Goal: Transaction & Acquisition: Purchase product/service

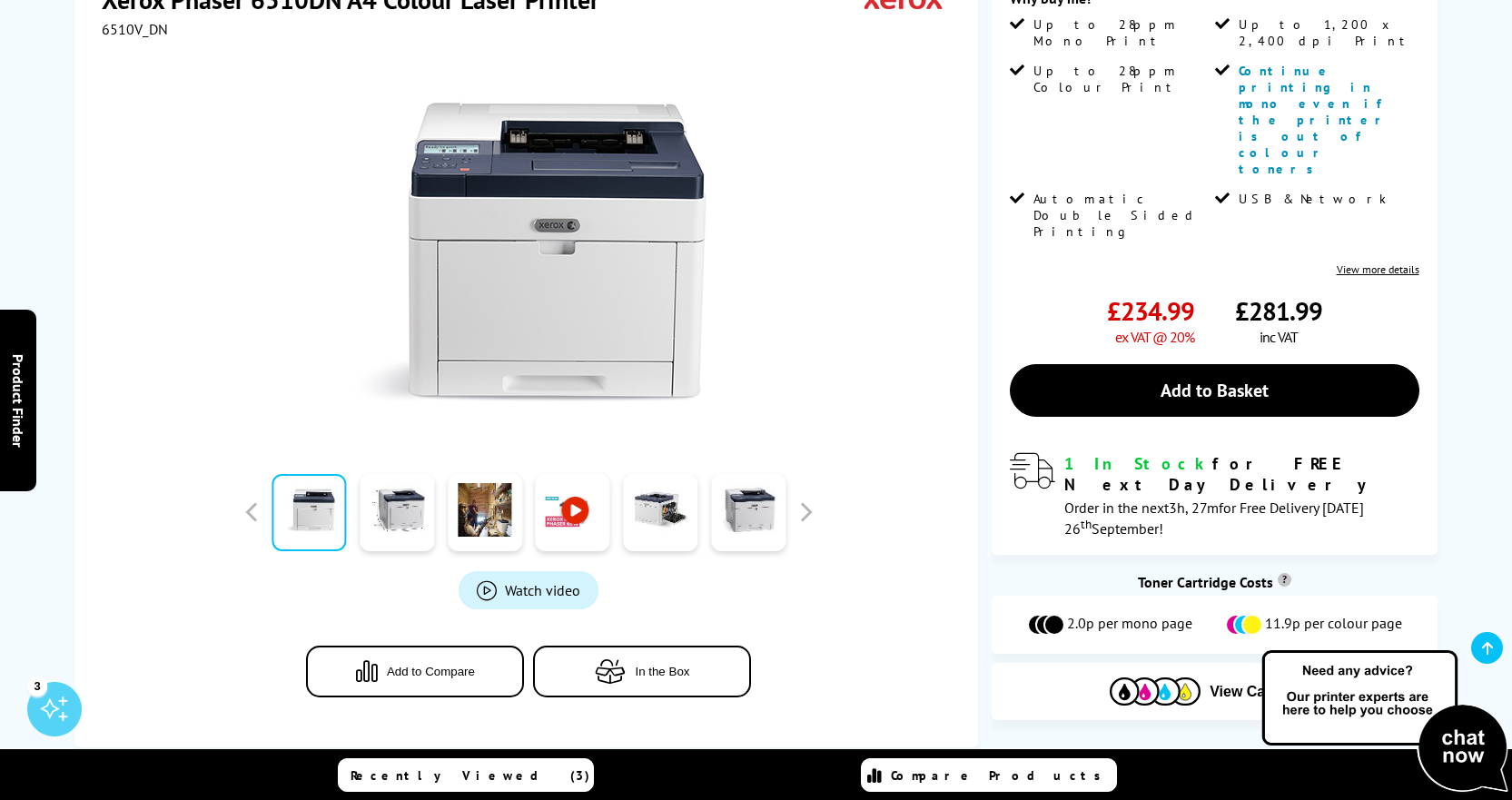
scroll to position [184, 0]
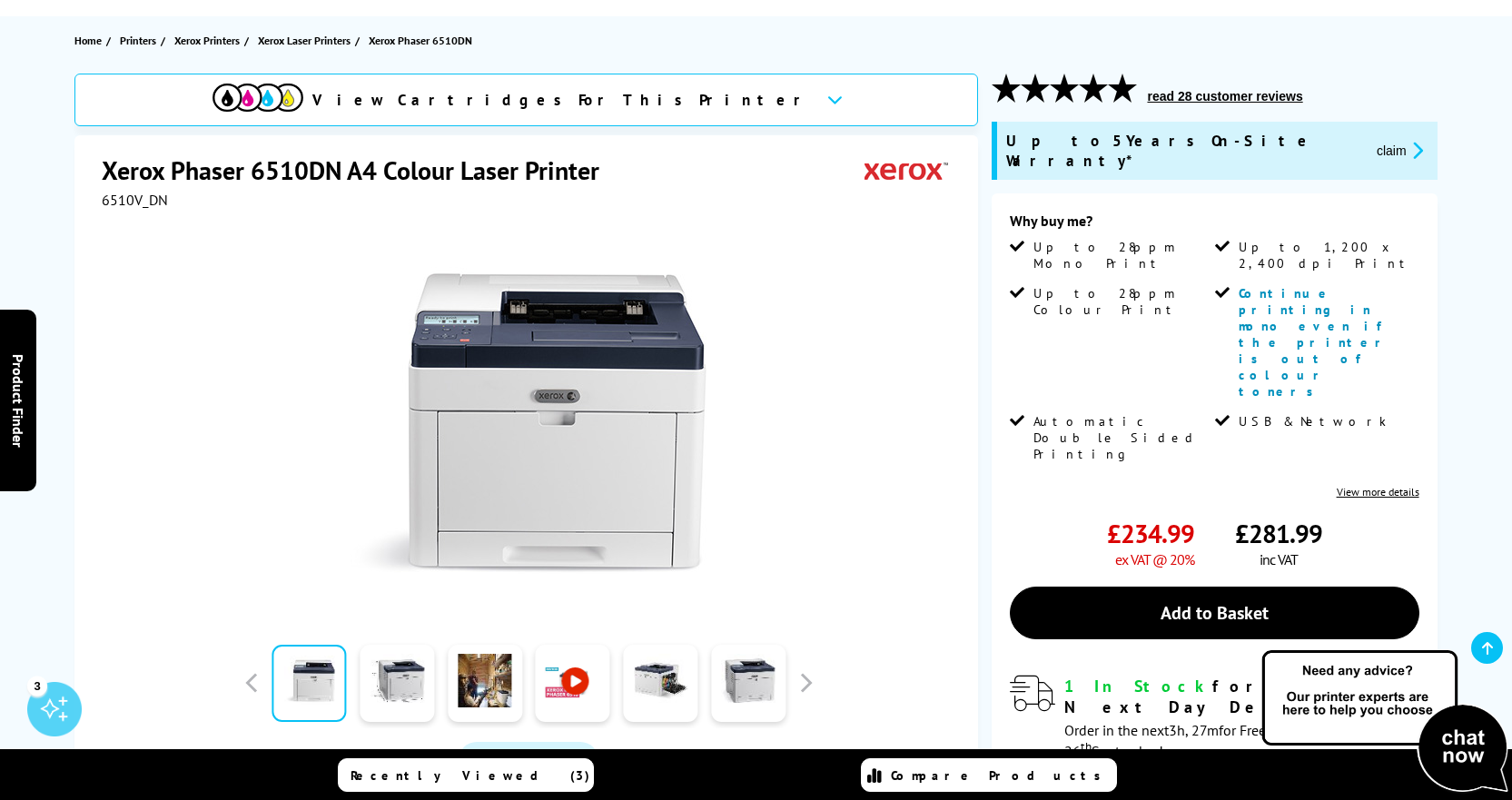
click at [1379, 484] on link "View more details" at bounding box center [1377, 491] width 83 height 14
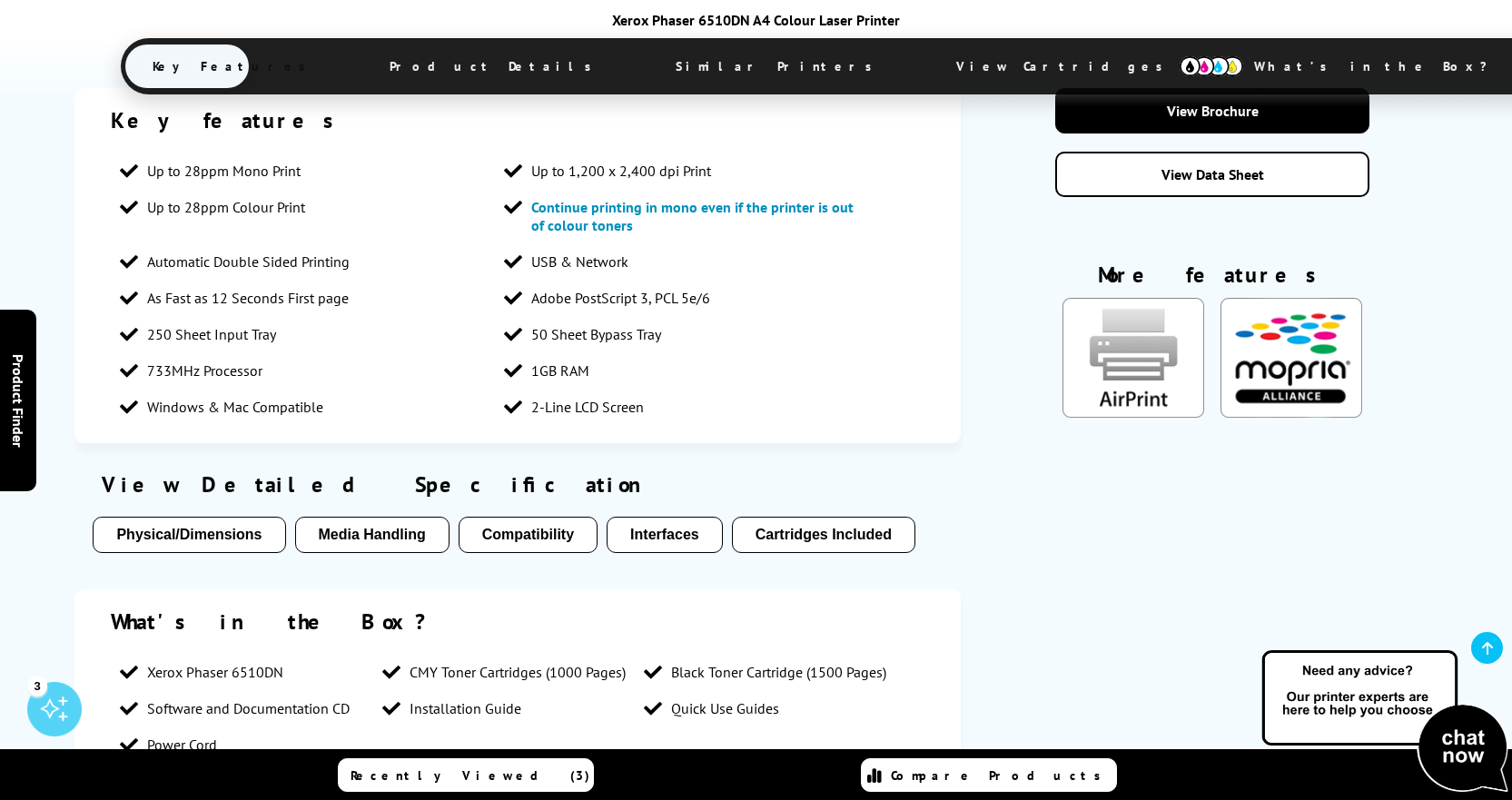
scroll to position [1591, 0]
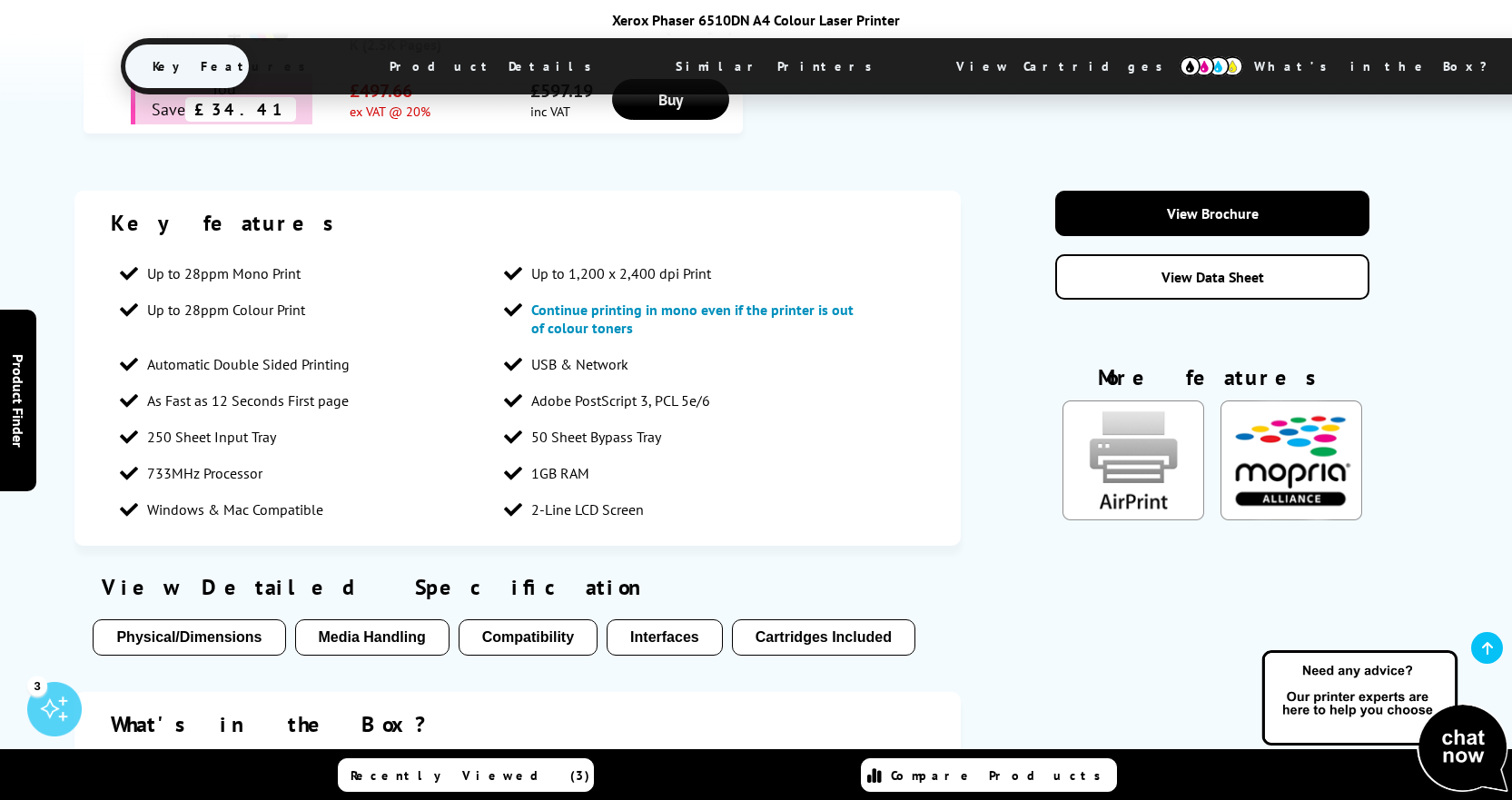
click at [534, 619] on button "Compatibility" at bounding box center [528, 637] width 139 height 36
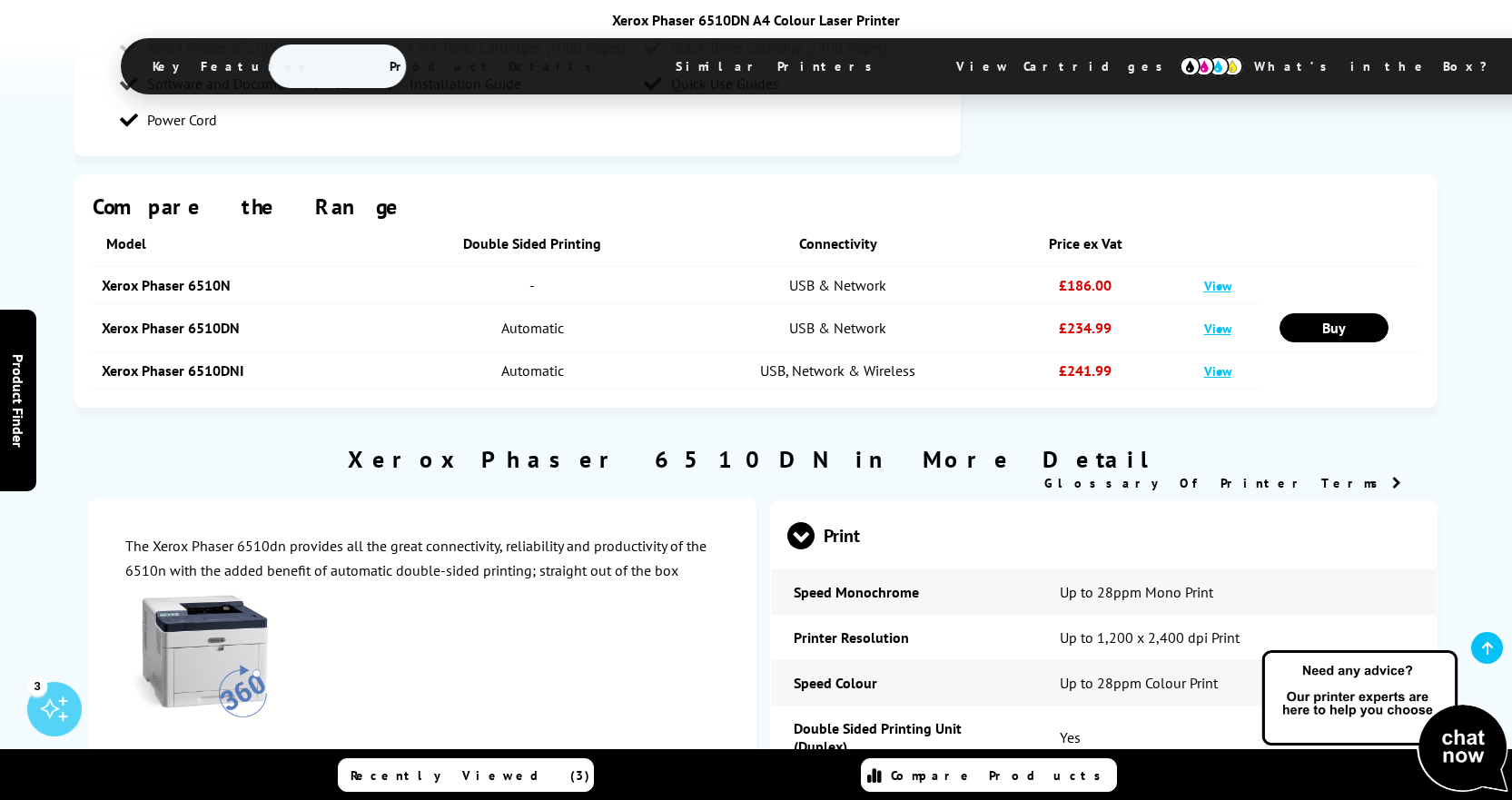
scroll to position [2318, 0]
click at [1213, 361] on link "View" at bounding box center [1217, 369] width 27 height 18
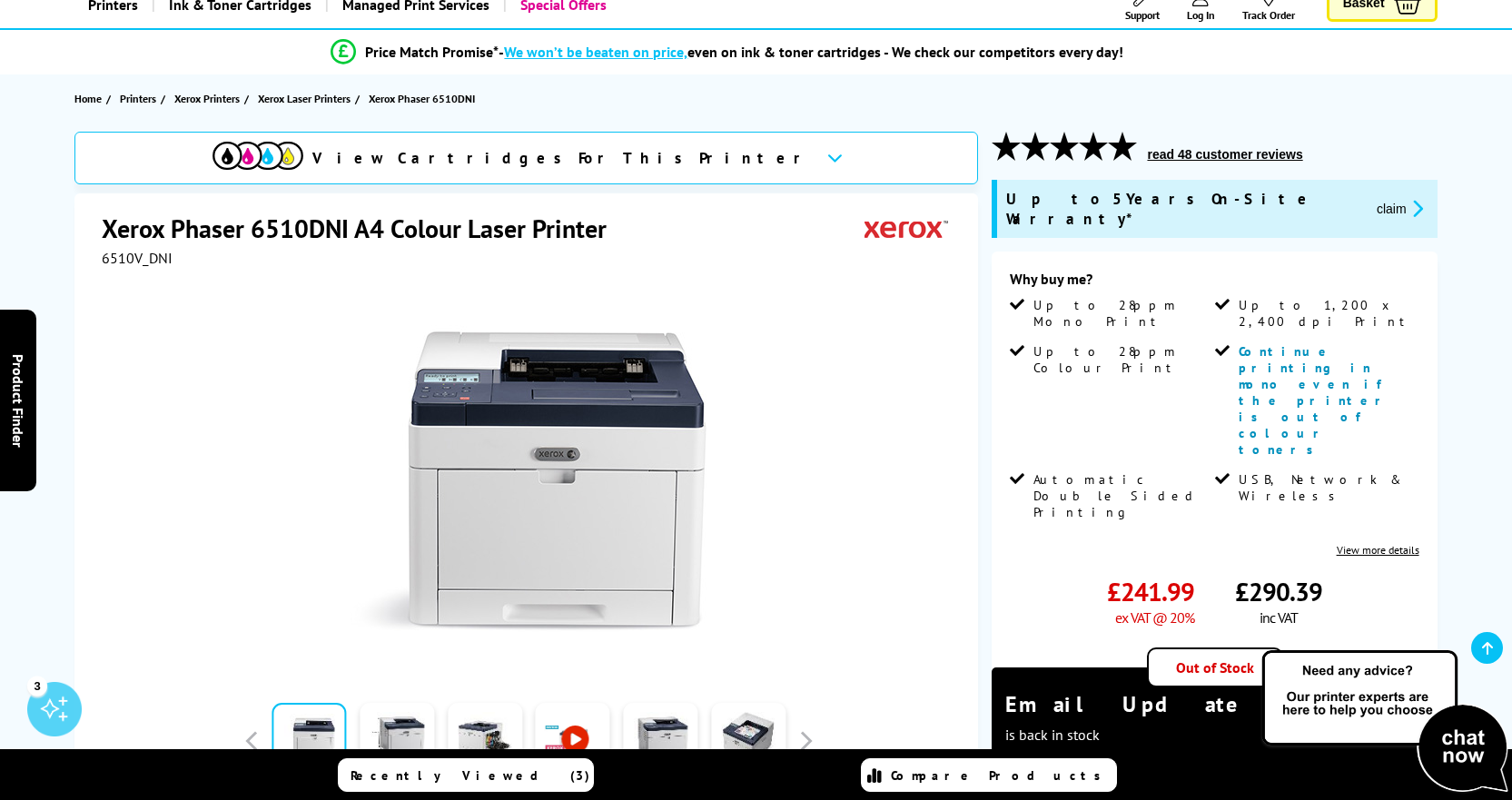
scroll to position [363, 0]
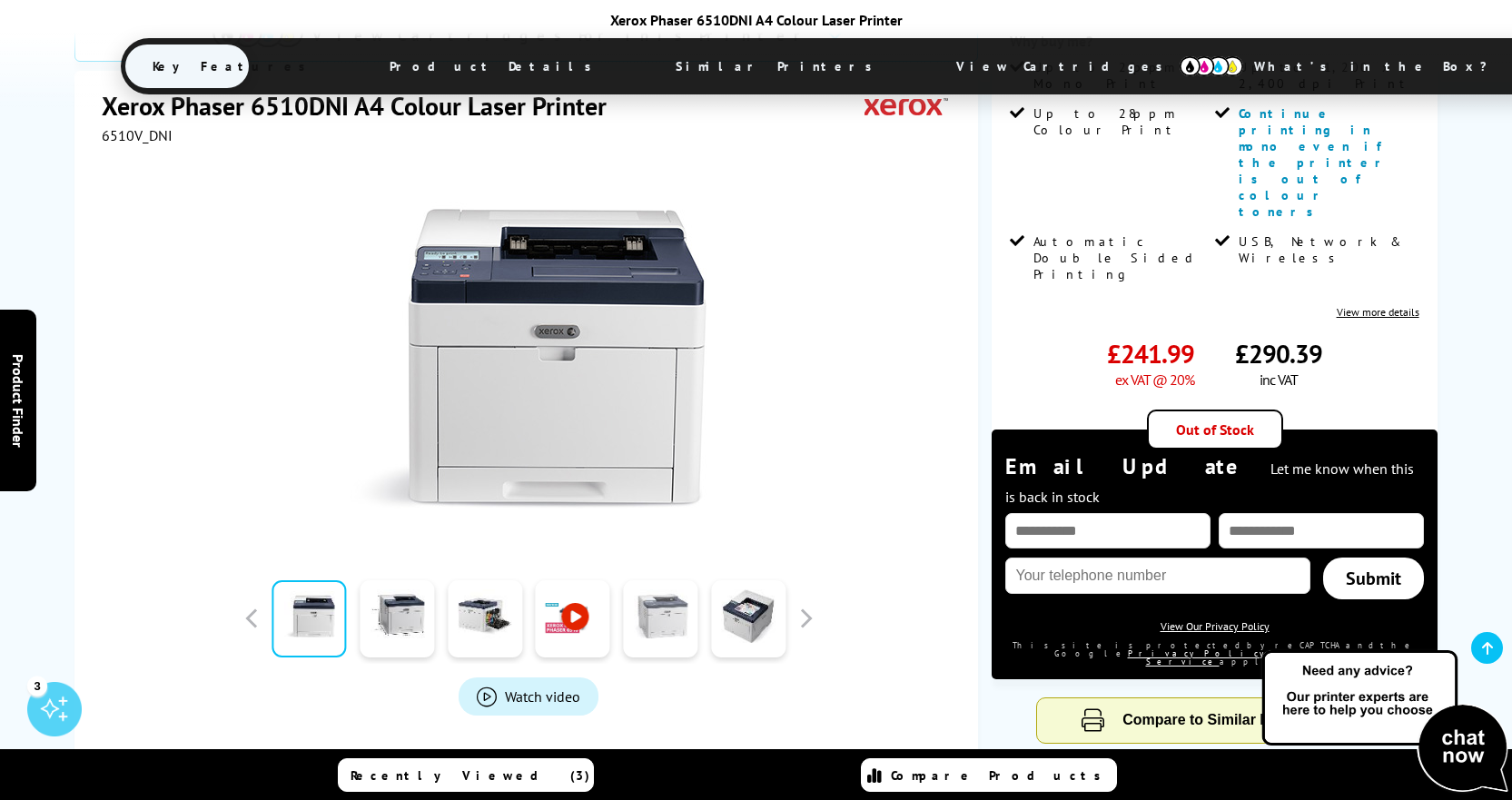
click at [677, 580] on link at bounding box center [660, 618] width 74 height 77
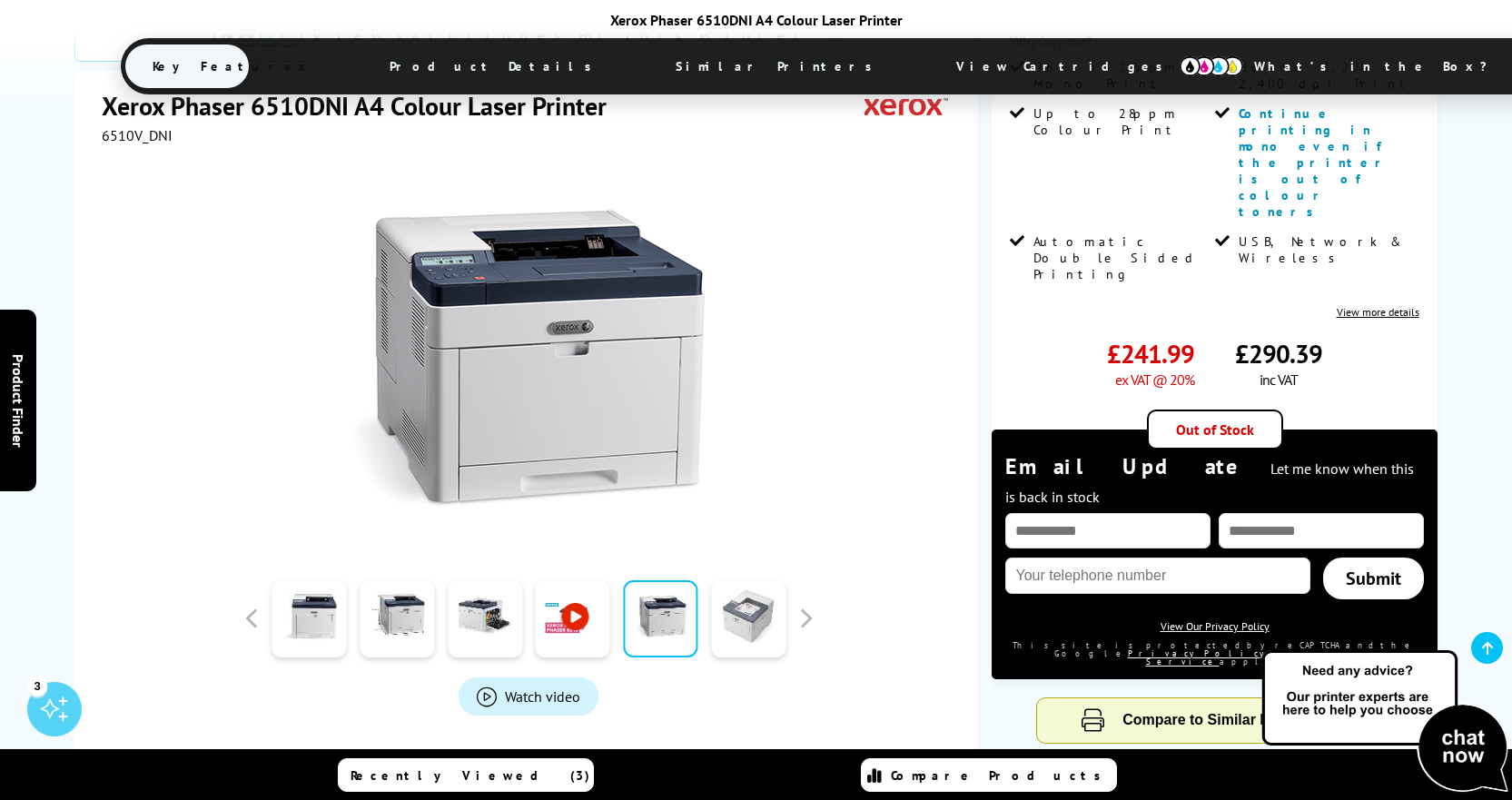
click at [731, 580] on link at bounding box center [748, 618] width 74 height 77
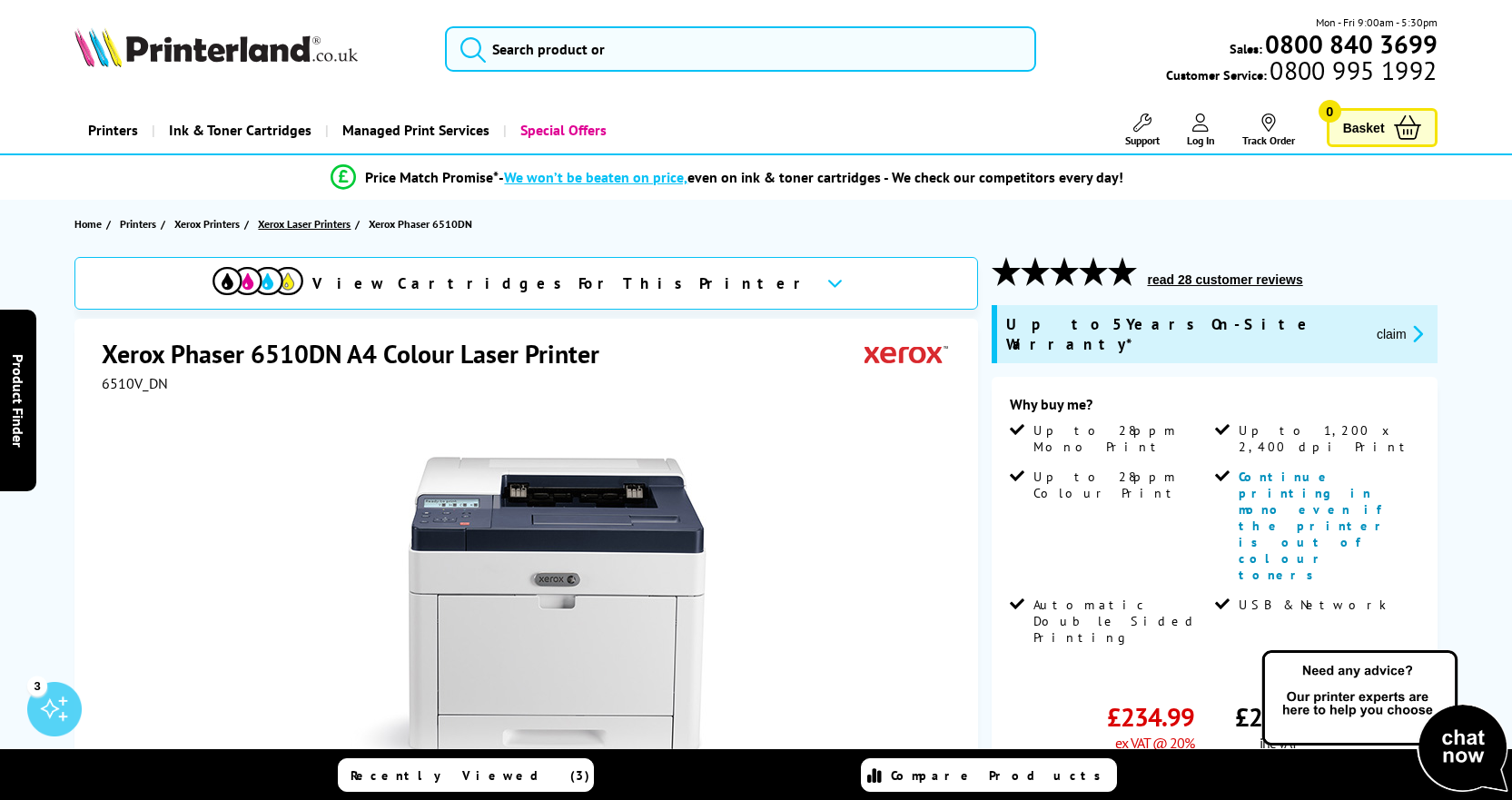
click at [305, 221] on span "Xerox Laser Printers" at bounding box center [304, 224] width 93 height 19
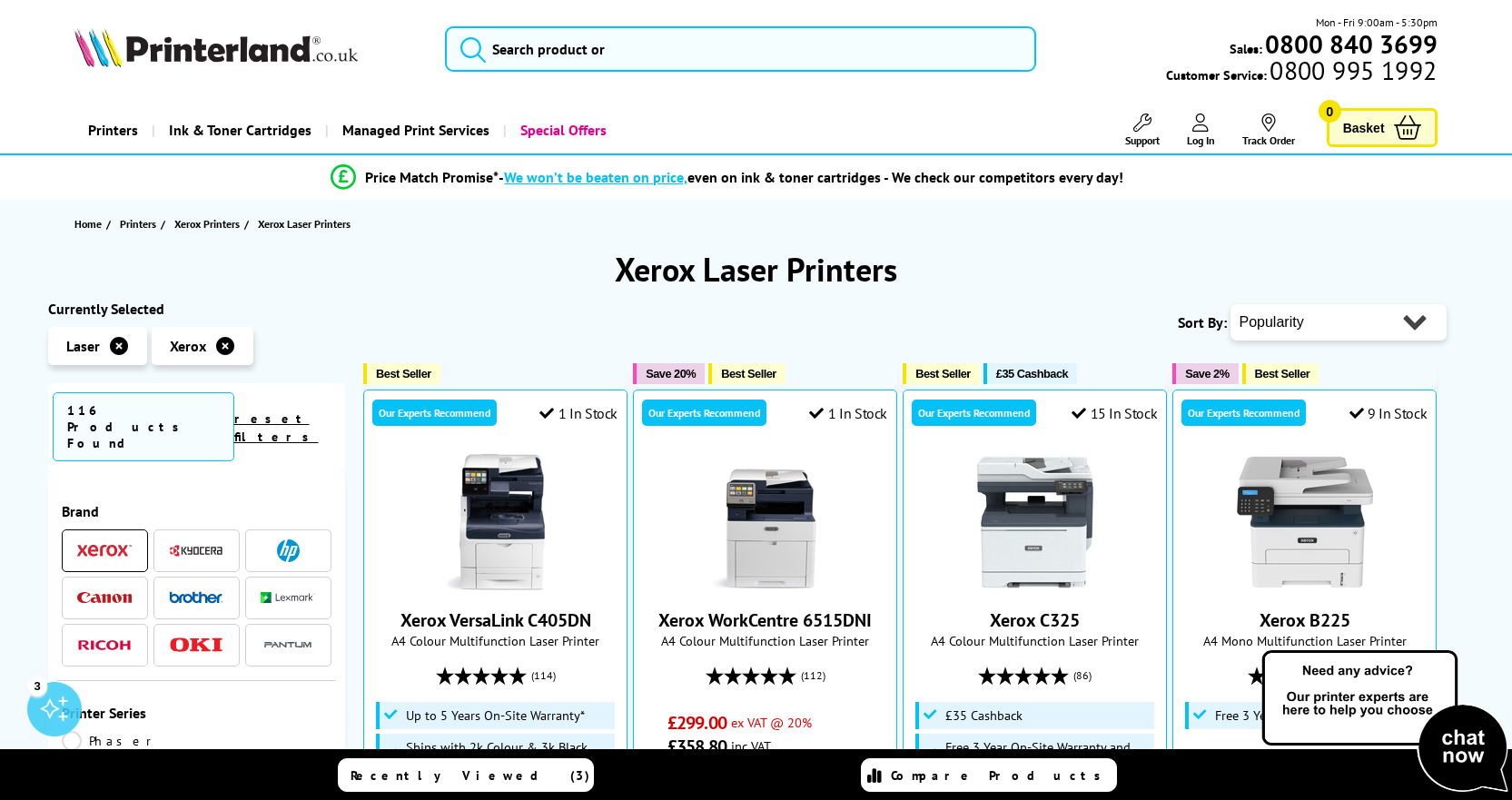
click at [1320, 325] on select "Popularity Rating Price - Low to High Price - High to Low Running Costs - Low t…" at bounding box center [1338, 322] width 216 height 36
select select "Price Ascending"
click at [1230, 304] on select "Popularity Rating Price - Low to High Price - High to Low Running Costs - Low t…" at bounding box center [1338, 322] width 216 height 36
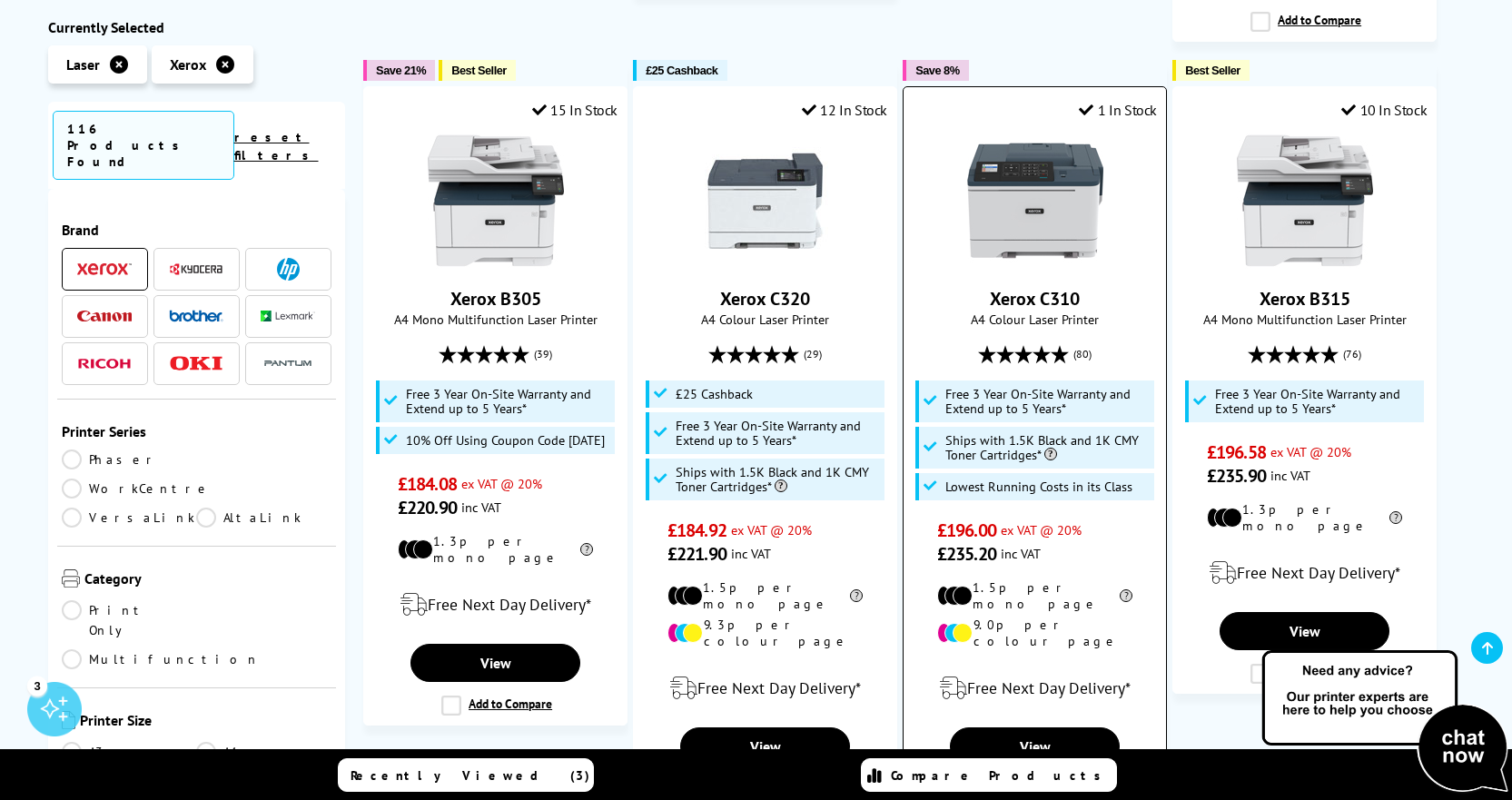
scroll to position [1815, 0]
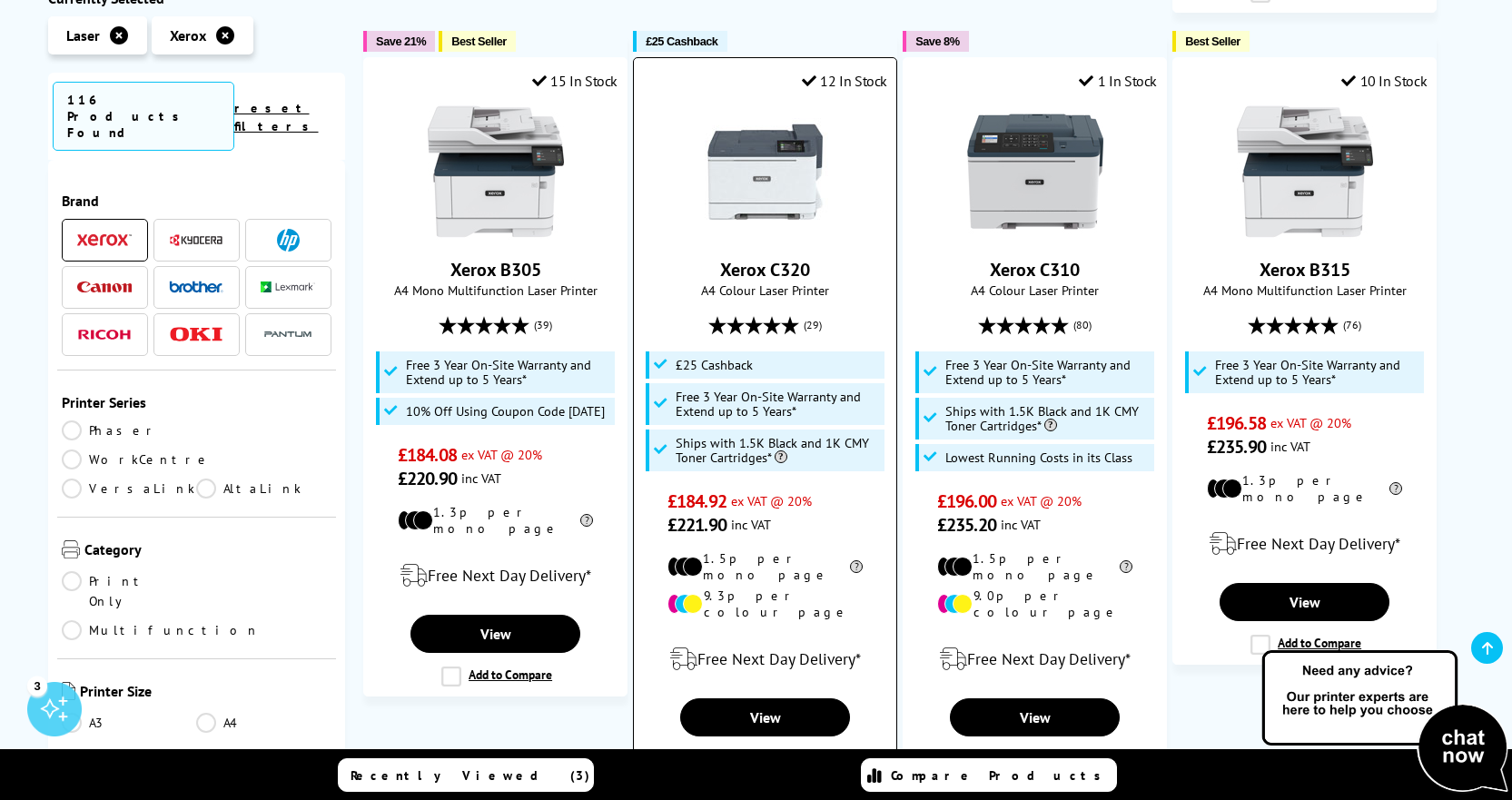
click at [788, 143] on img at bounding box center [765, 172] width 136 height 136
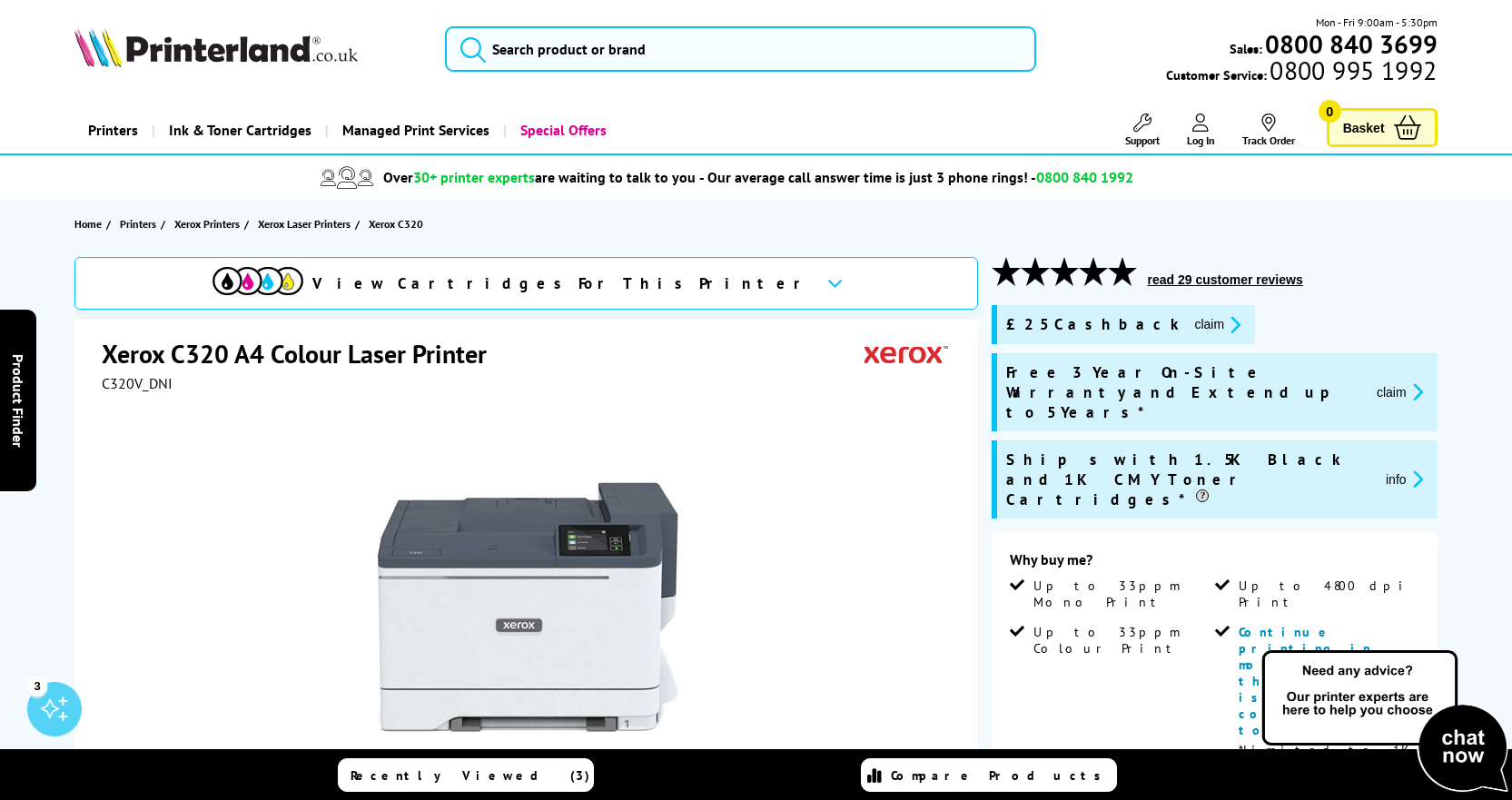
click at [1169, 280] on button "read 29 customer reviews" at bounding box center [1224, 279] width 166 height 17
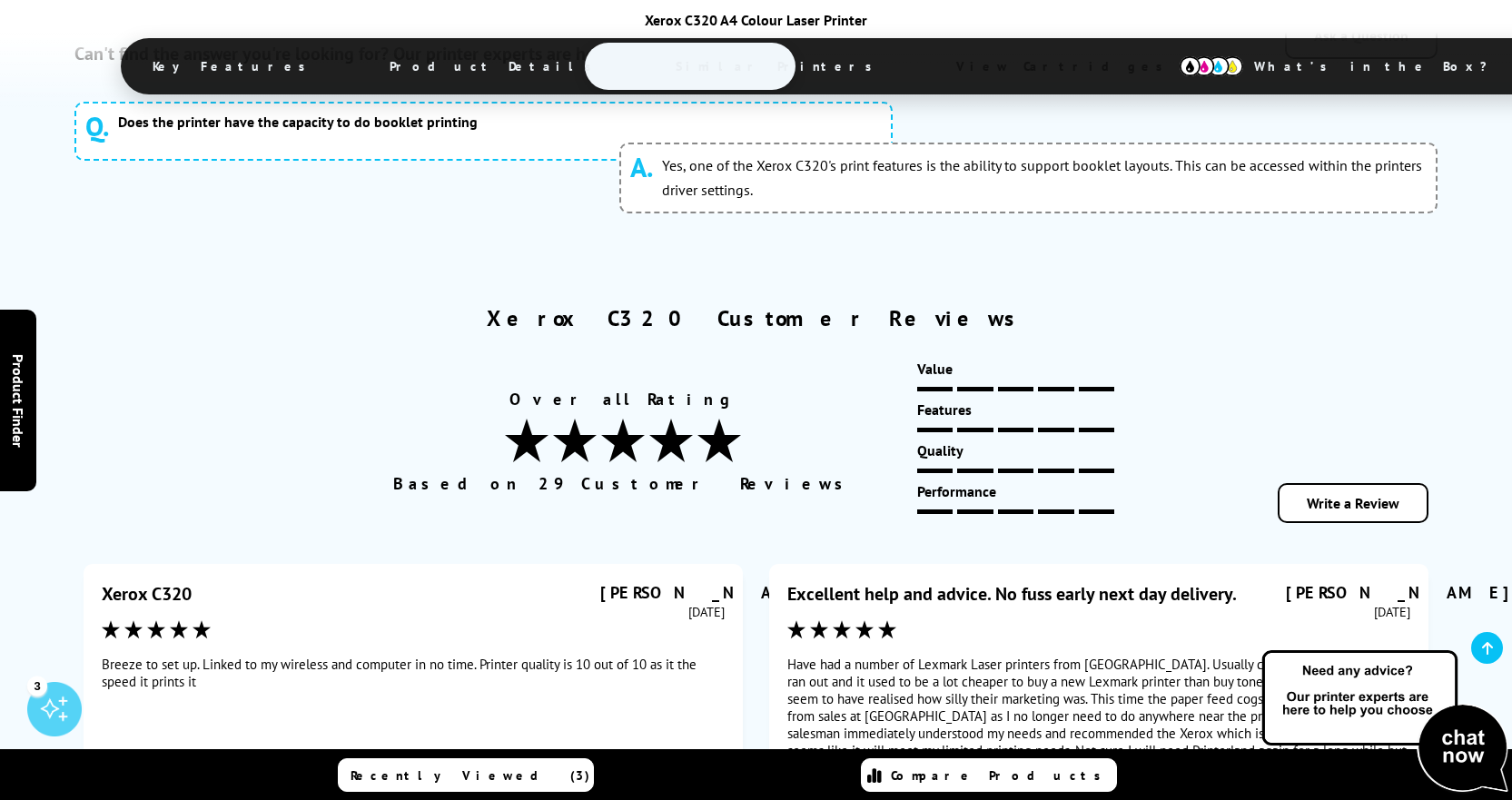
scroll to position [10746, 0]
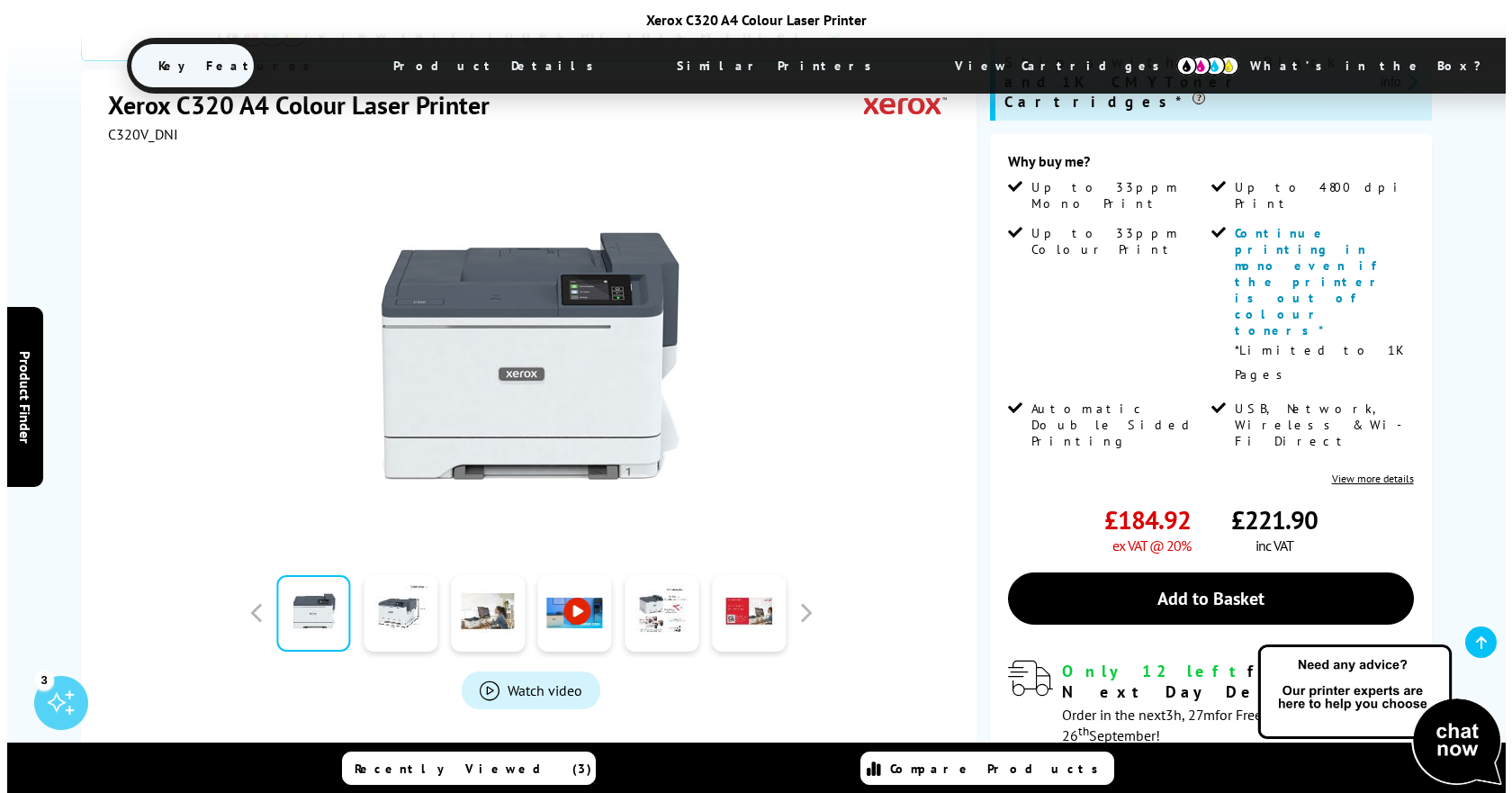
scroll to position [213, 0]
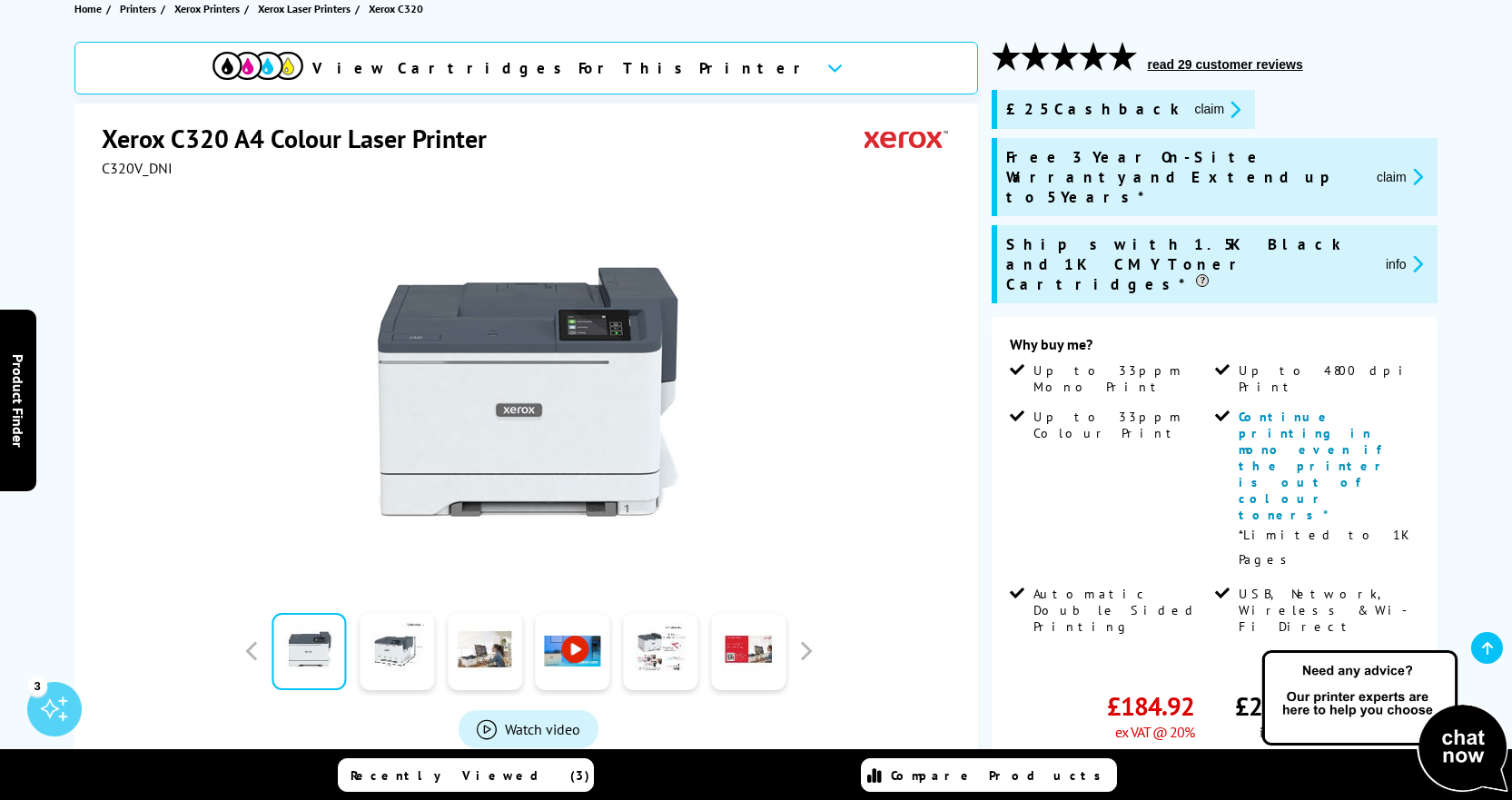
click at [1202, 759] on link "Add to Basket" at bounding box center [1214, 785] width 408 height 53
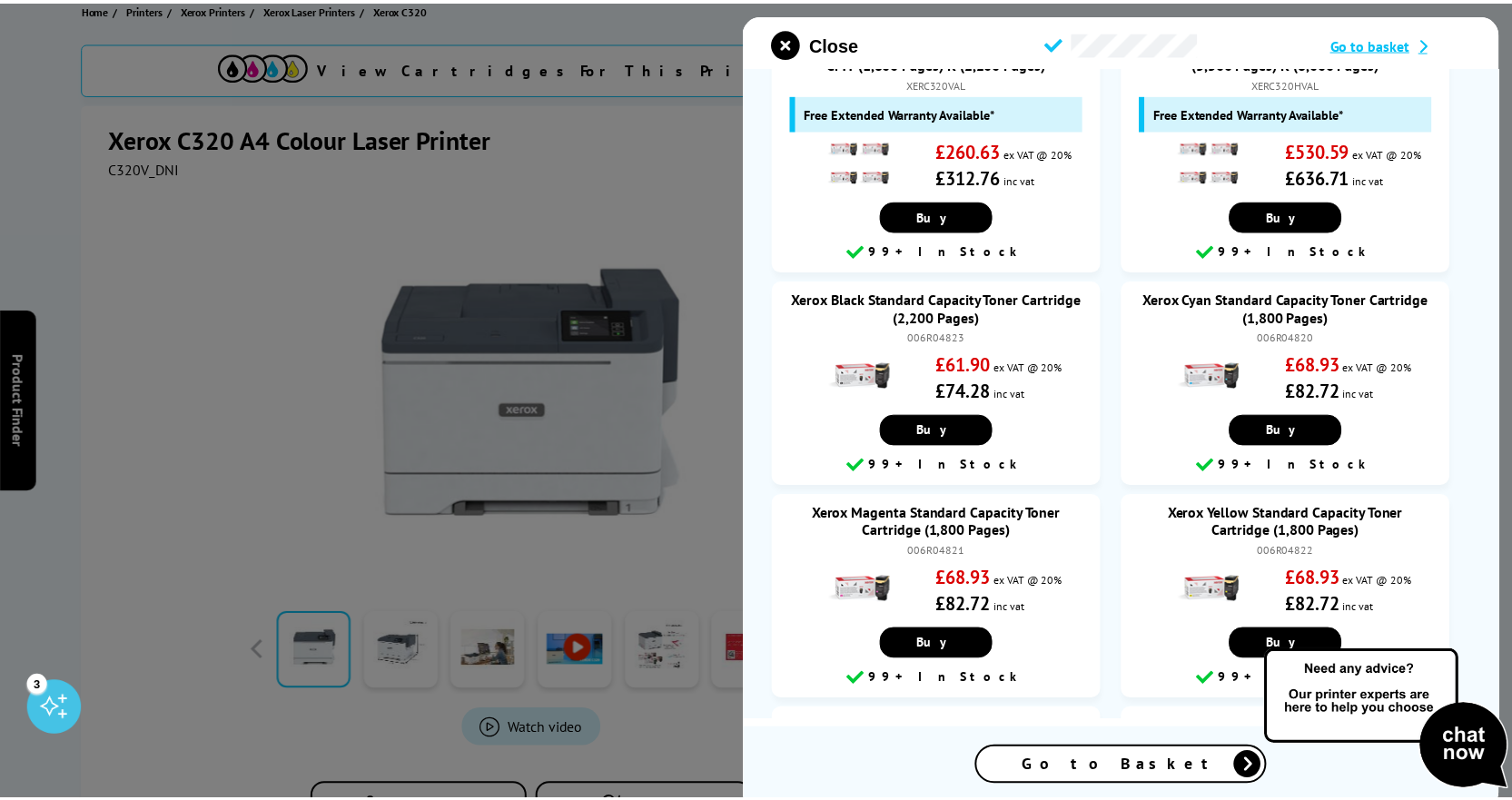
scroll to position [0, 0]
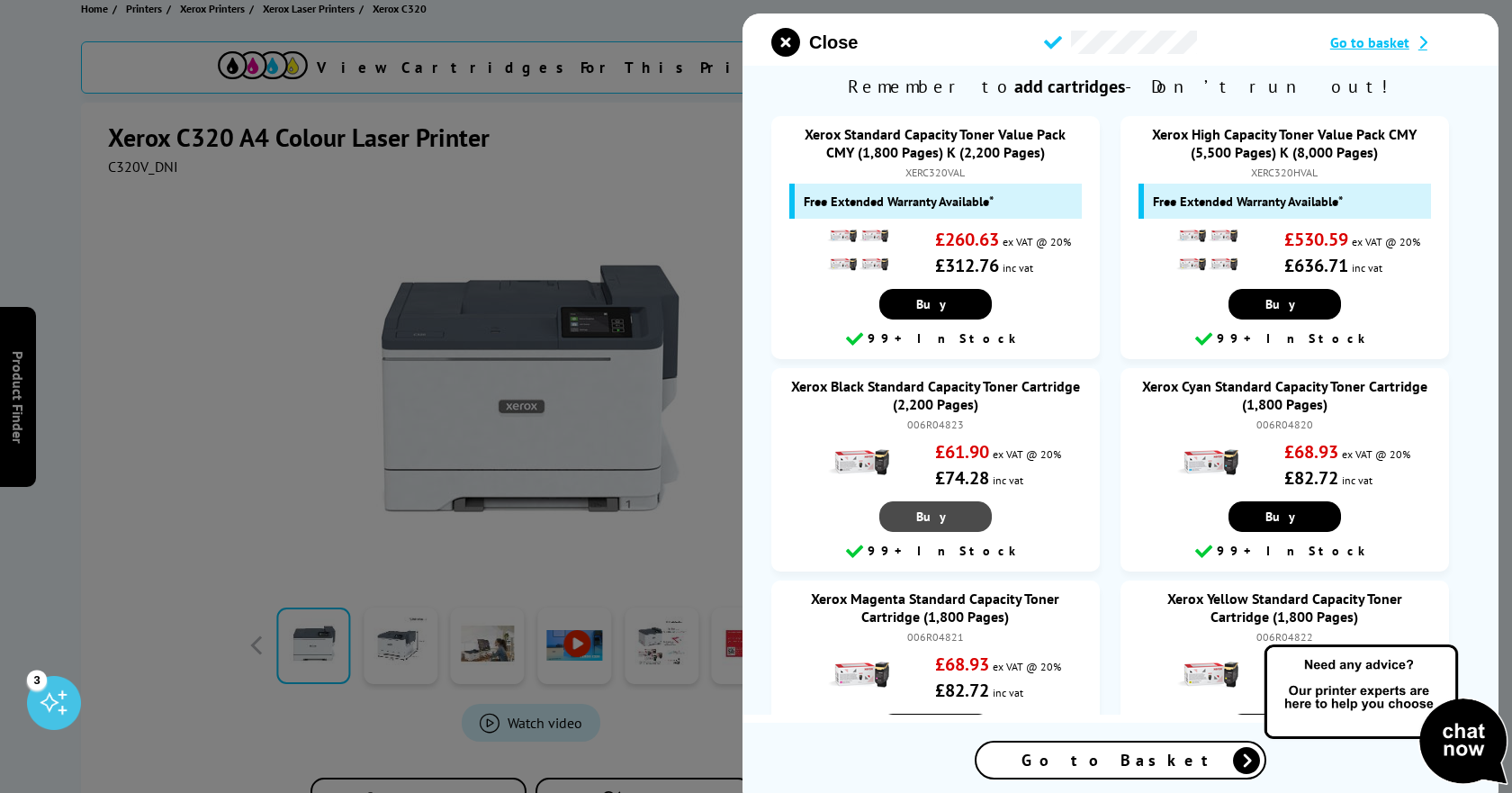
click at [926, 508] on link "Buy" at bounding box center [936, 516] width 112 height 30
click at [638, 86] on div at bounding box center [756, 396] width 1512 height 793
click at [793, 43] on icon "close modal" at bounding box center [785, 41] width 29 height 29
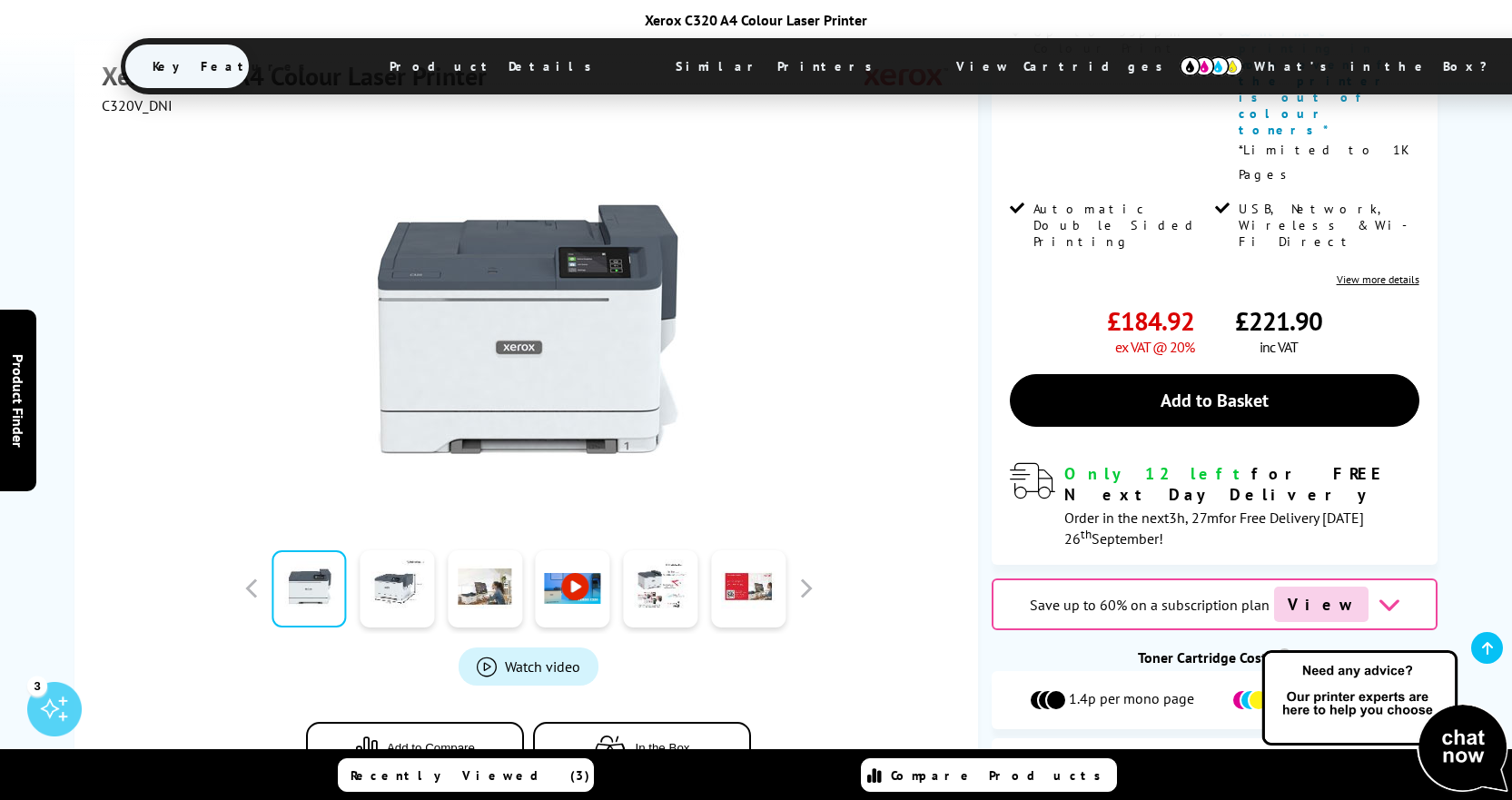
scroll to position [669, 0]
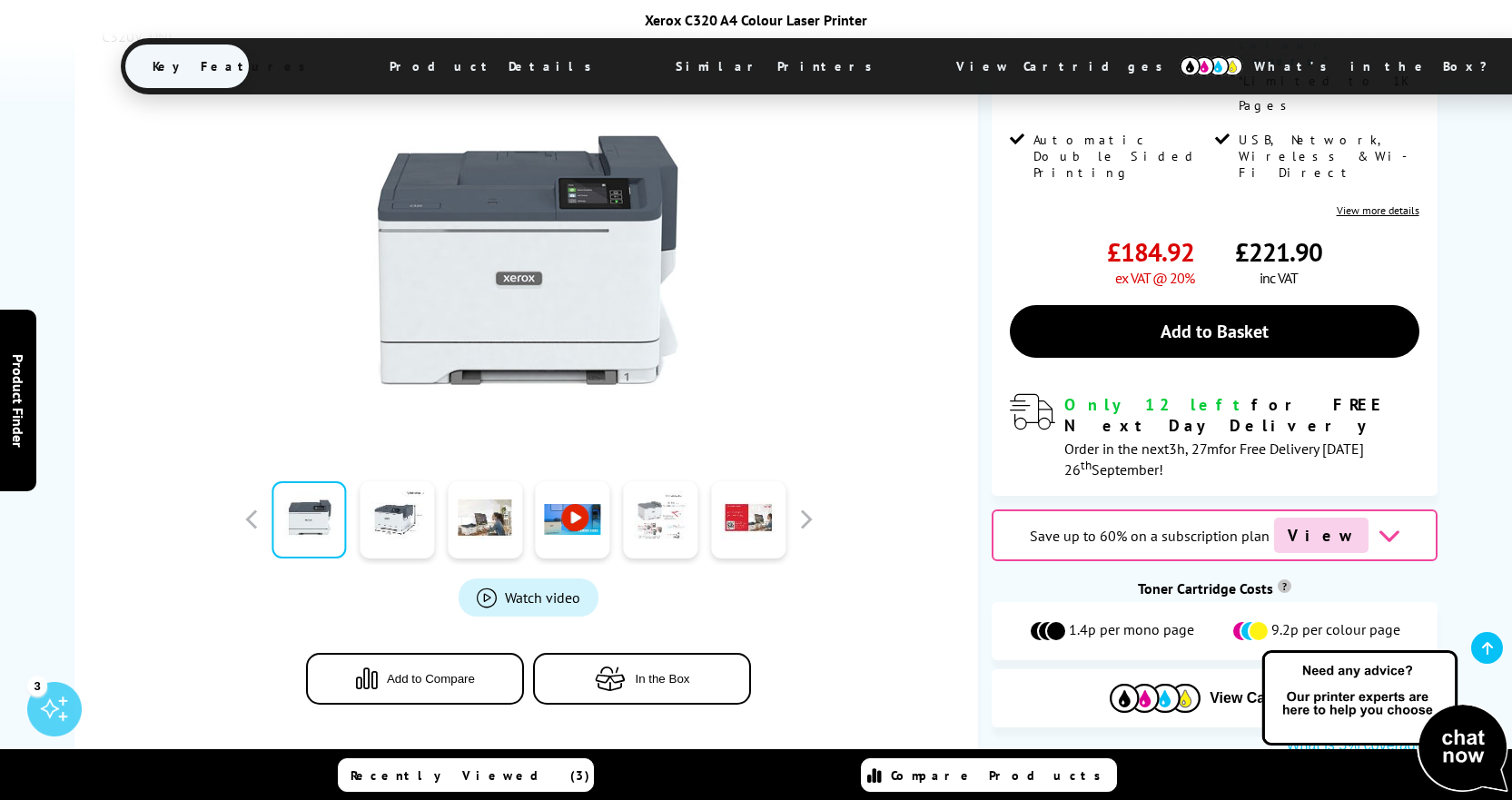
click at [665, 480] on link at bounding box center [660, 518] width 74 height 77
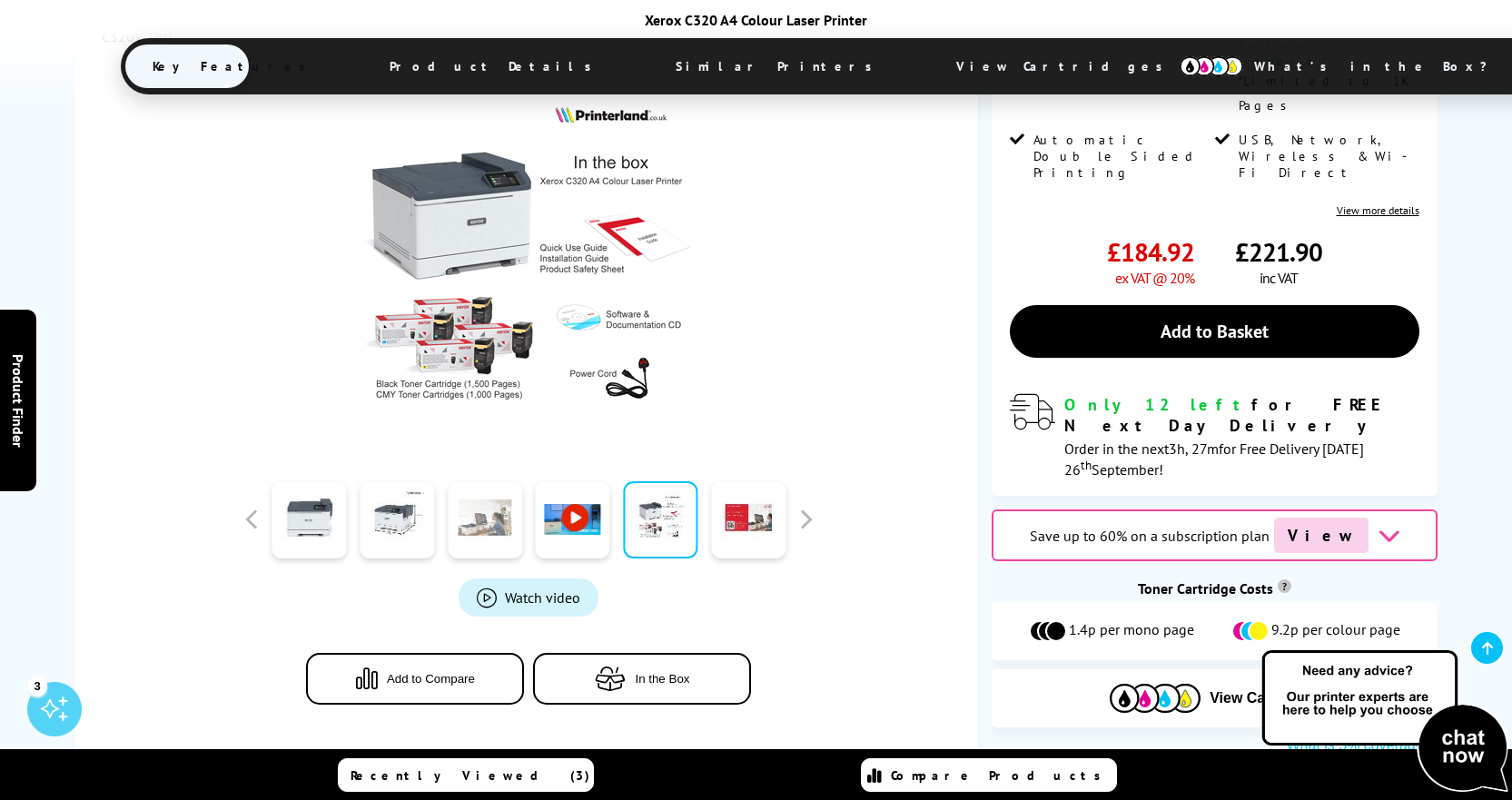
click at [500, 480] on link at bounding box center [485, 518] width 74 height 77
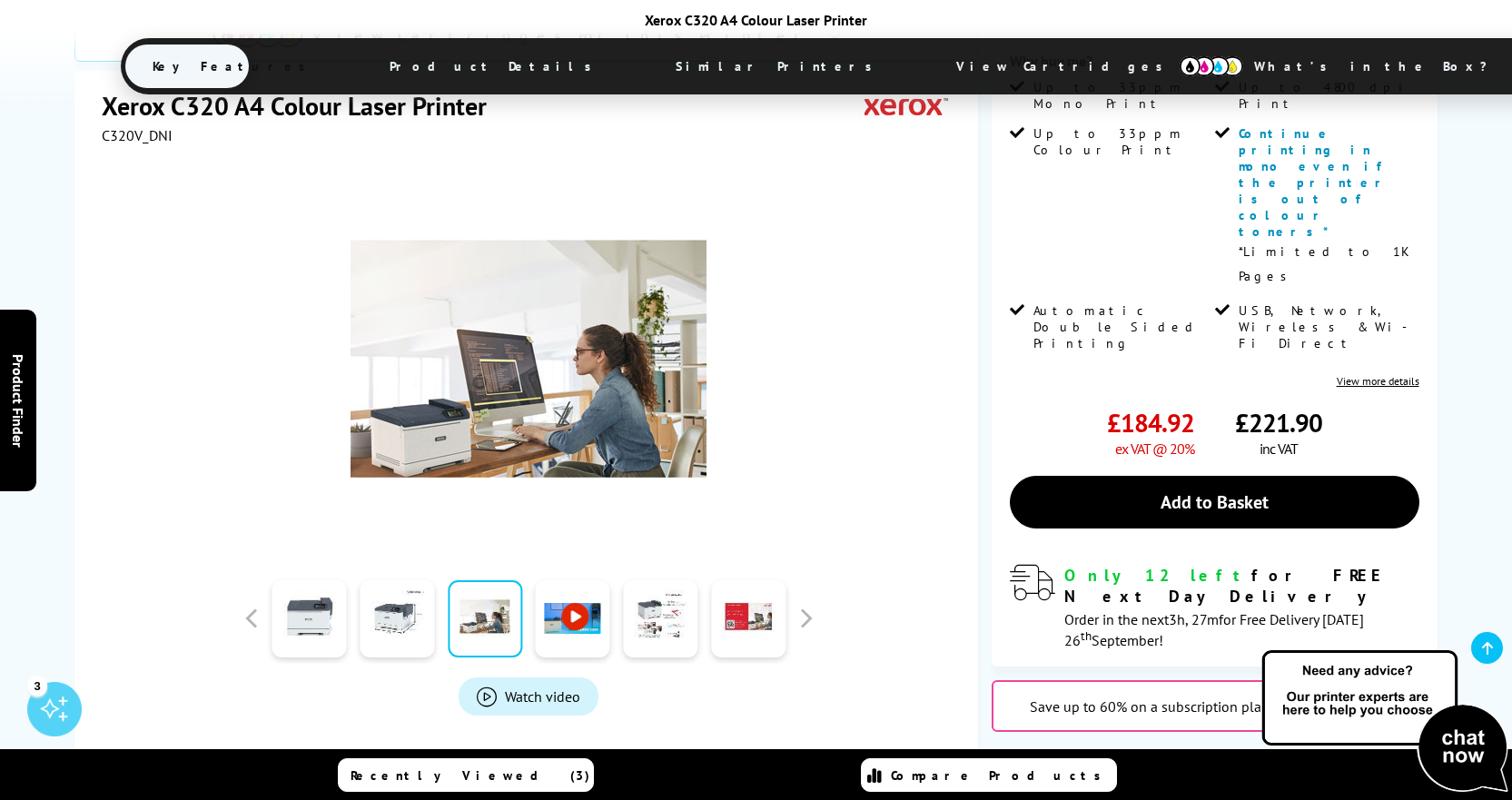
scroll to position [487, 0]
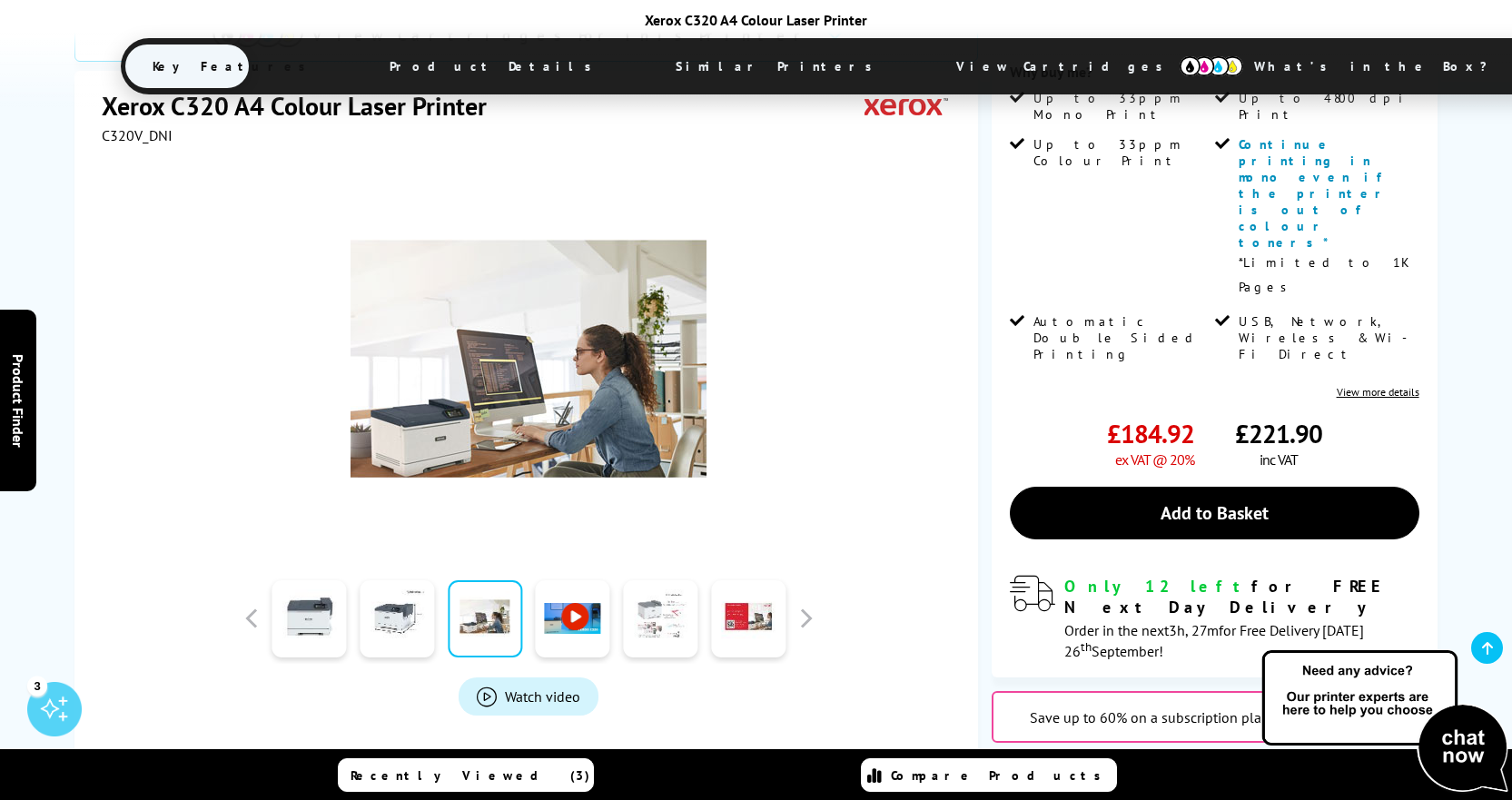
click at [666, 580] on link at bounding box center [660, 618] width 74 height 77
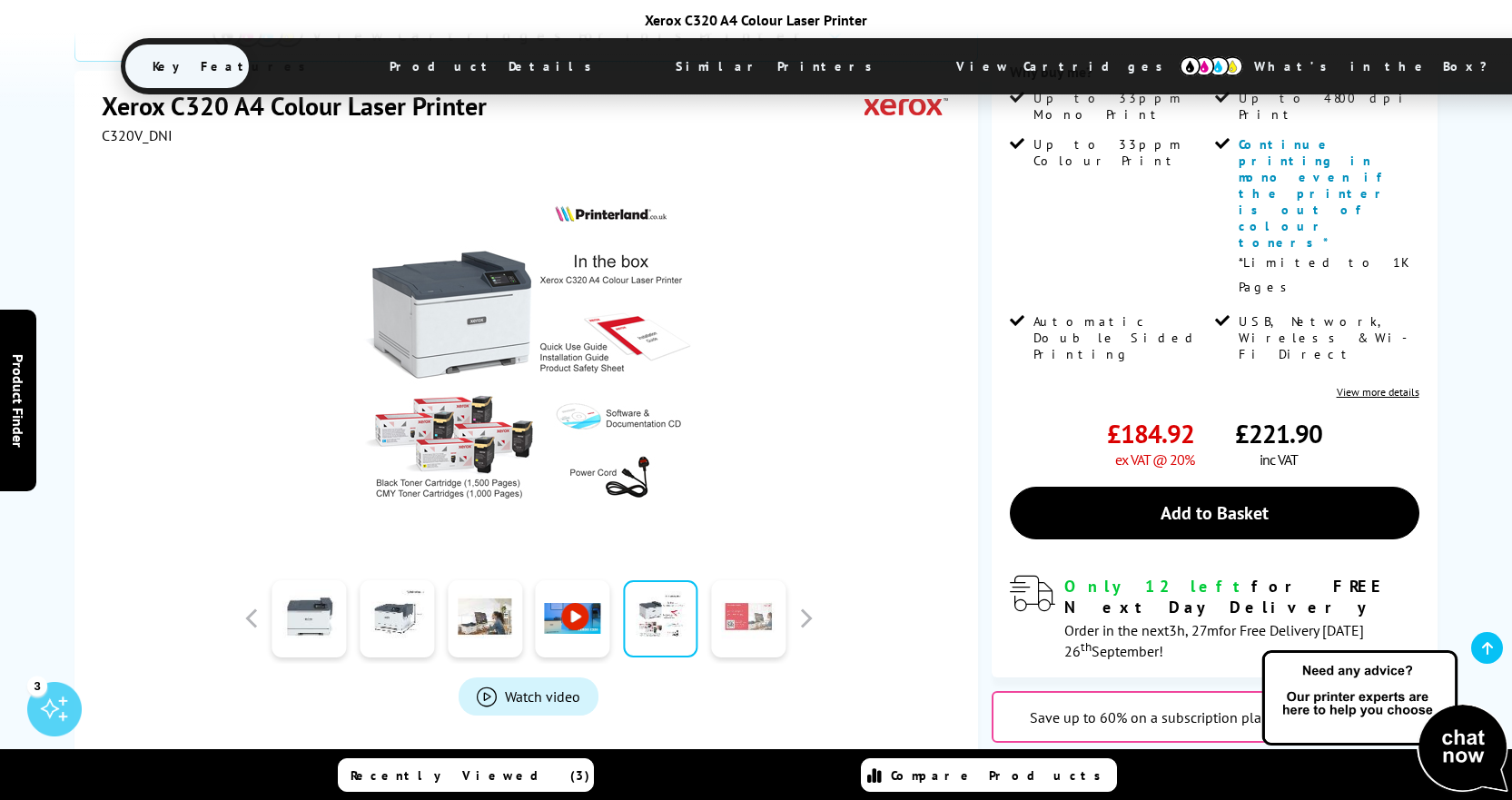
click at [749, 580] on link at bounding box center [748, 618] width 74 height 77
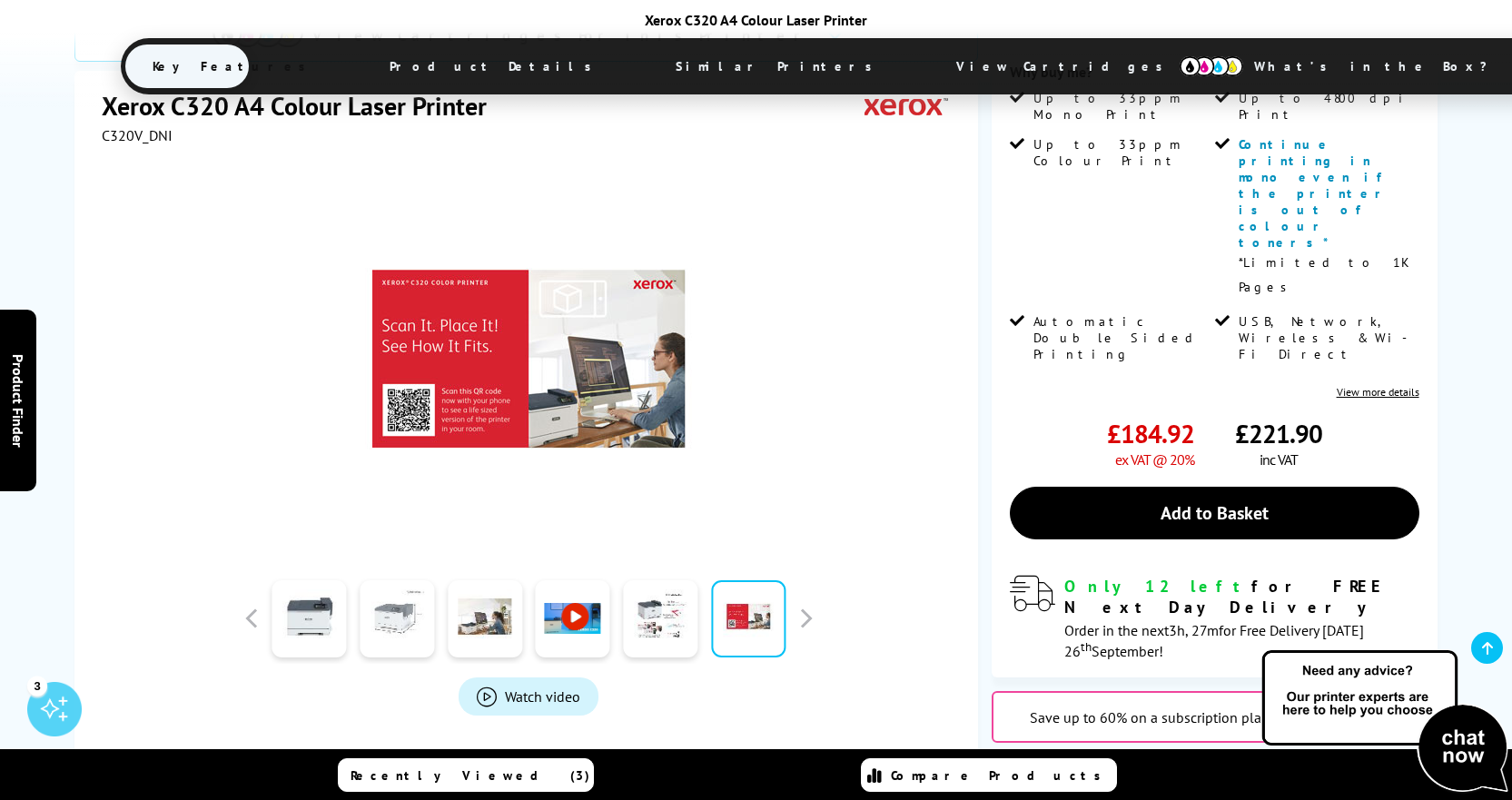
click at [403, 580] on link at bounding box center [396, 618] width 74 height 77
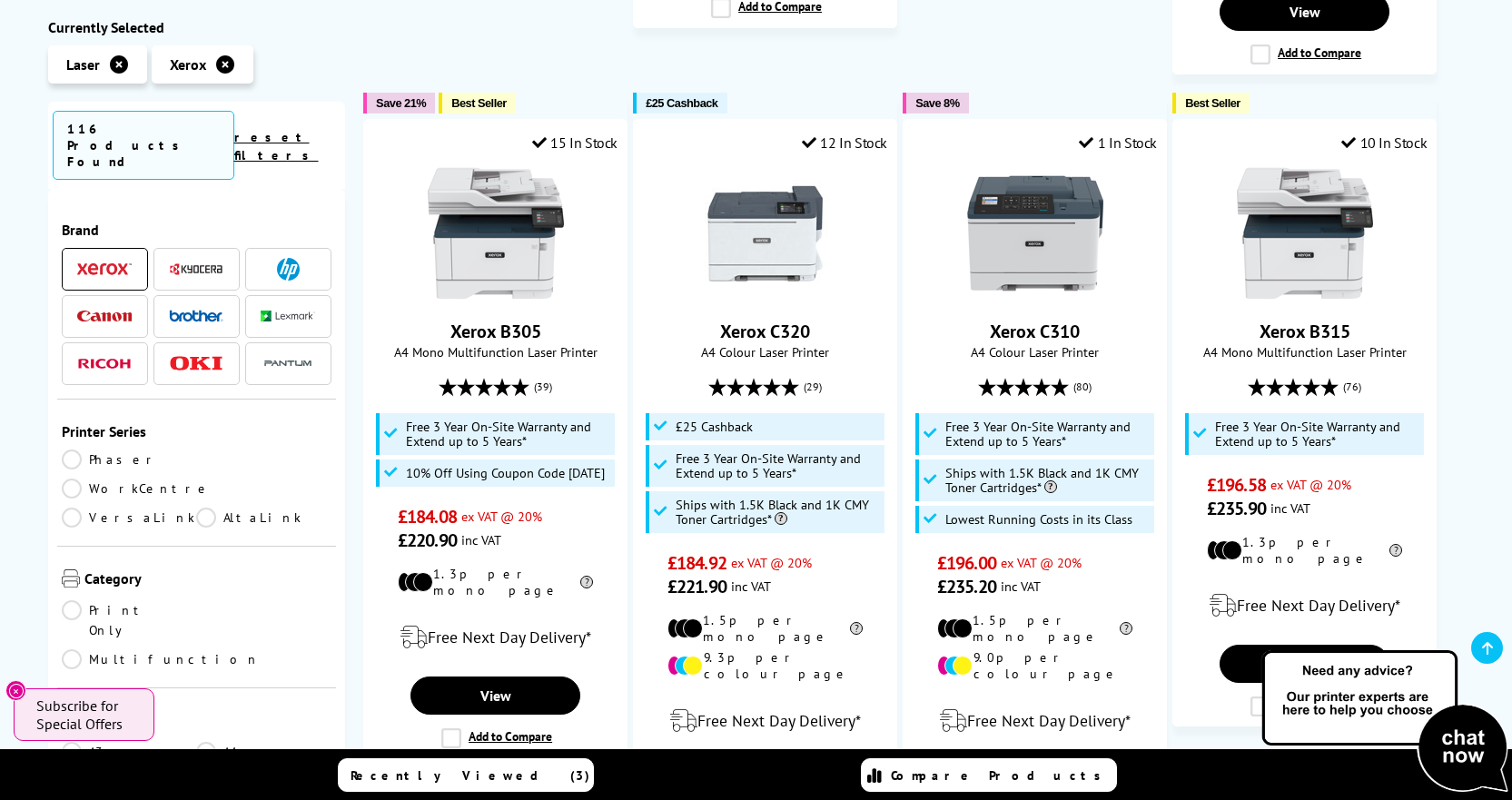
scroll to position [1724, 0]
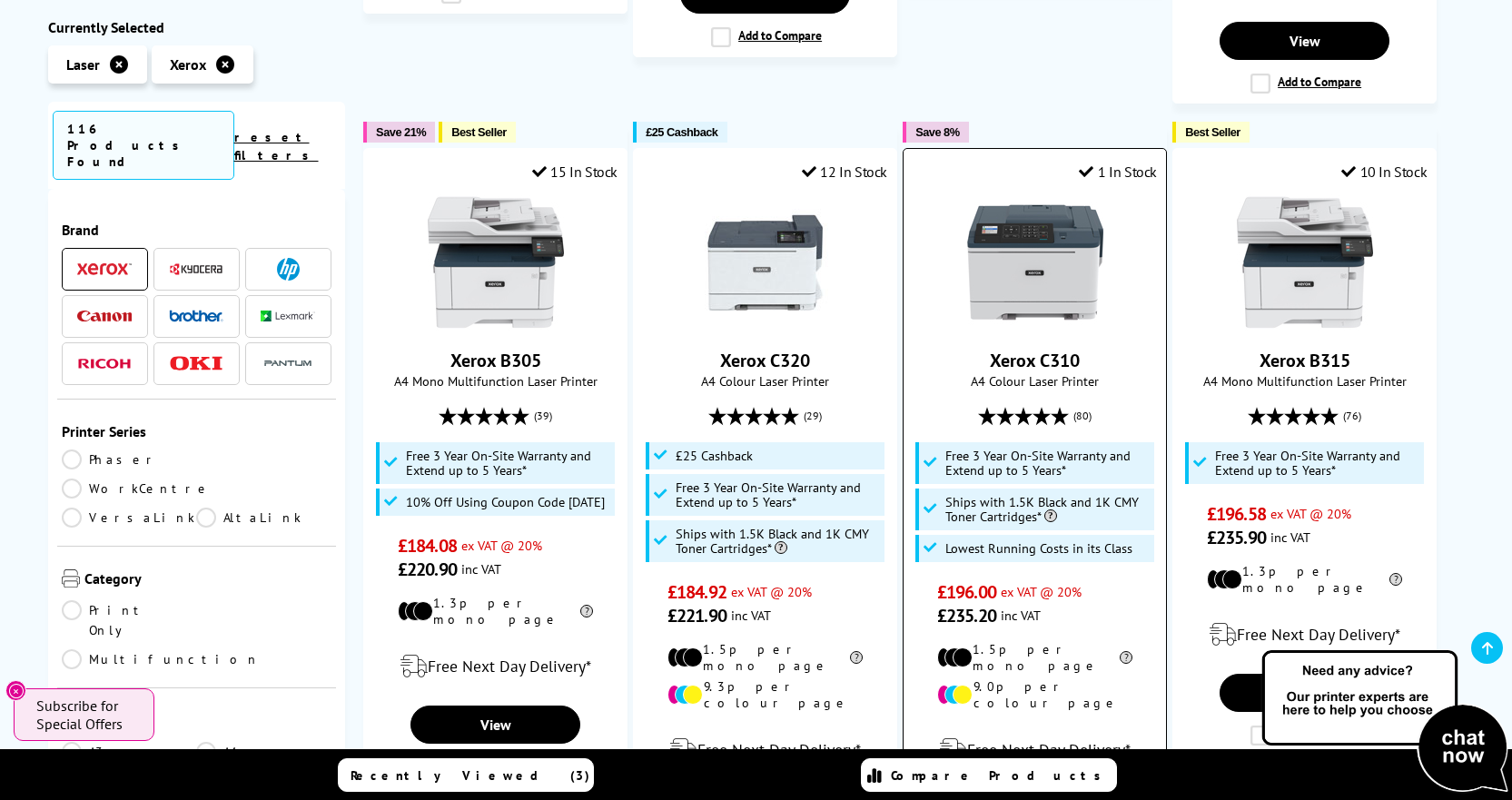
click at [1060, 252] on img at bounding box center [1035, 262] width 136 height 136
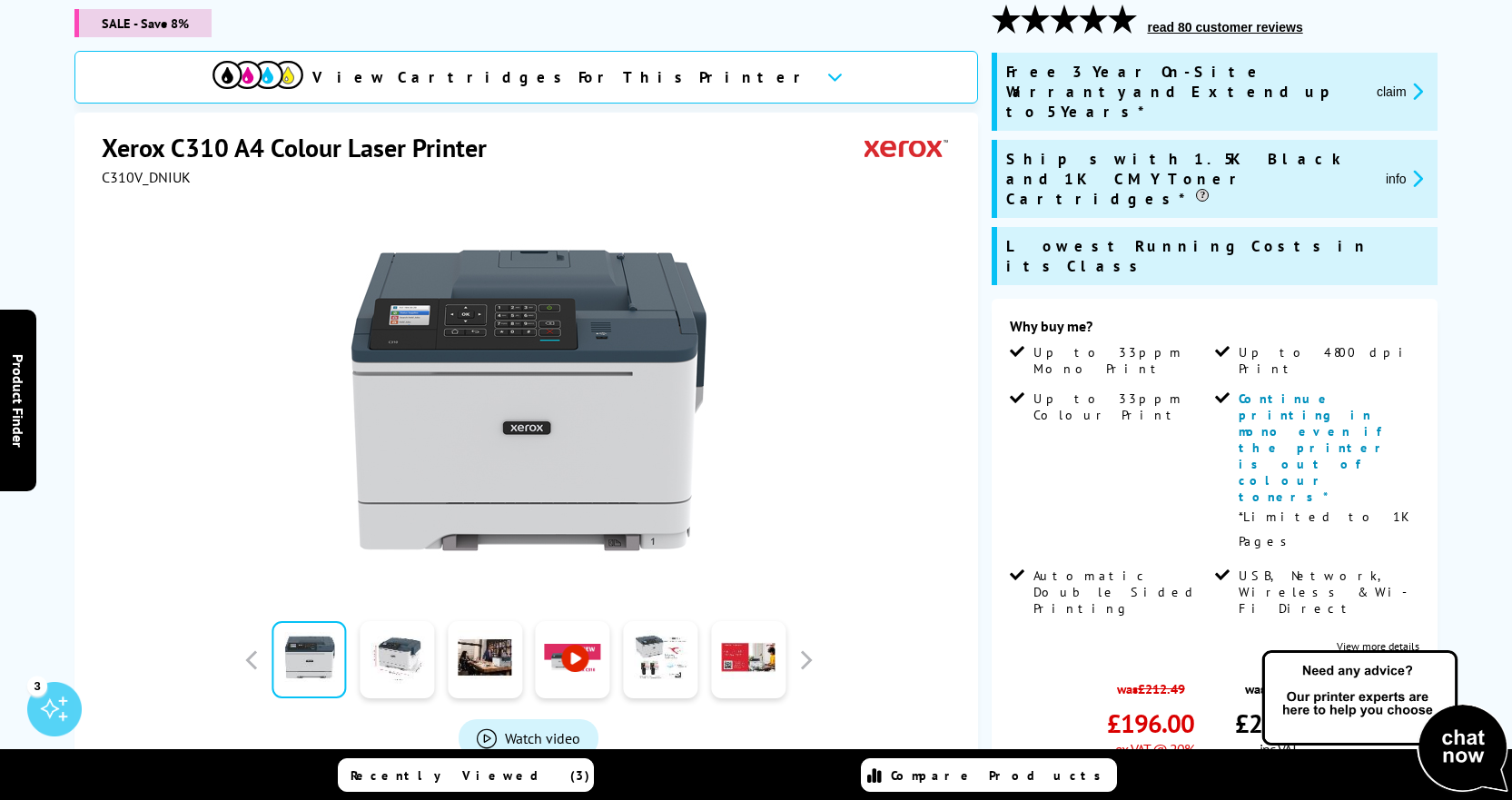
scroll to position [272, 0]
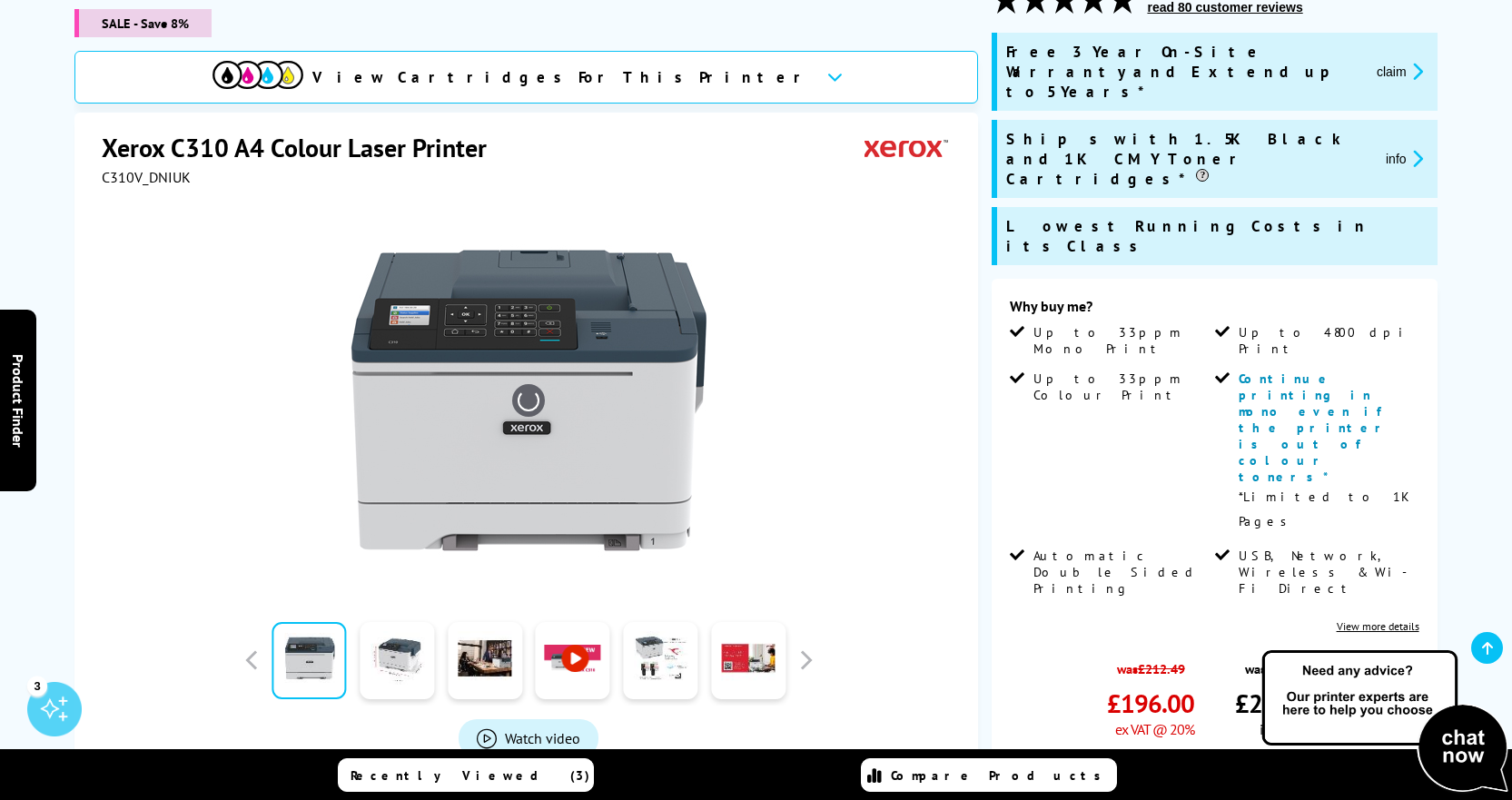
click at [565, 312] on img at bounding box center [528, 400] width 355 height 355
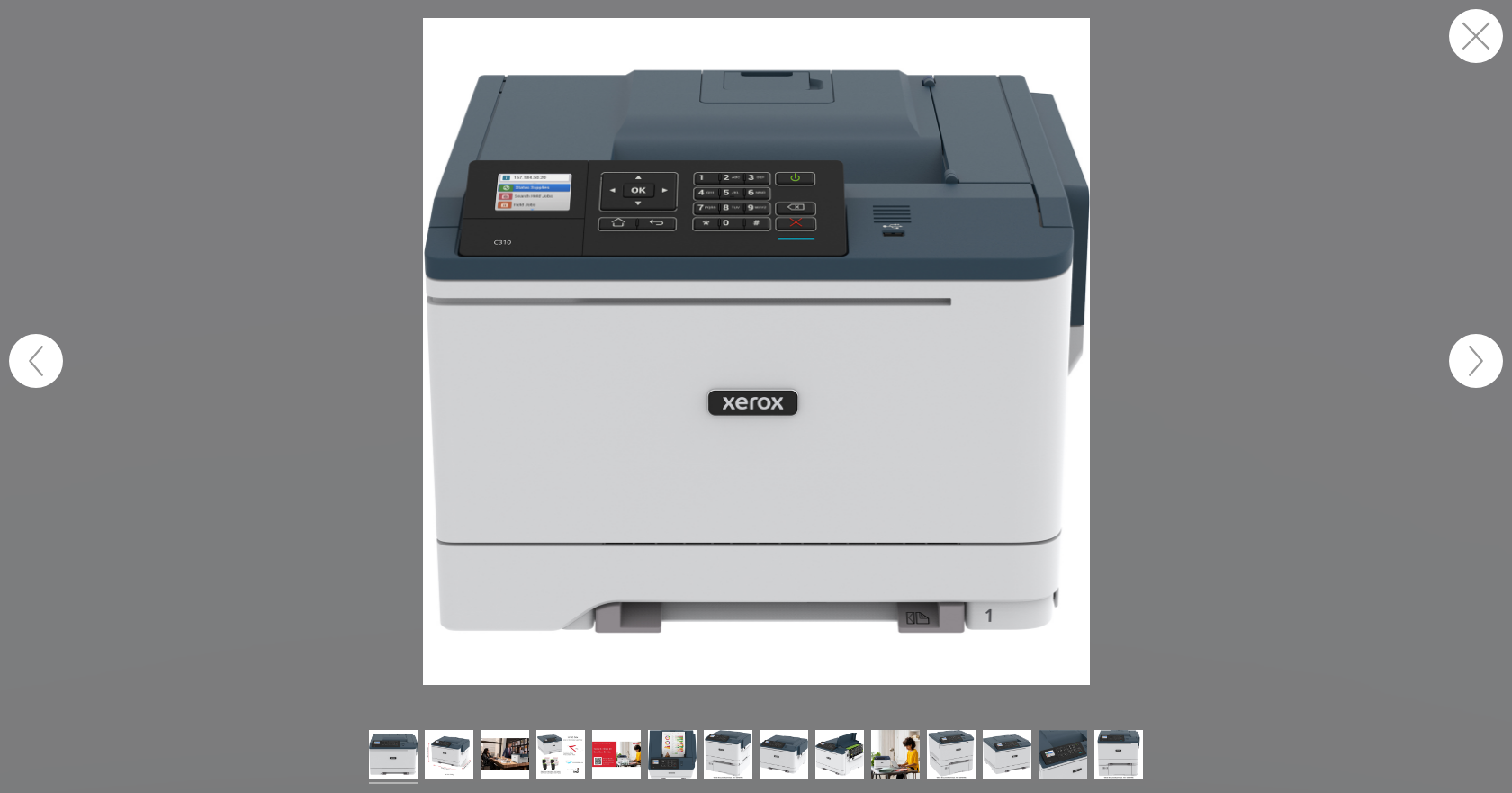
click at [756, 188] on img at bounding box center [756, 351] width 667 height 667
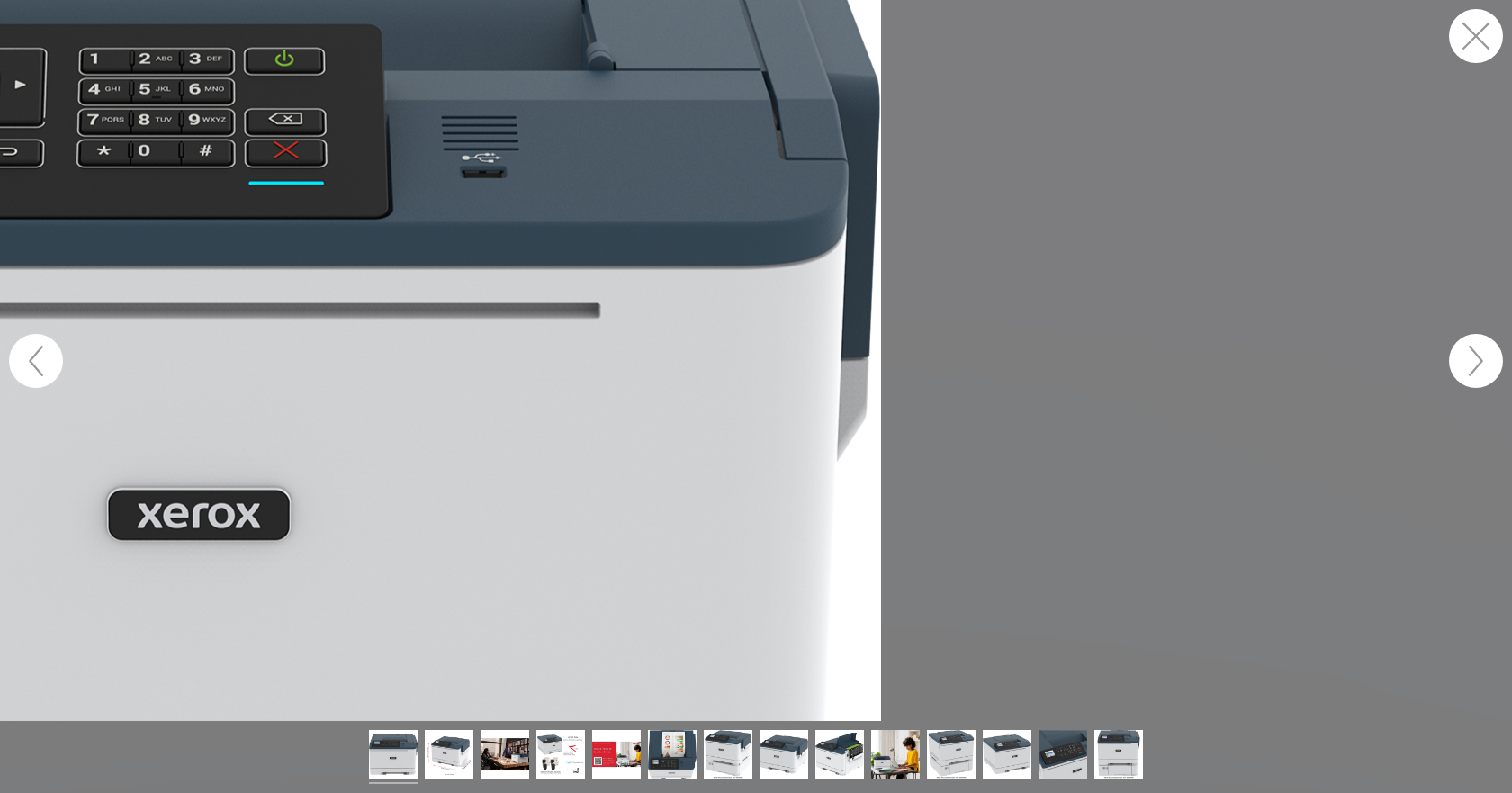
click at [615, 199] on figure at bounding box center [756, 361] width 1512 height 721
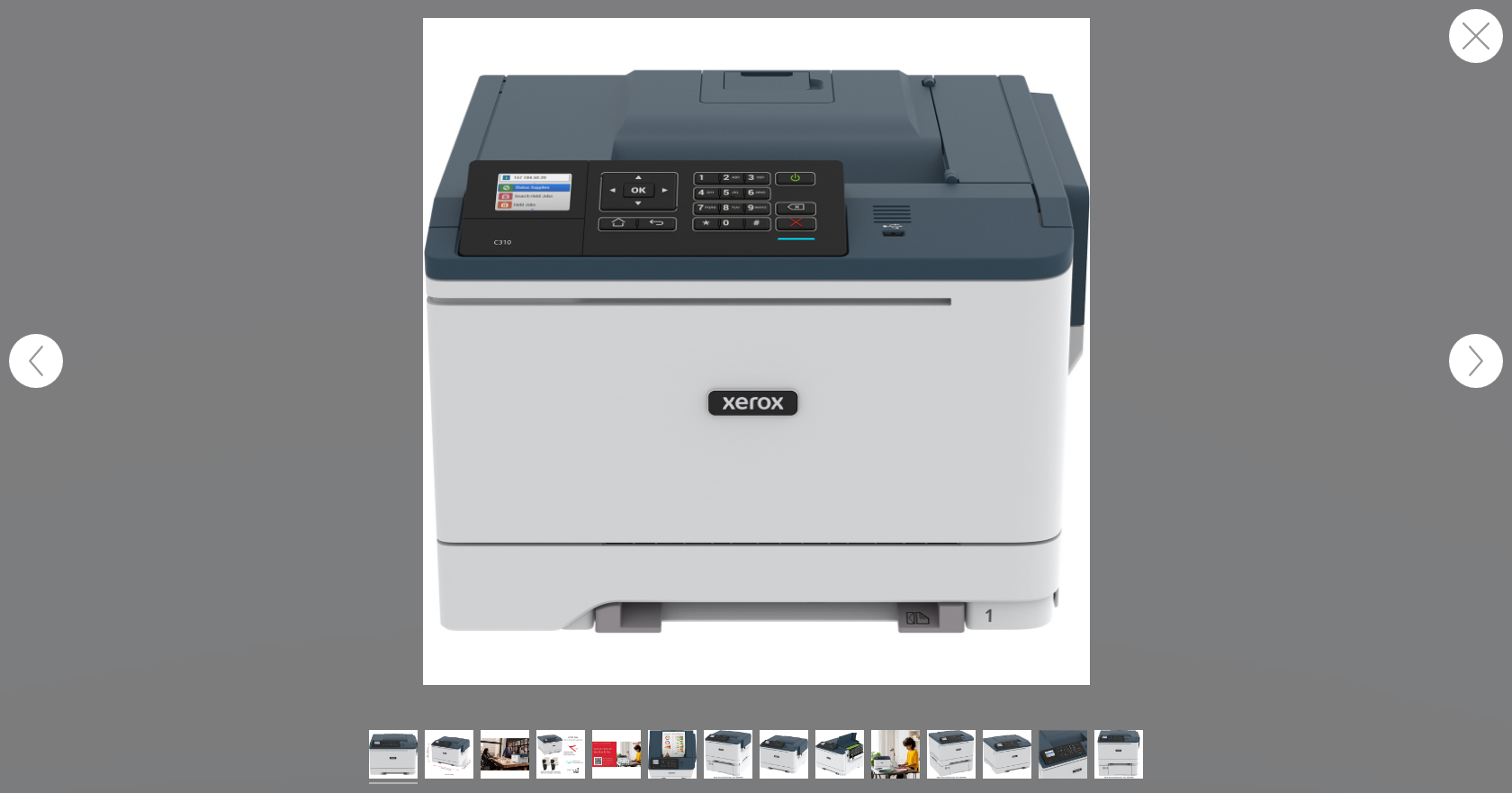
click at [1050, 470] on img at bounding box center [756, 351] width 667 height 667
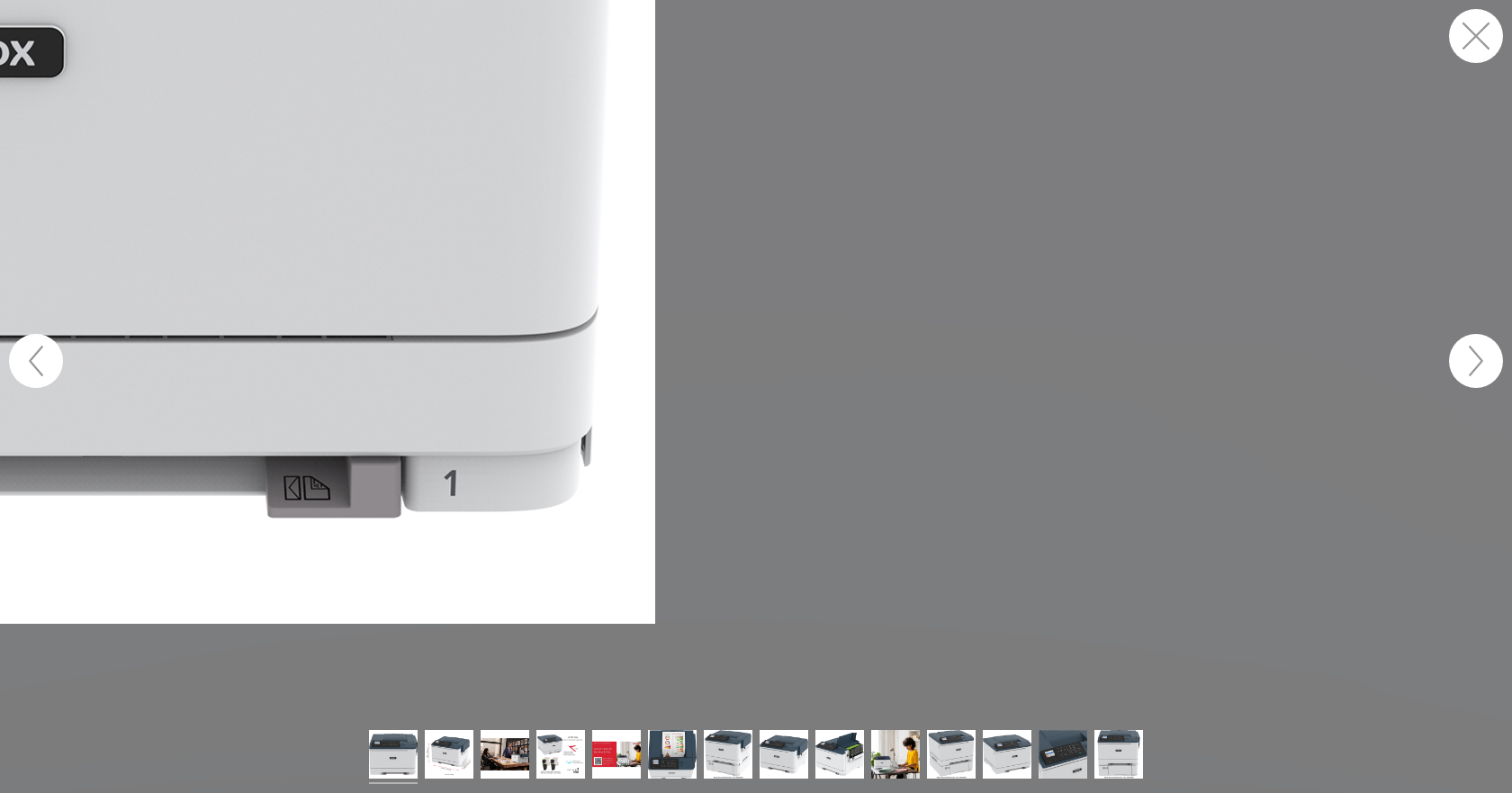
click at [768, 400] on figure at bounding box center [756, 361] width 1512 height 721
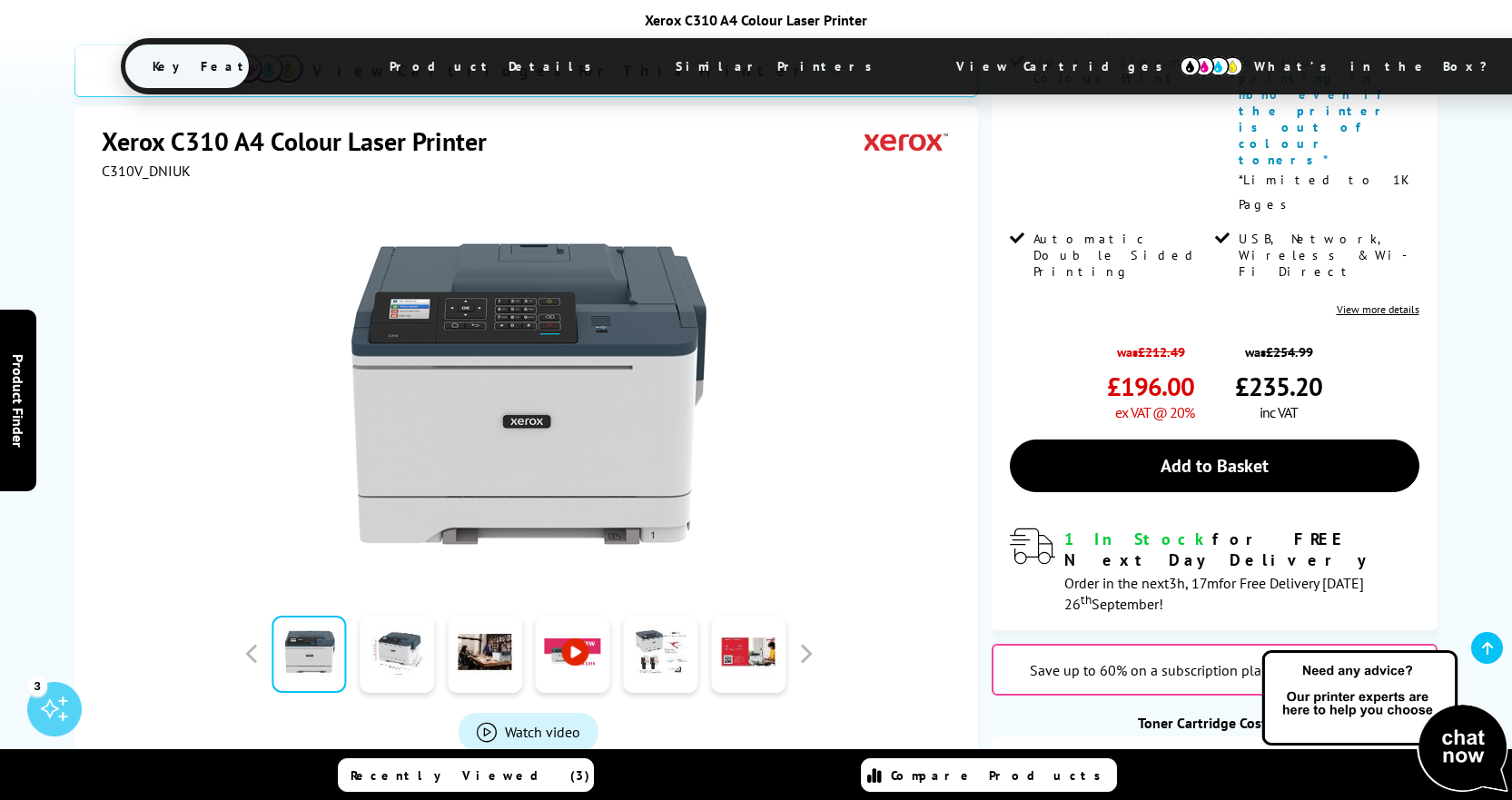
scroll to position [636, 0]
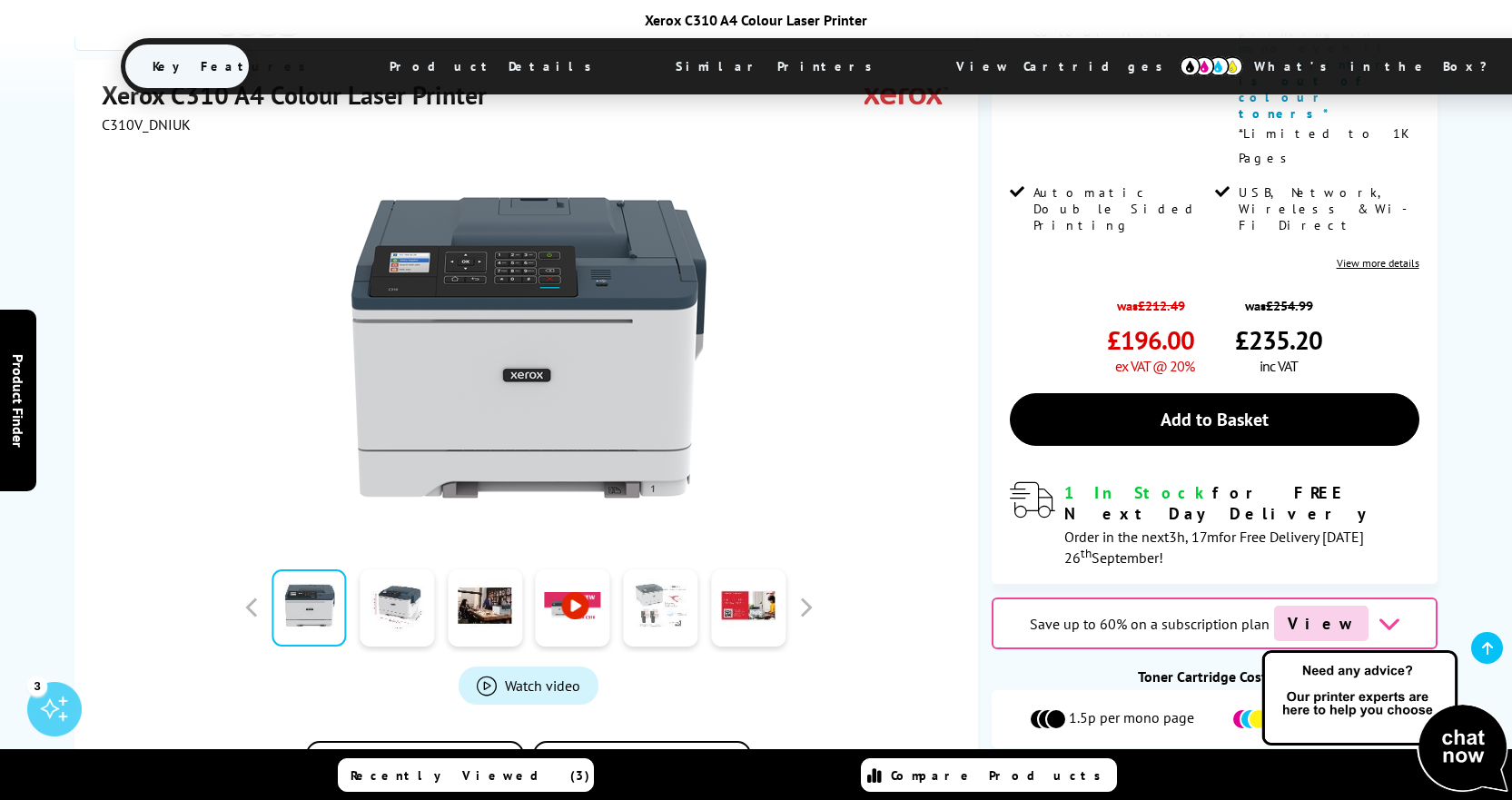
click at [654, 568] on link at bounding box center [660, 606] width 74 height 77
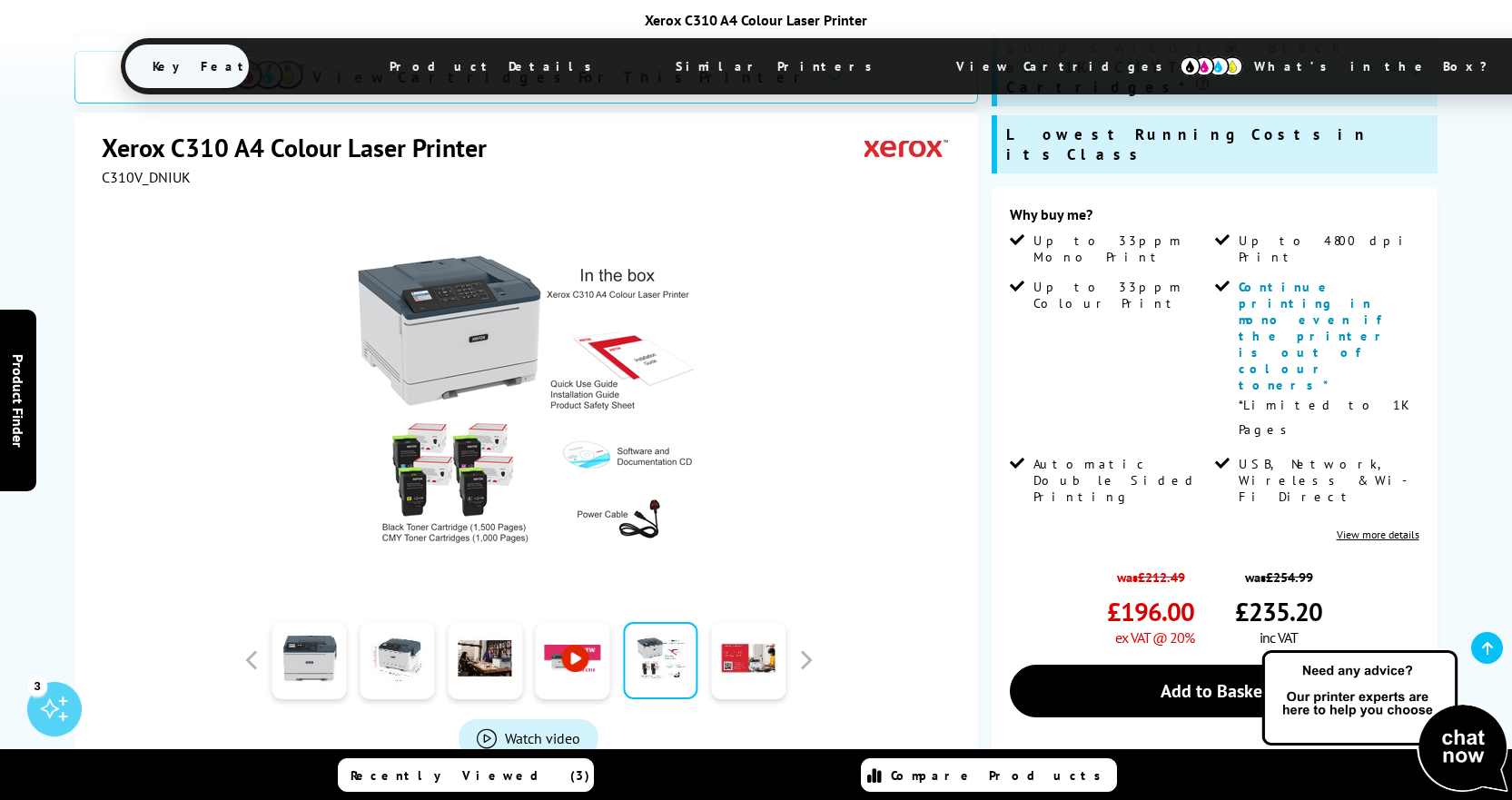
scroll to position [363, 0]
click at [394, 658] on link at bounding box center [396, 660] width 74 height 77
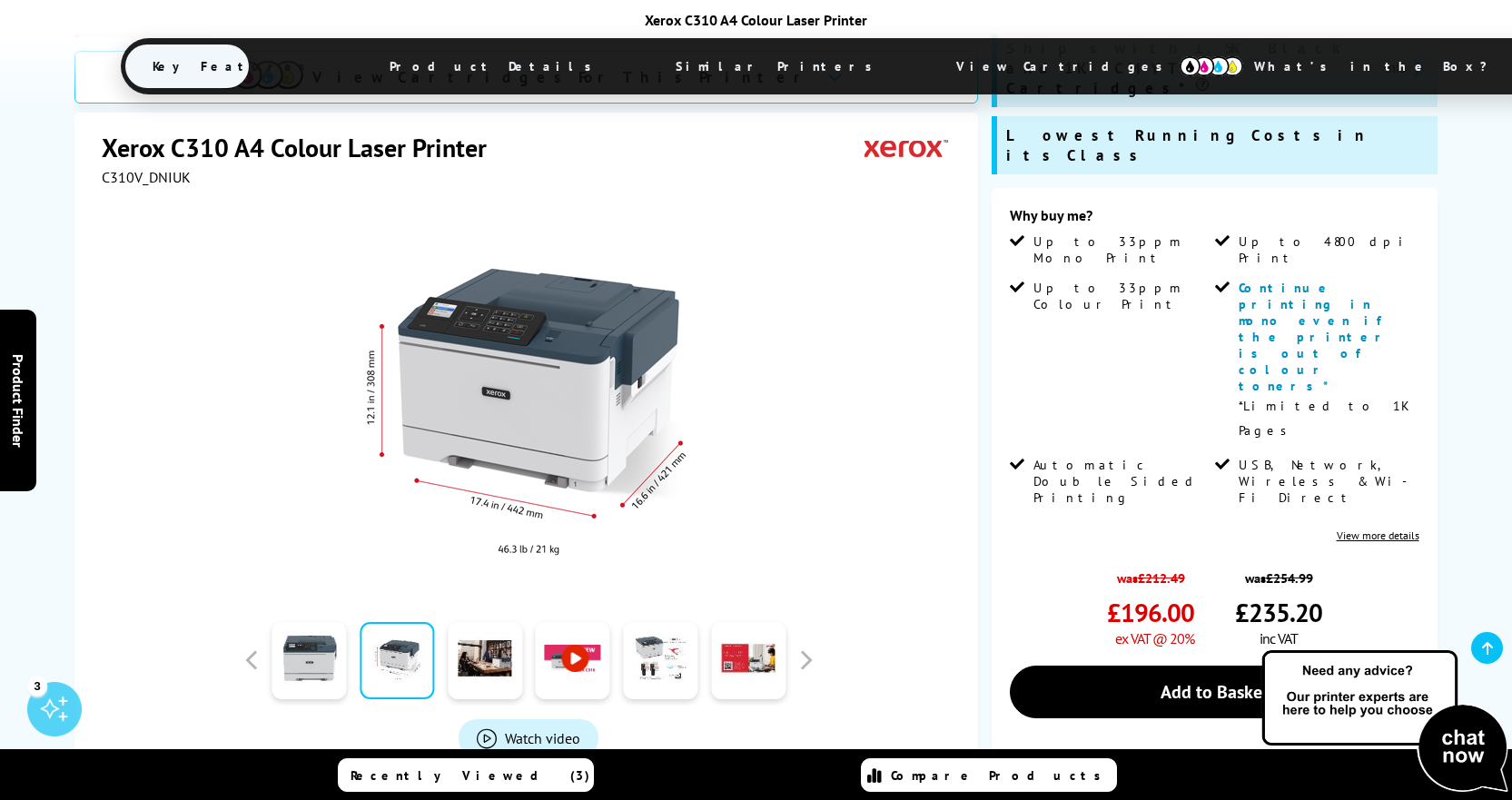
click at [846, 497] on div at bounding box center [528, 392] width 853 height 410
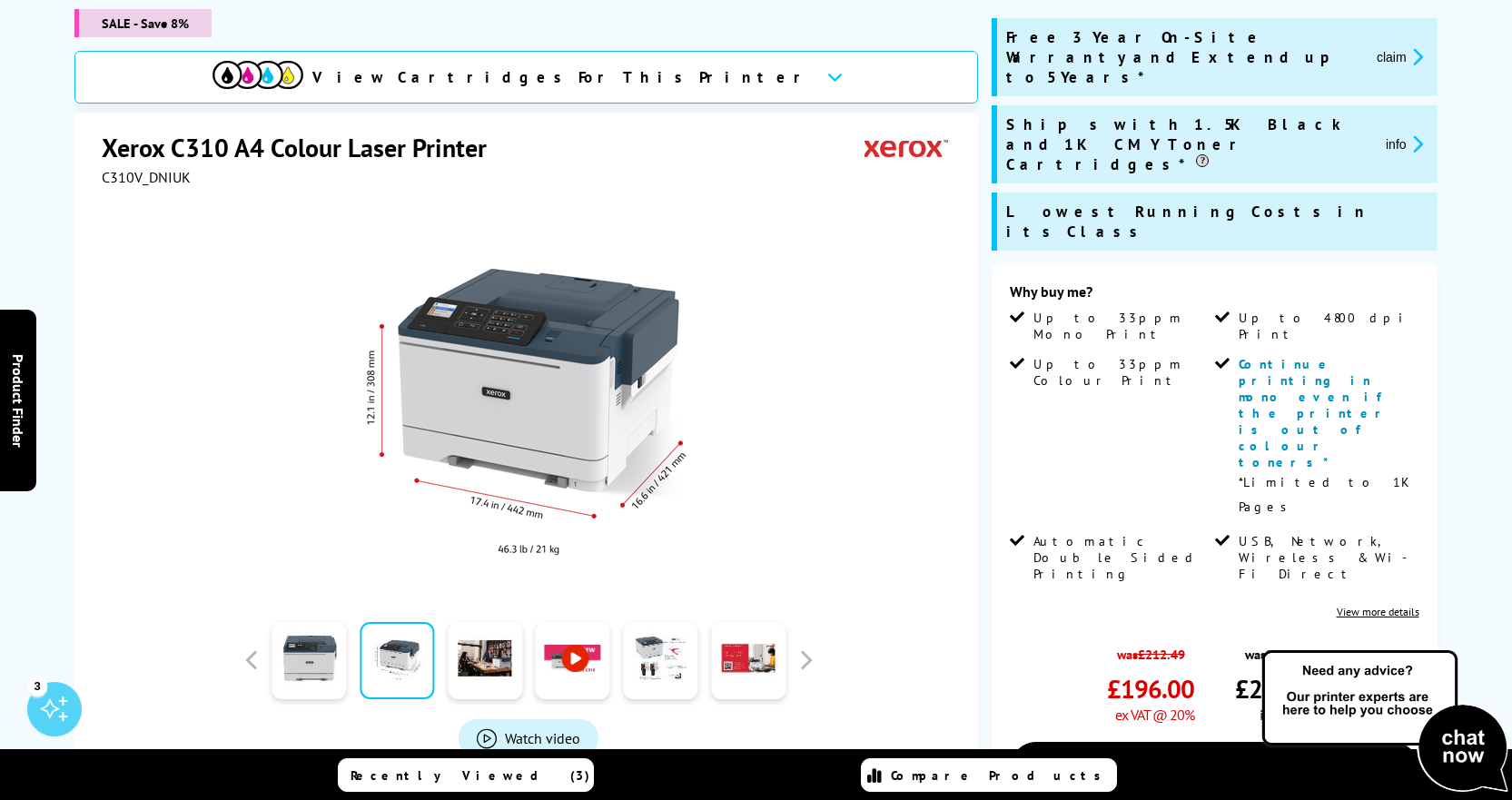
scroll to position [0, 0]
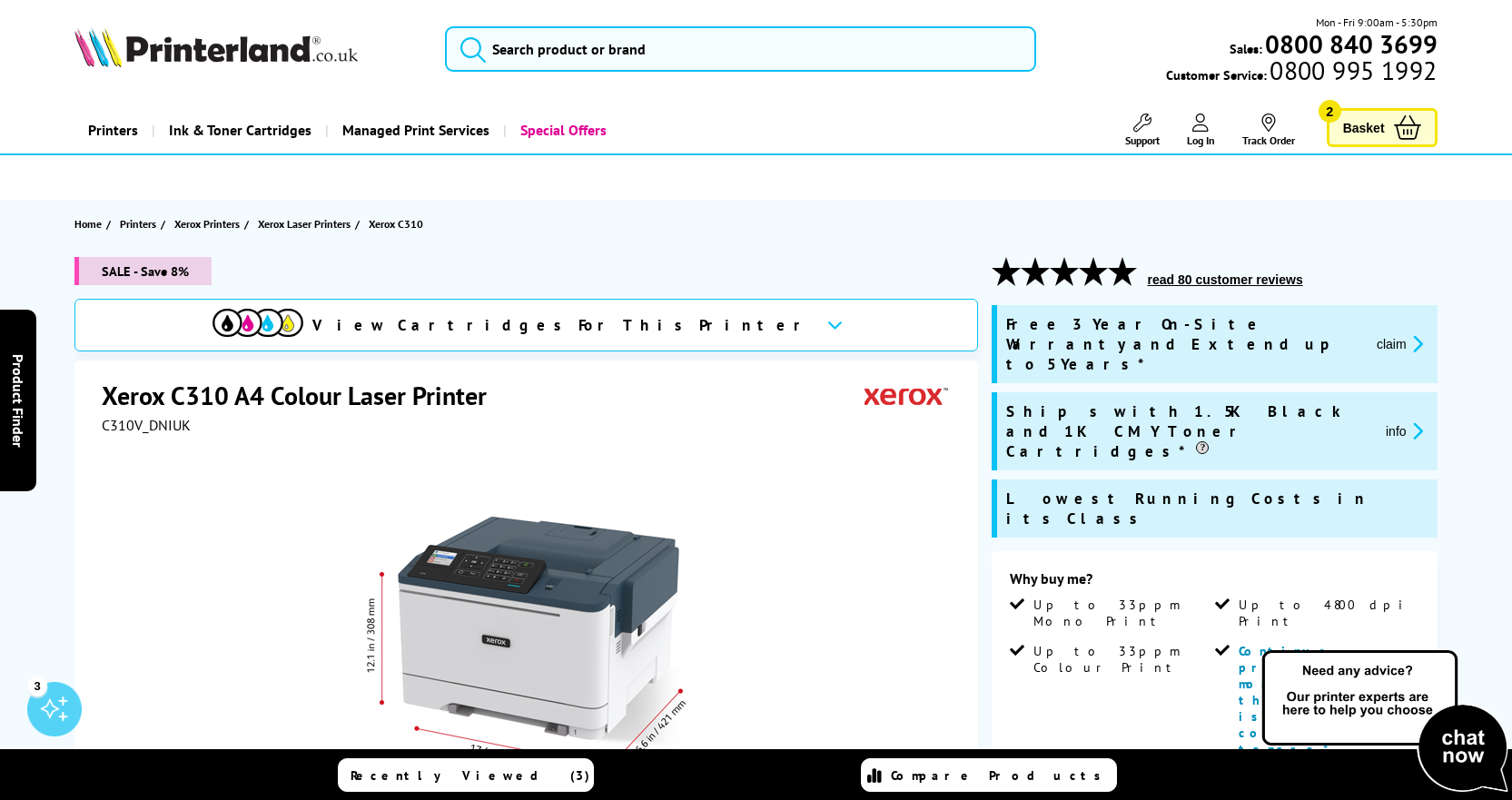
click at [1190, 280] on button "read 80 customer reviews" at bounding box center [1224, 279] width 166 height 17
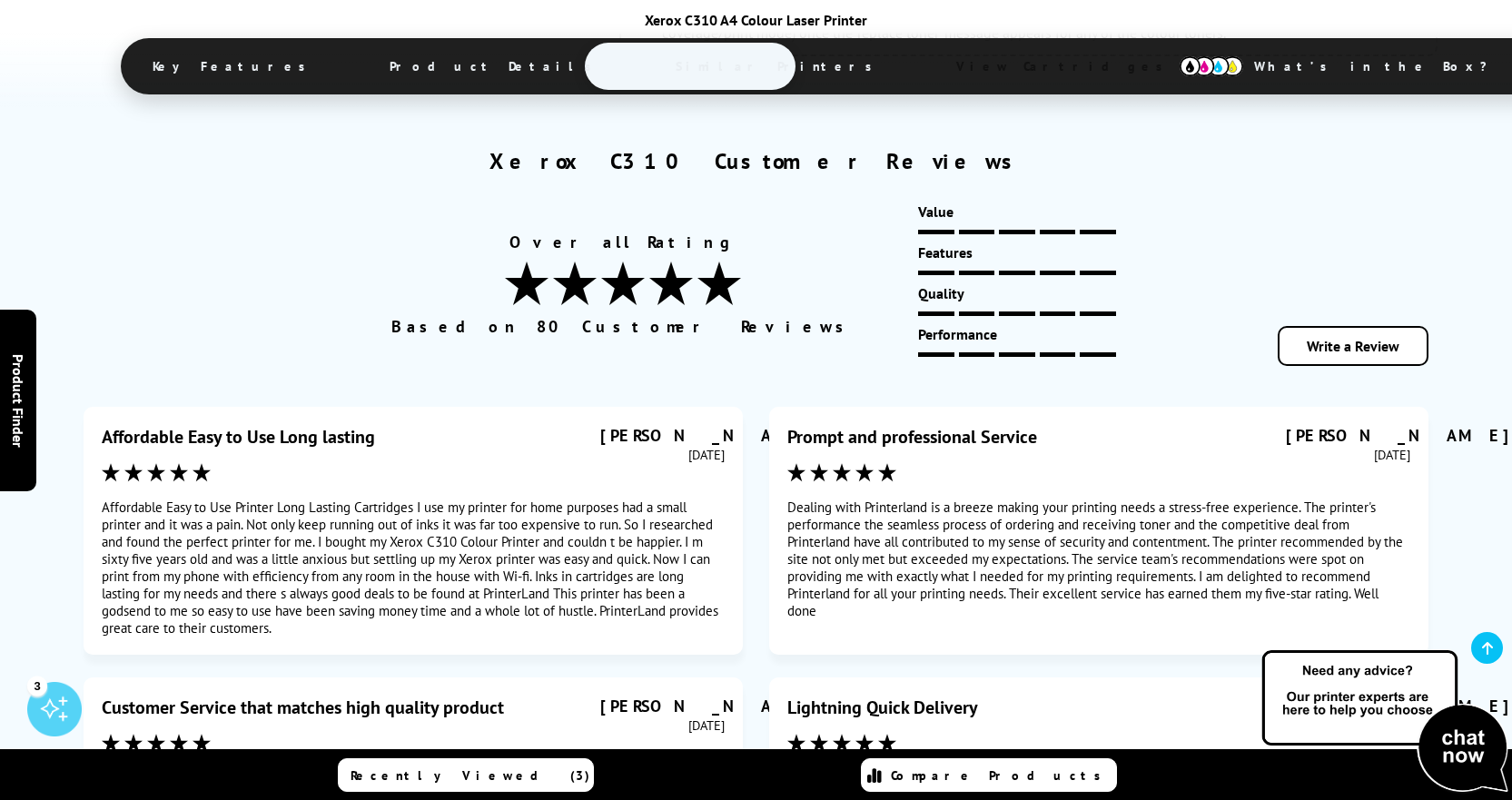
scroll to position [10988, 0]
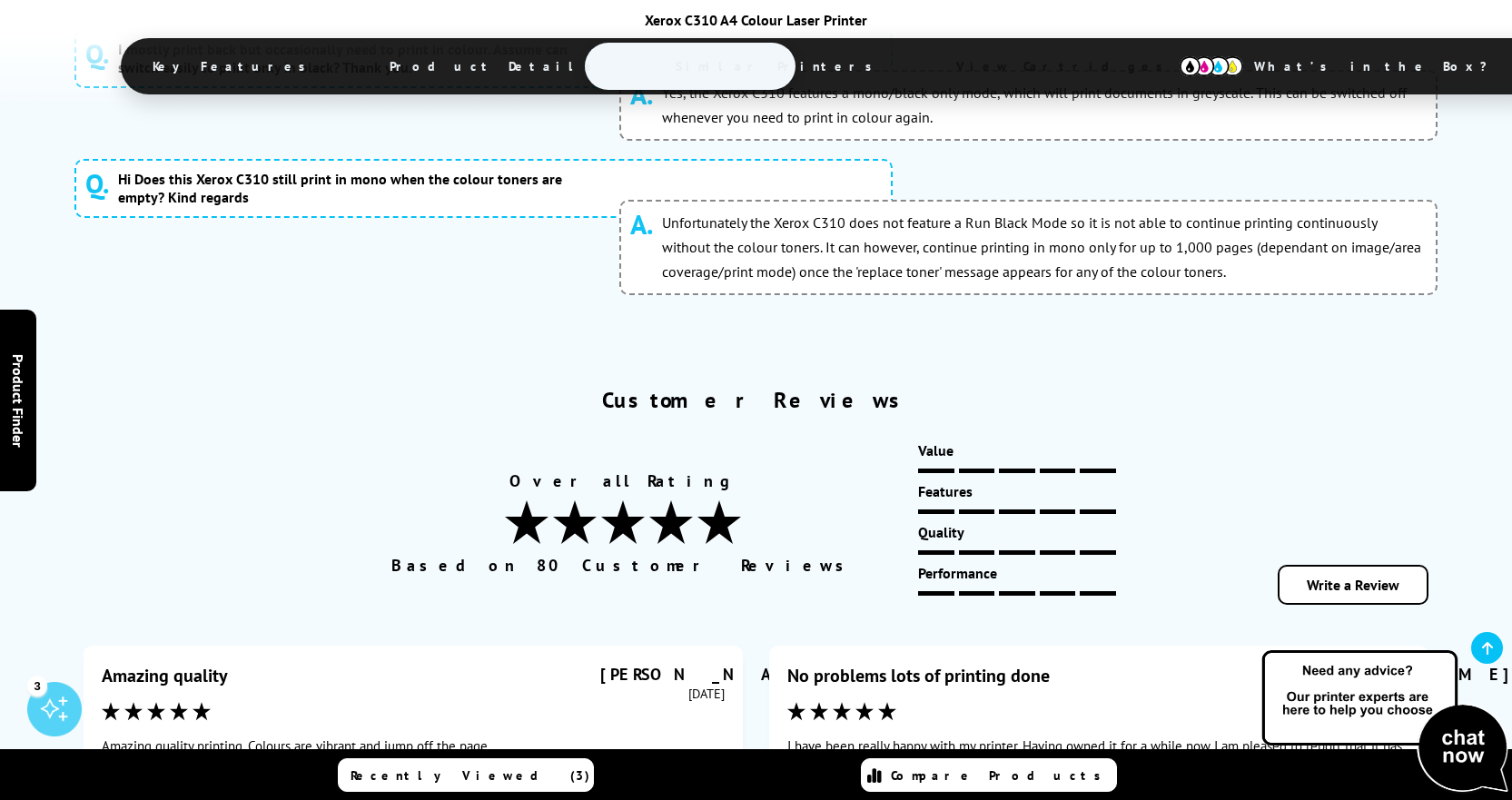
scroll to position [10686, 0]
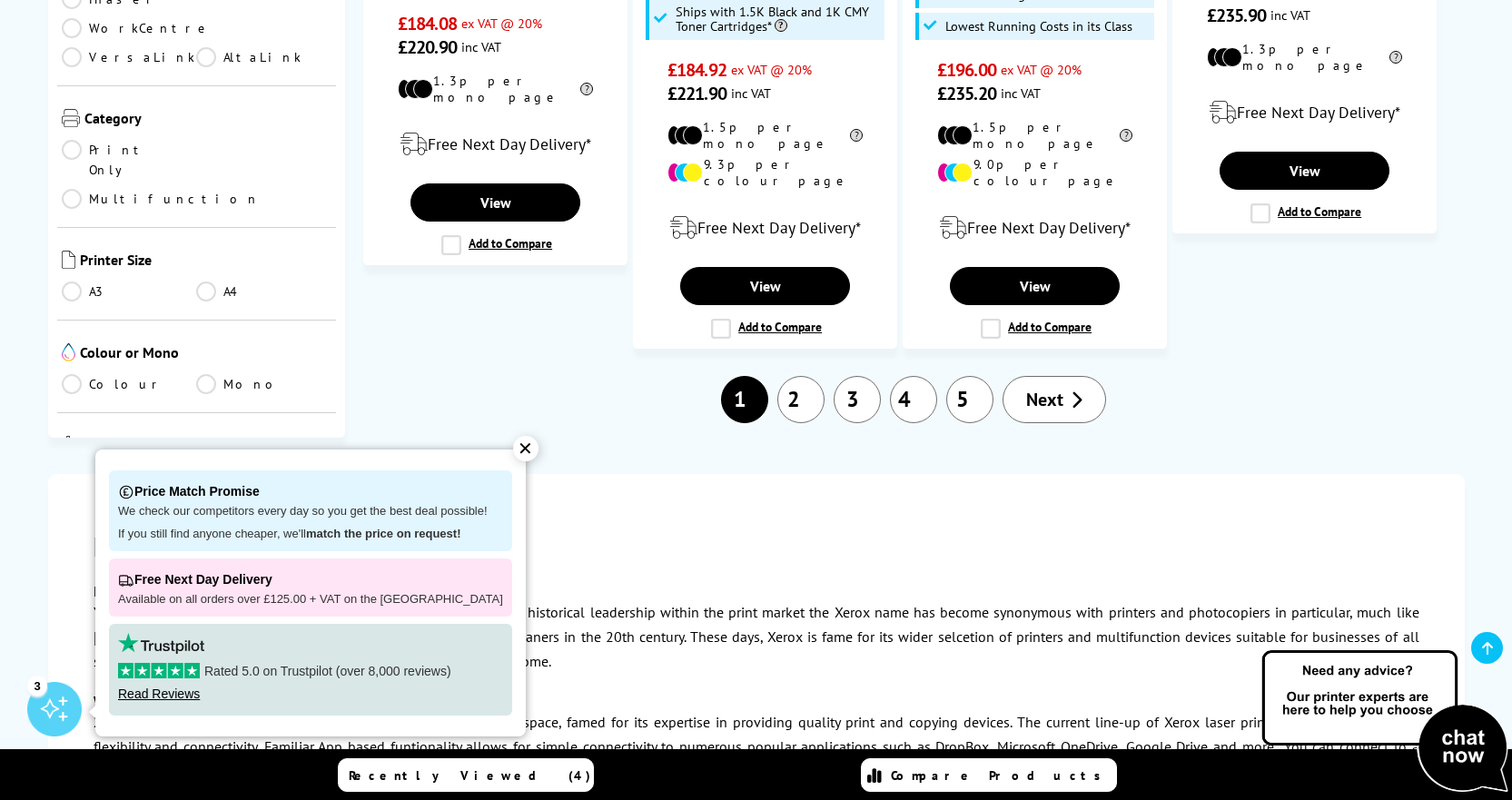
scroll to position [2360, 0]
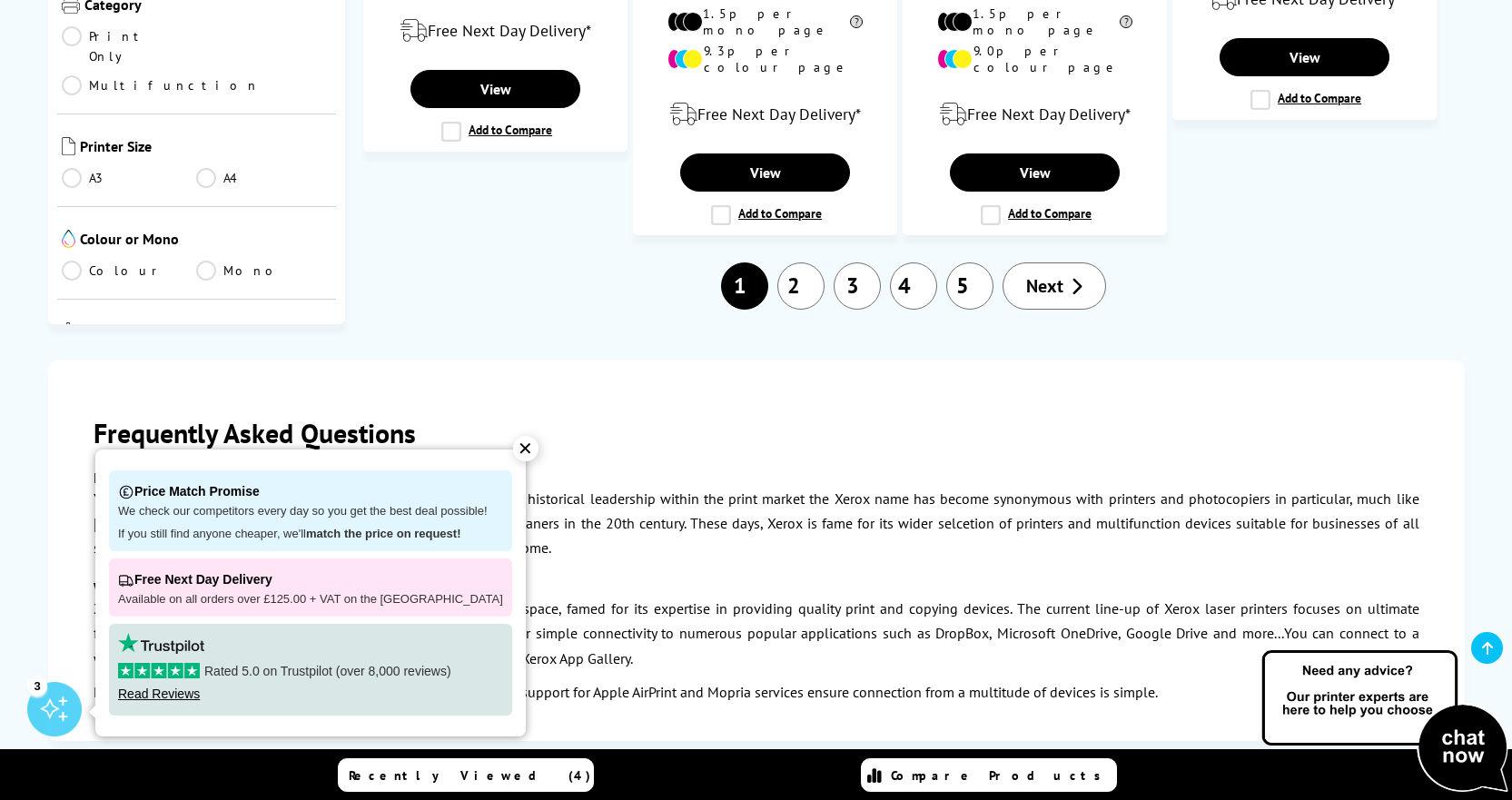
click at [1059, 274] on span "Next" at bounding box center [1044, 285] width 37 height 23
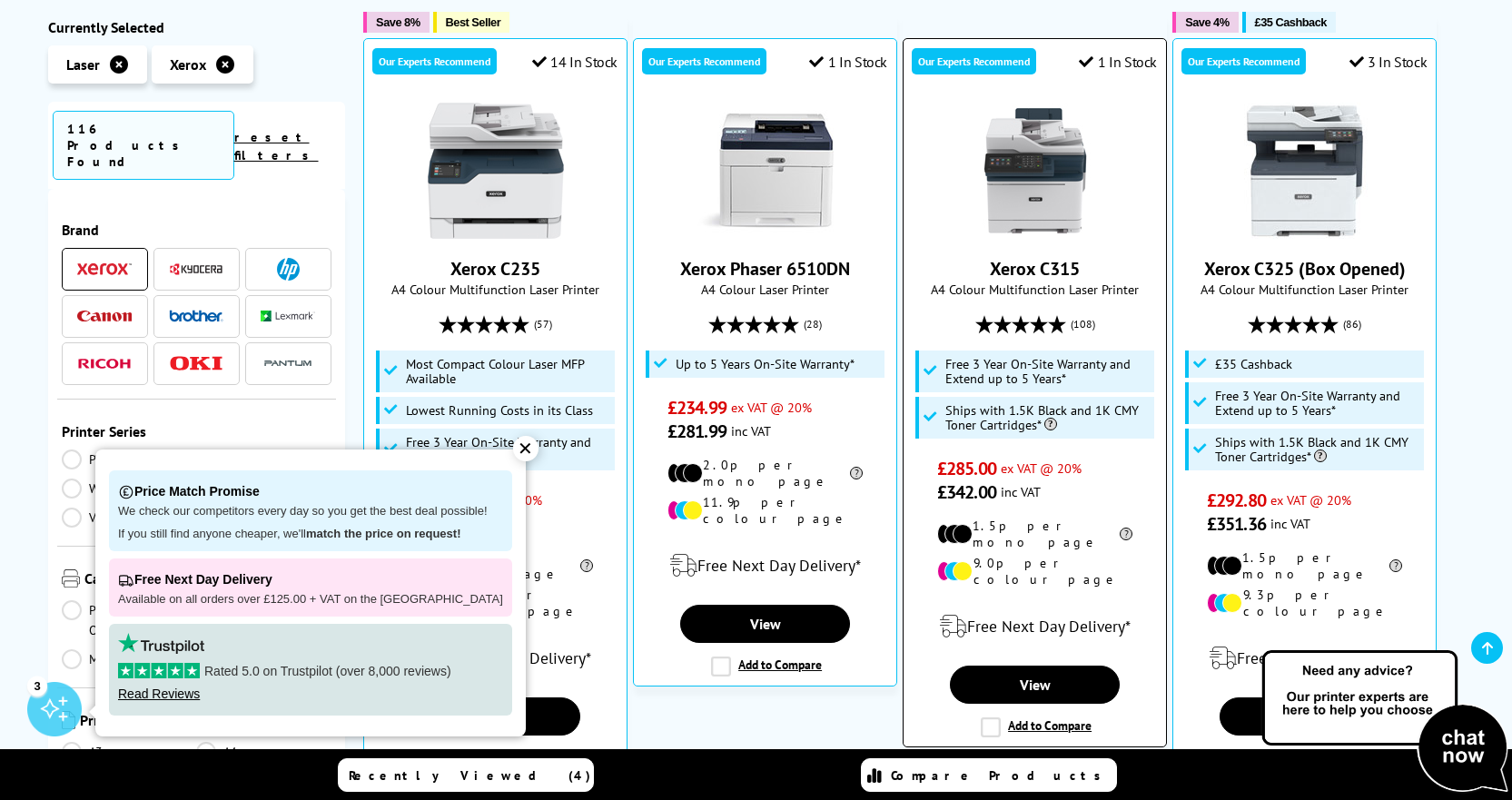
scroll to position [363, 0]
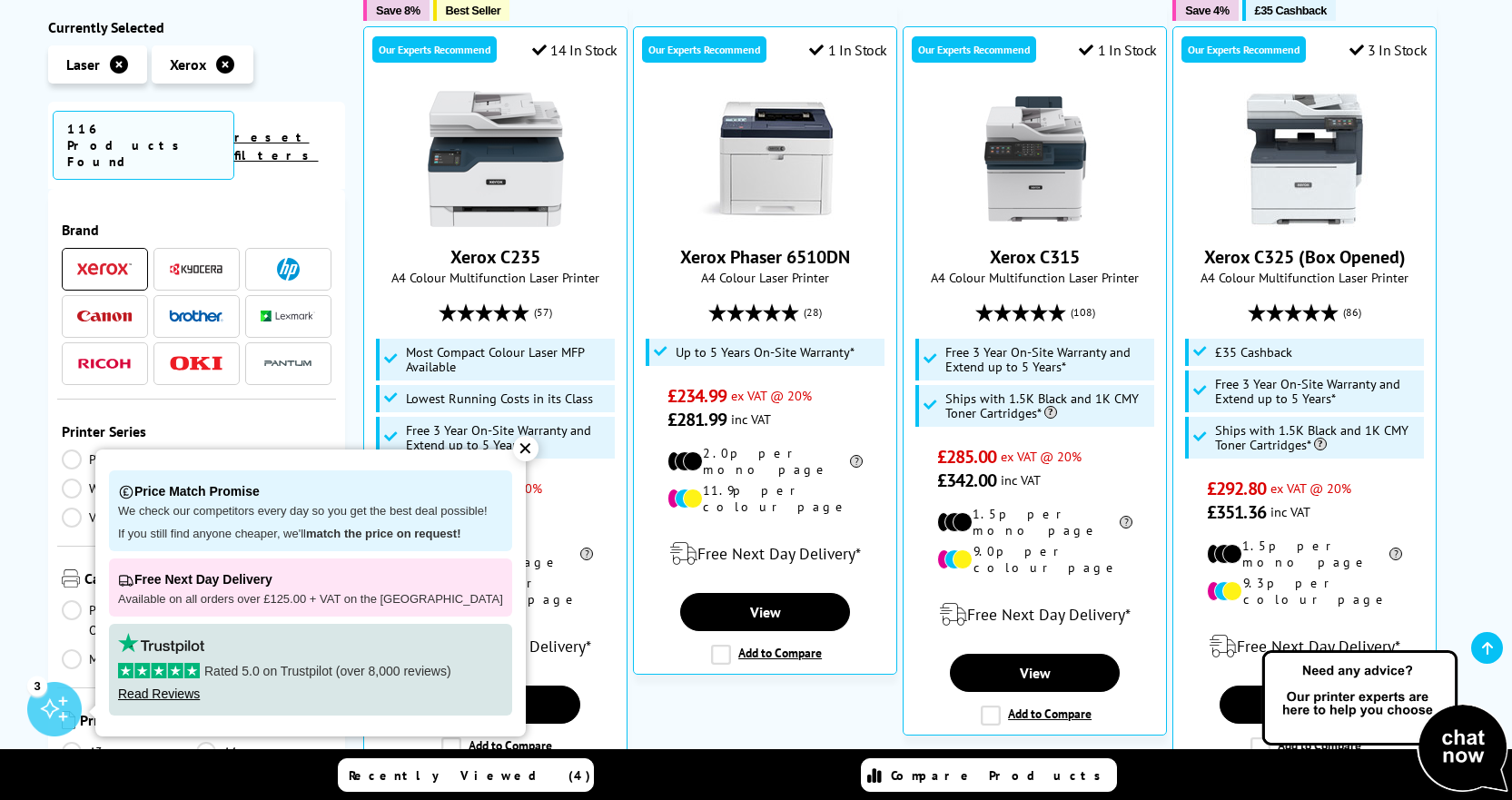
click at [513, 443] on div "✕" at bounding box center [525, 448] width 25 height 25
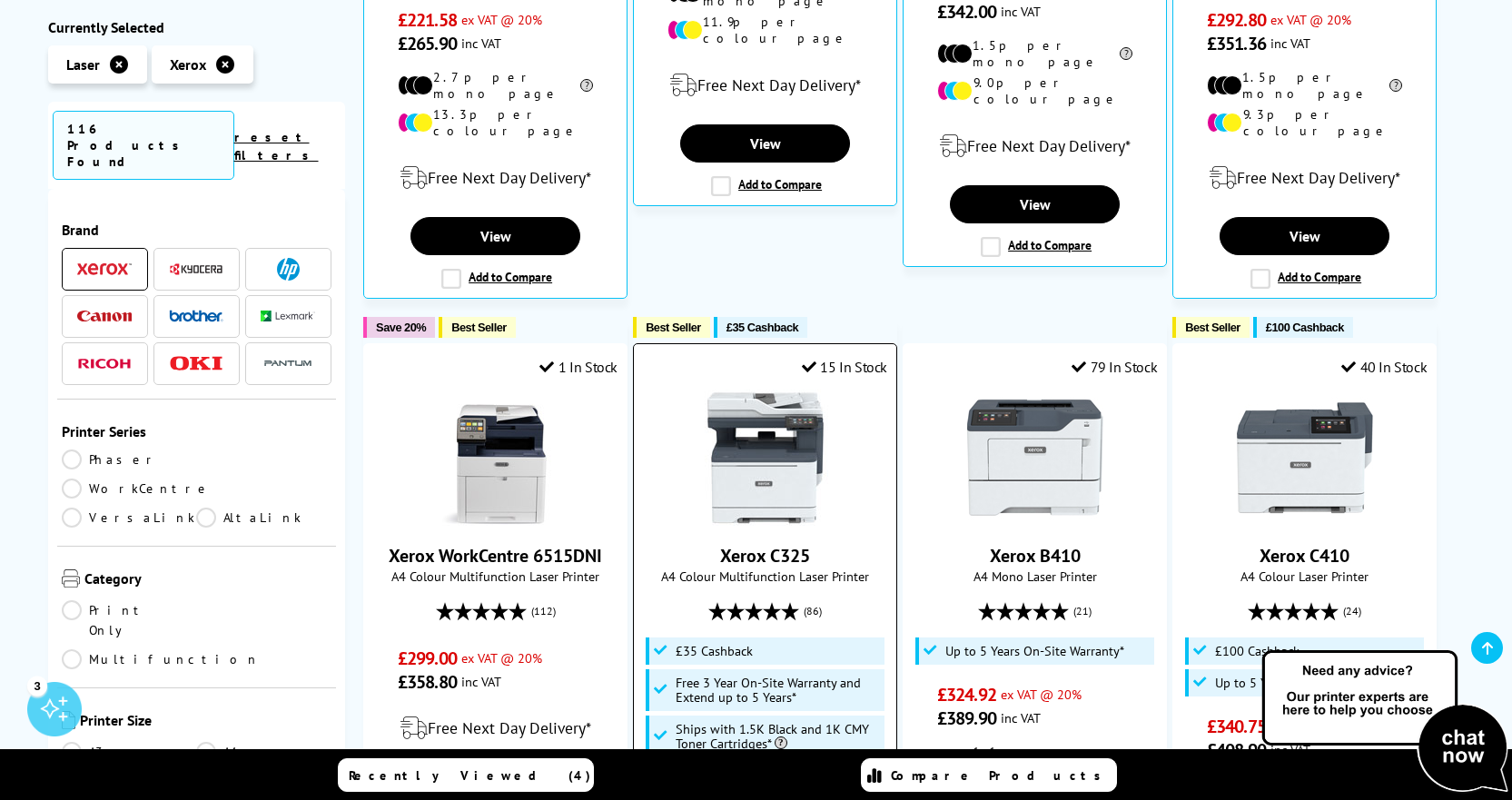
scroll to position [454, 0]
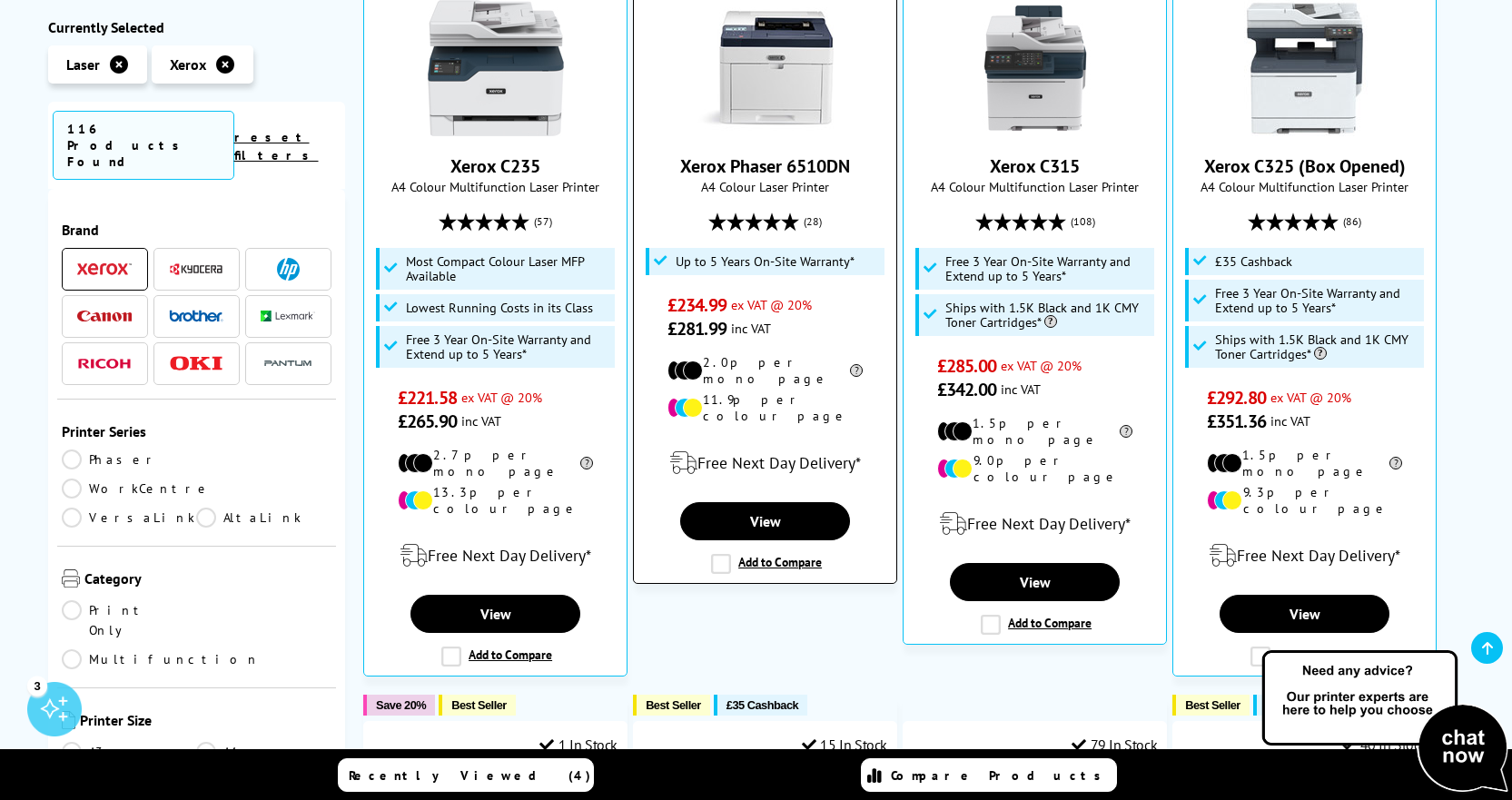
click at [749, 97] on img at bounding box center [765, 68] width 136 height 136
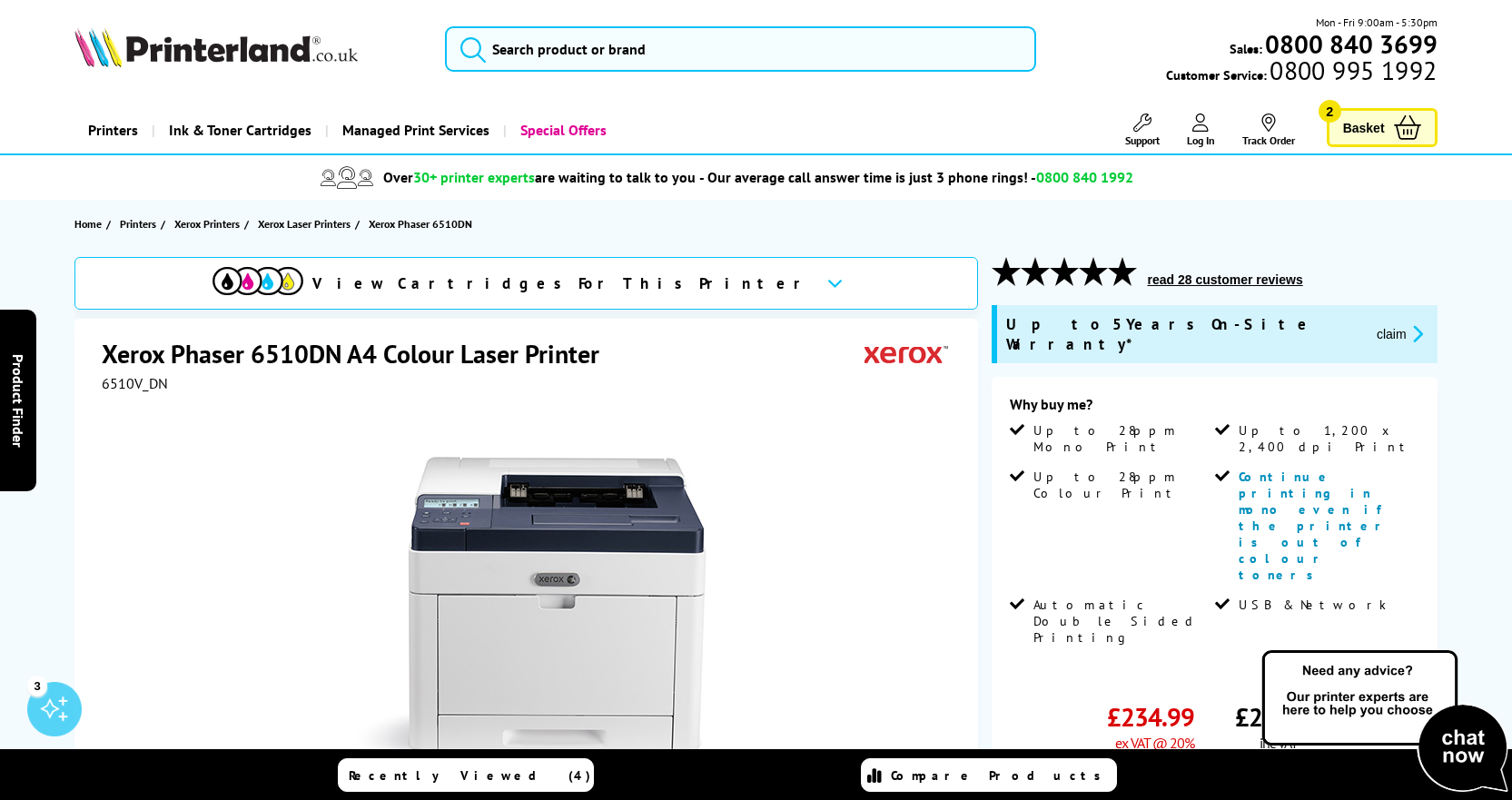
click at [1161, 280] on button "read 28 customer reviews" at bounding box center [1224, 279] width 166 height 17
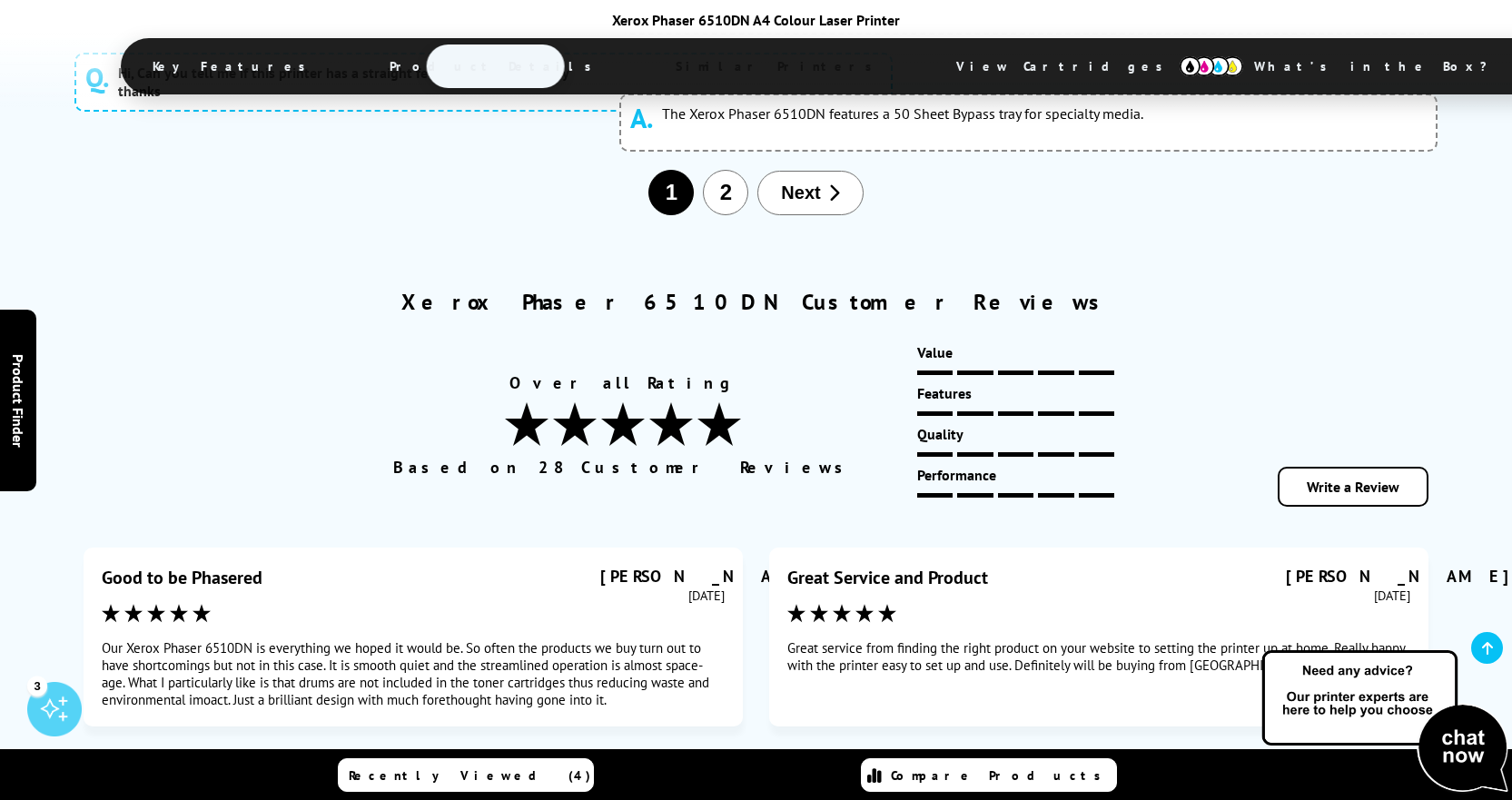
scroll to position [10905, 0]
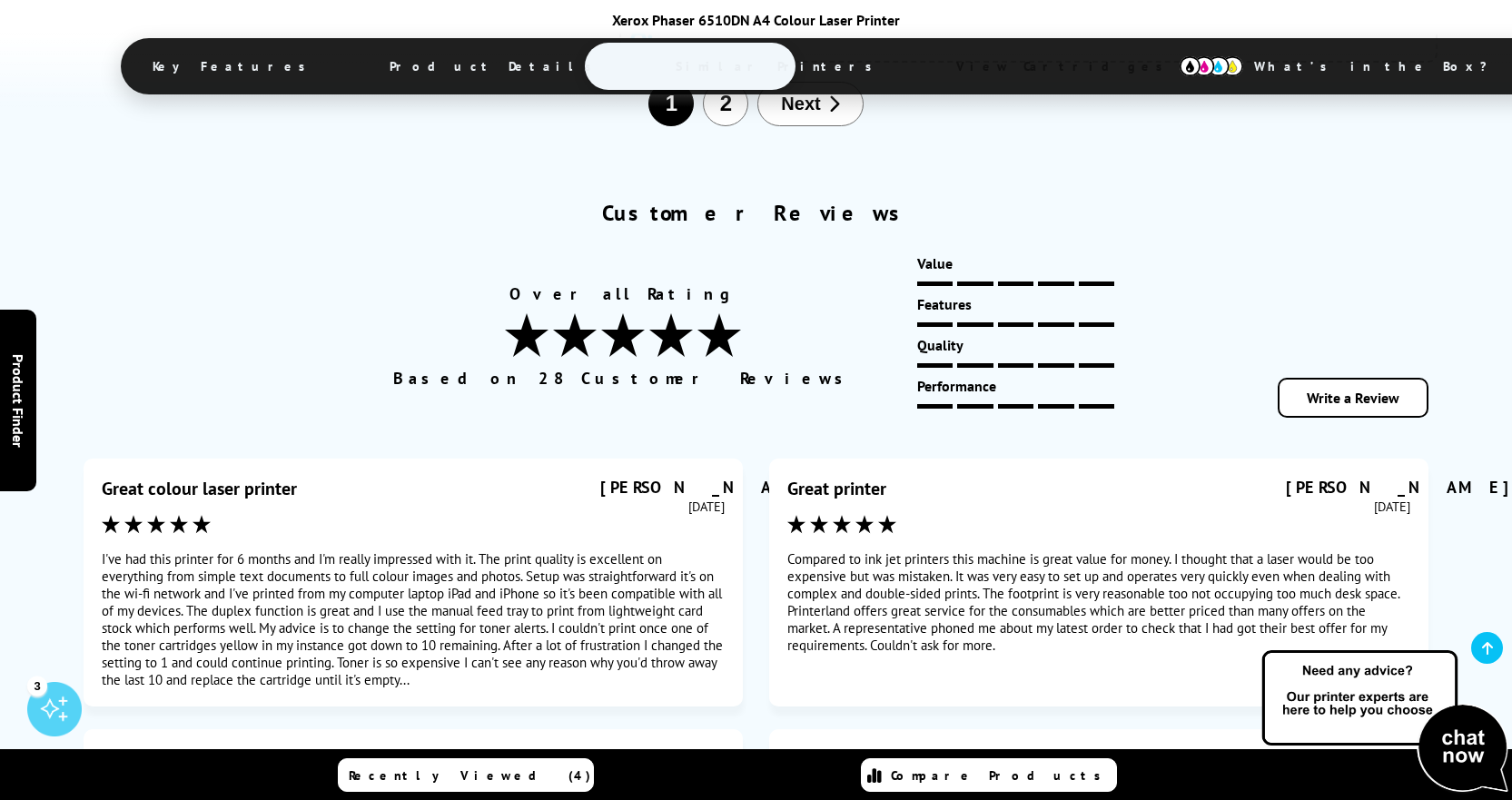
scroll to position [11076, 0]
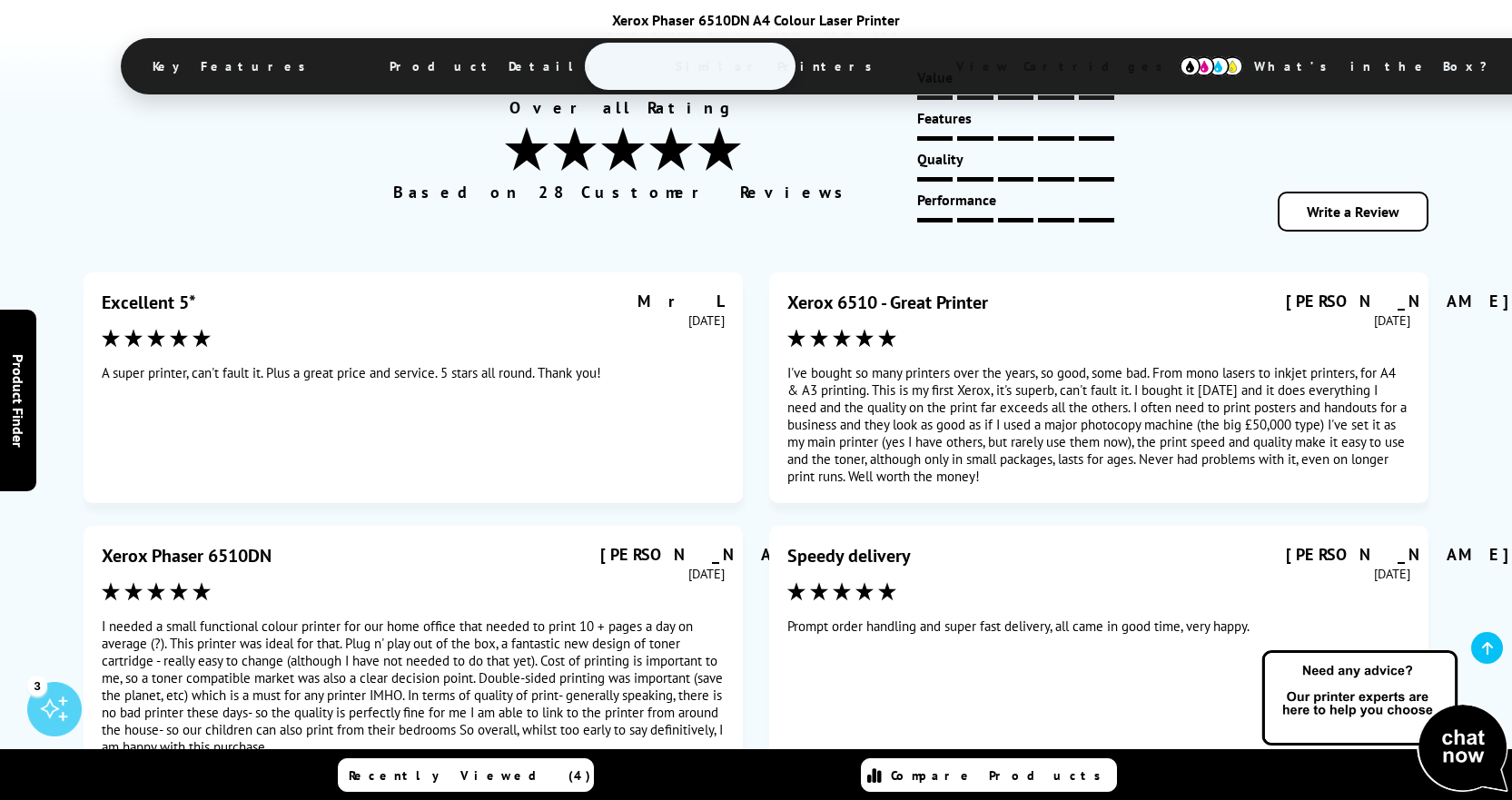
scroll to position [11250, 0]
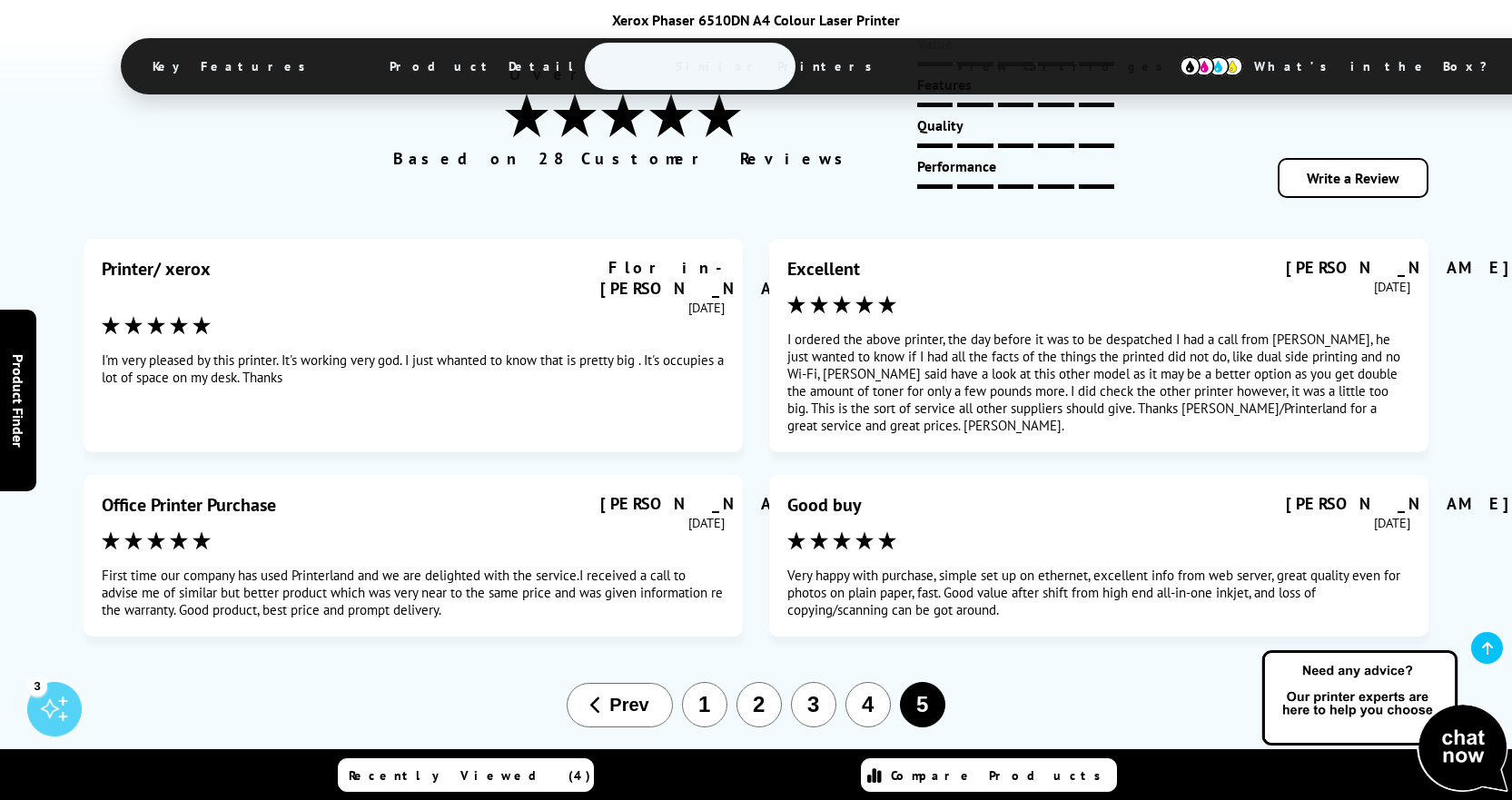
click at [766, 682] on button "2" at bounding box center [758, 704] width 45 height 45
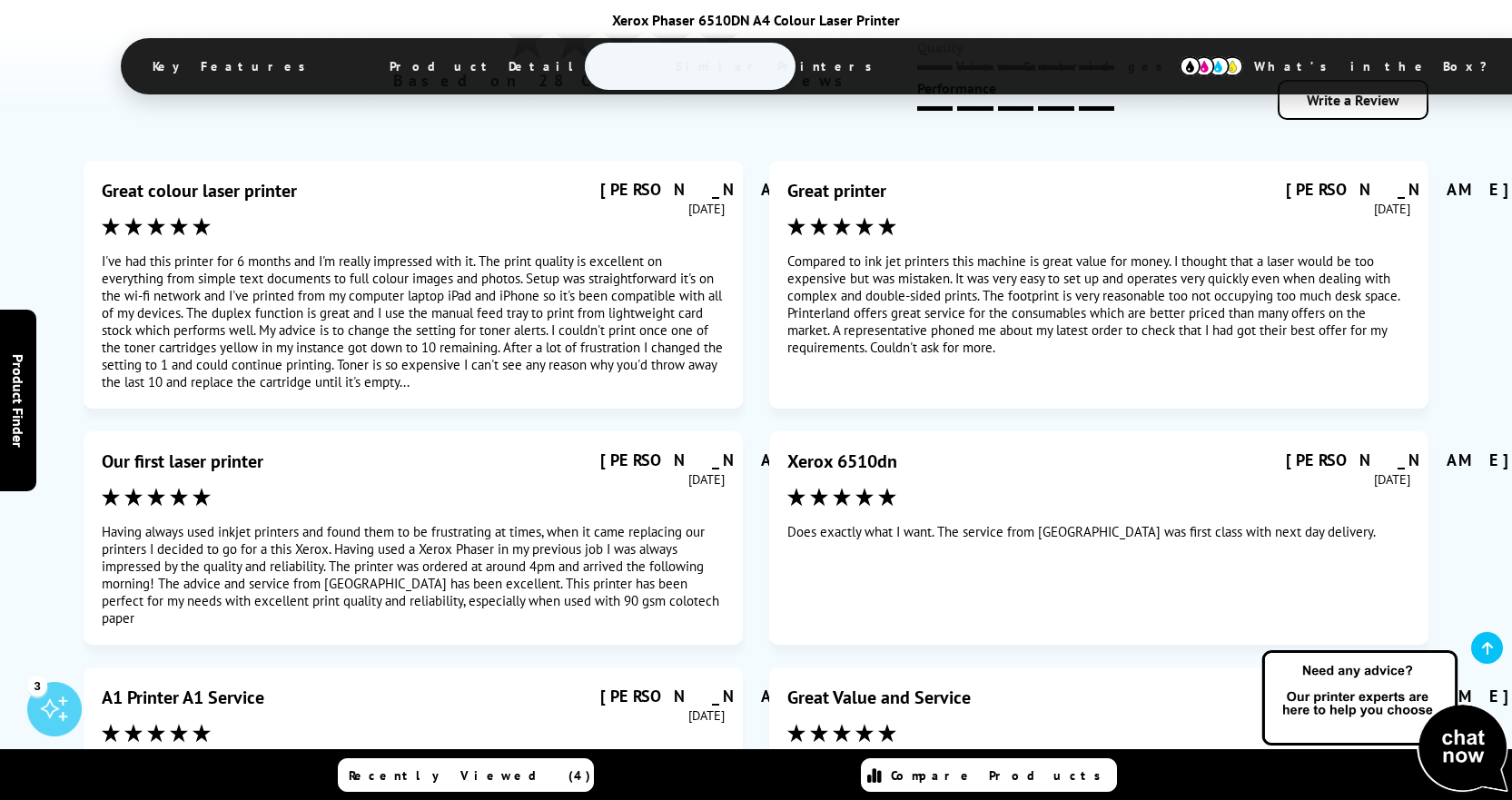
scroll to position [11341, 0]
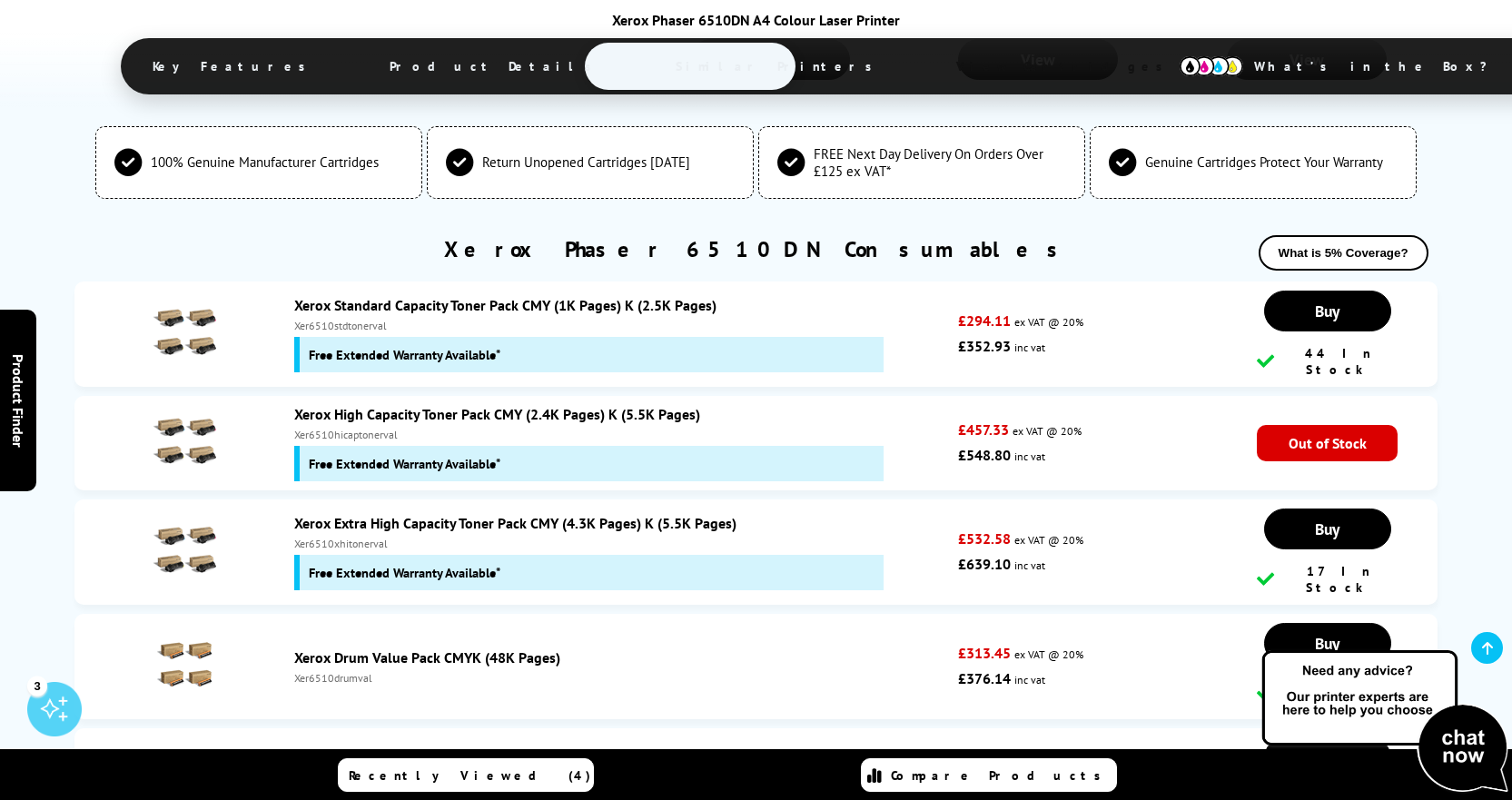
scroll to position [5440, 0]
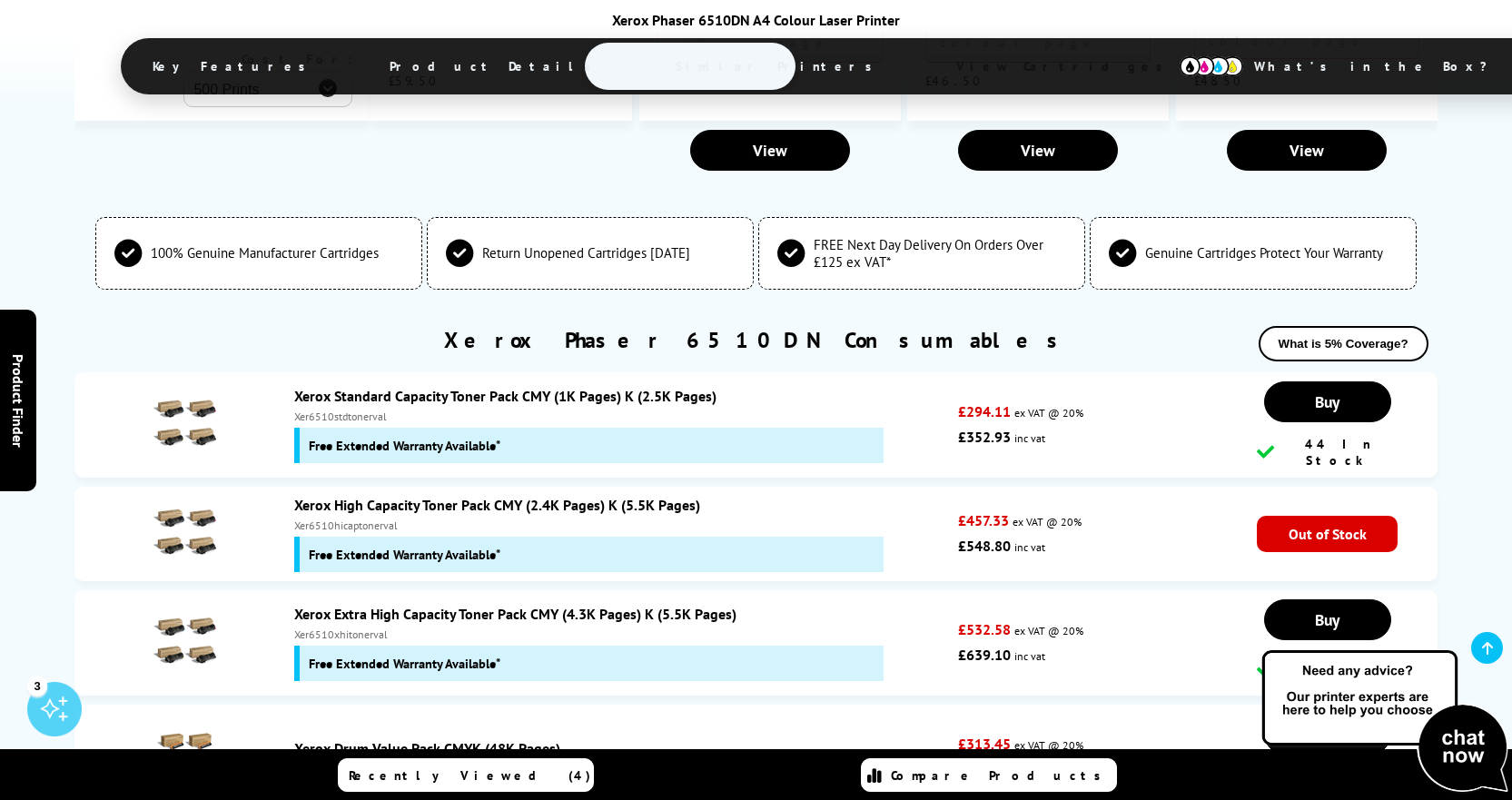
click at [183, 392] on img at bounding box center [184, 423] width 63 height 63
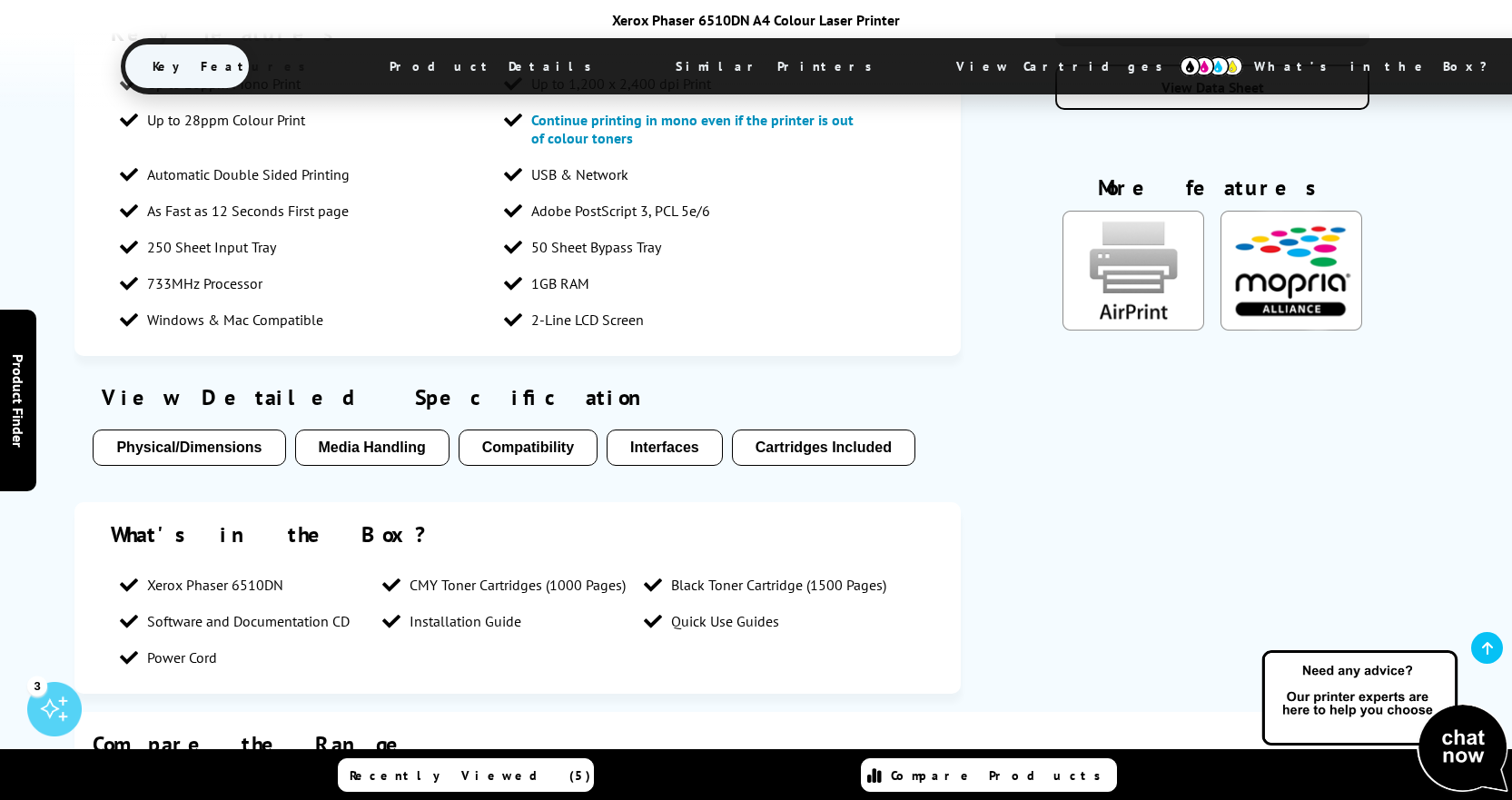
scroll to position [1807, 0]
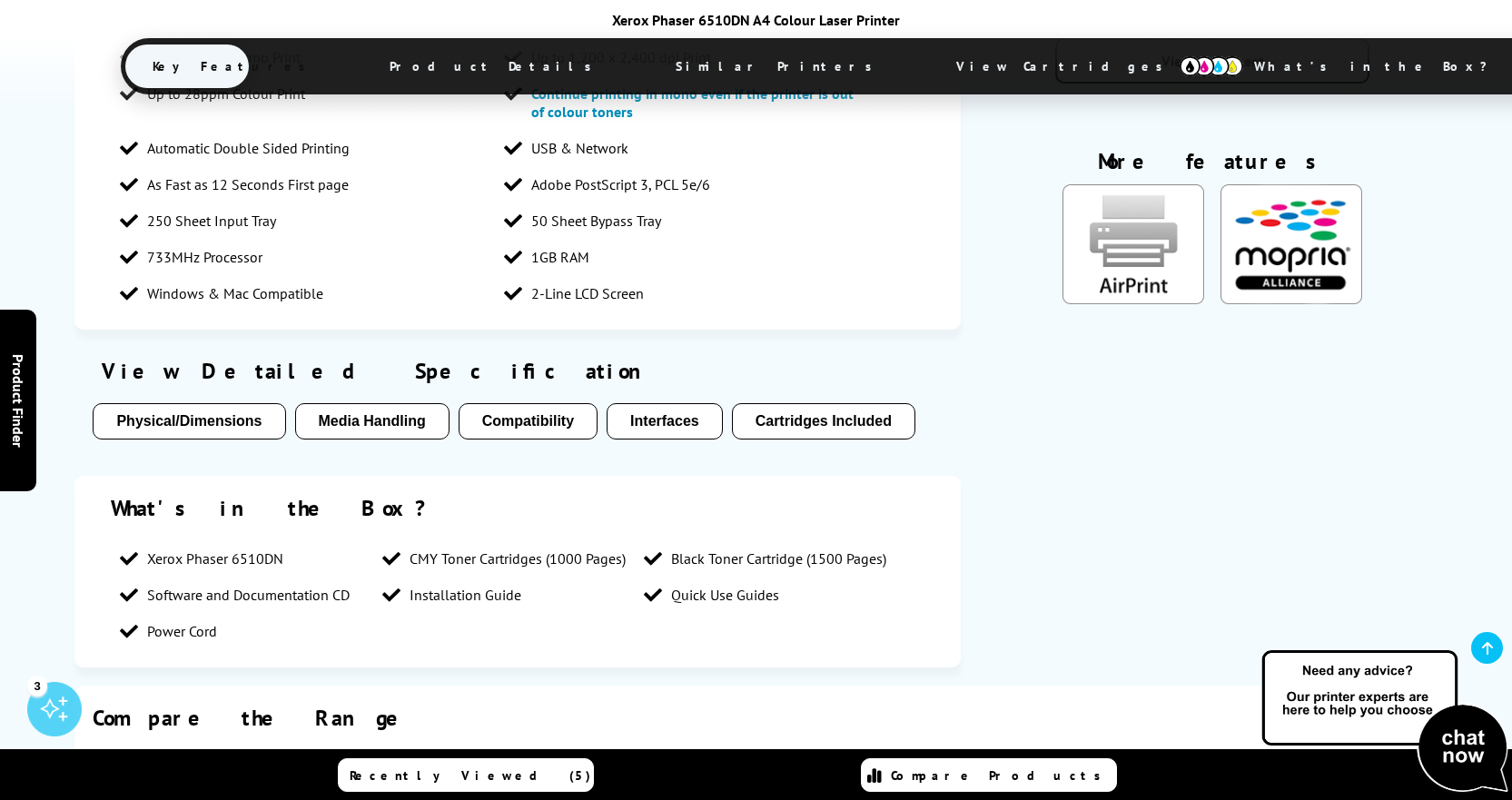
click at [237, 403] on button "Physical/Dimensions" at bounding box center [188, 420] width 192 height 36
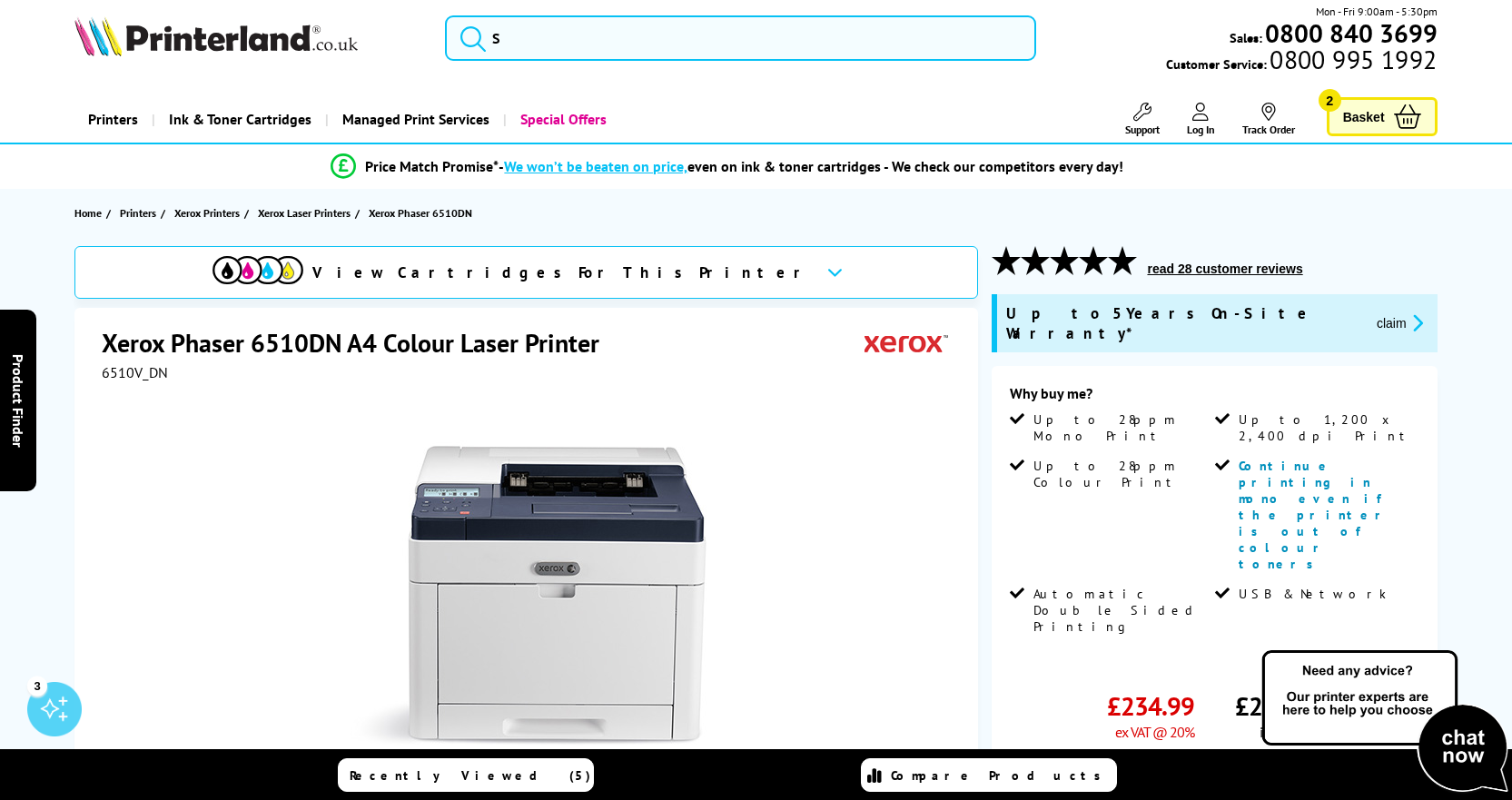
scroll to position [0, 0]
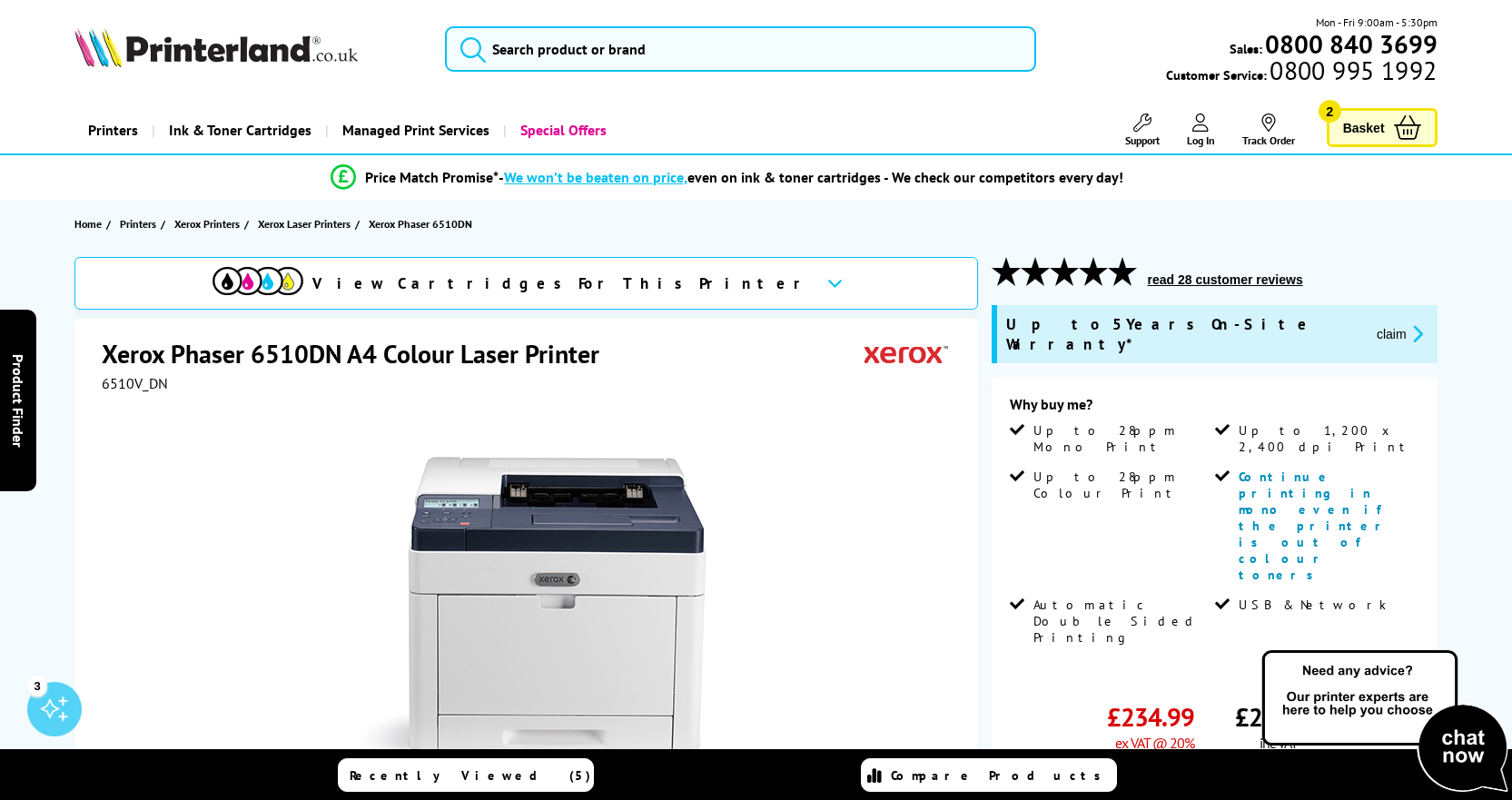
click at [1372, 130] on span "Basket" at bounding box center [1363, 127] width 42 height 24
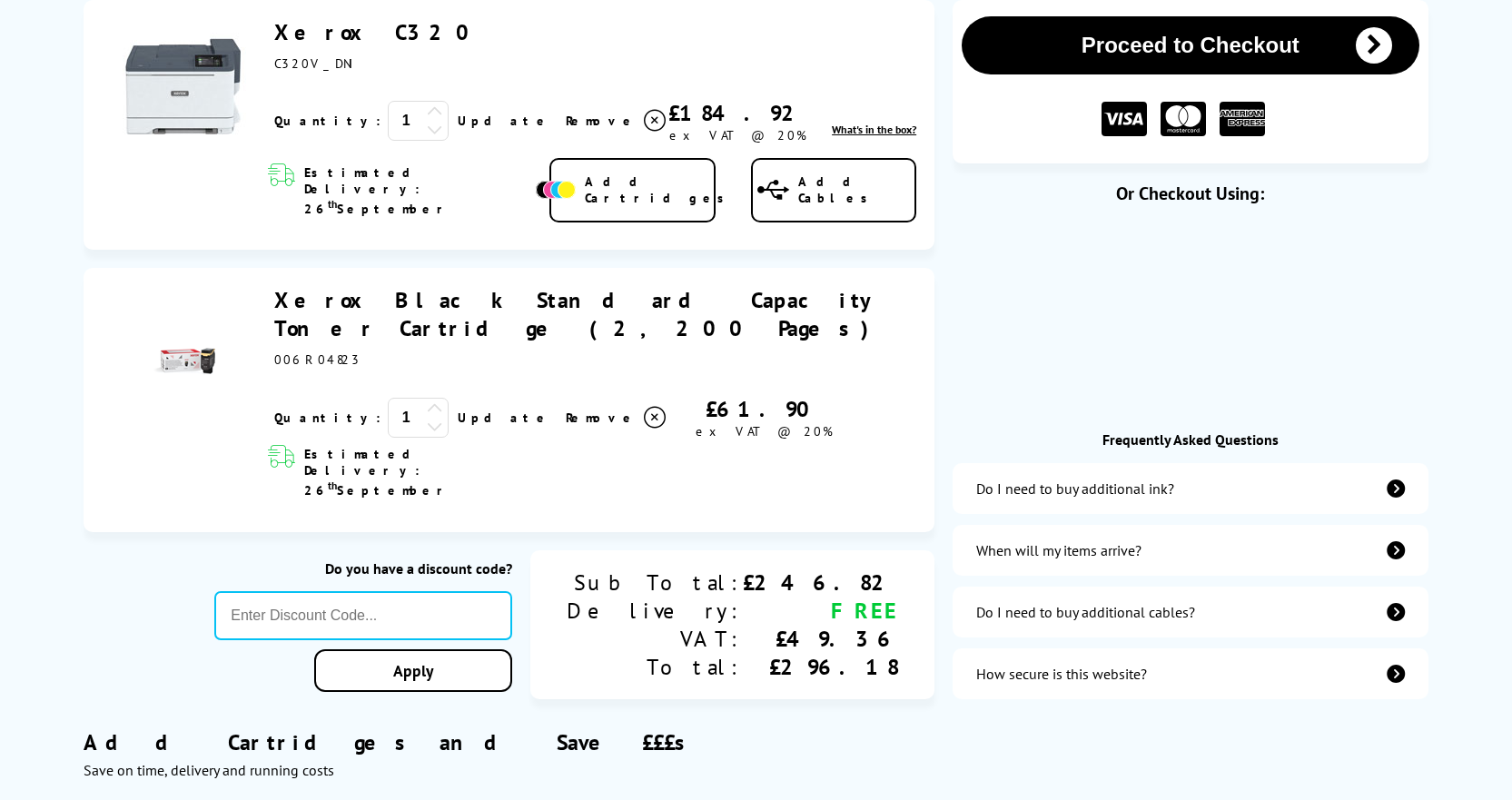
scroll to position [182, 0]
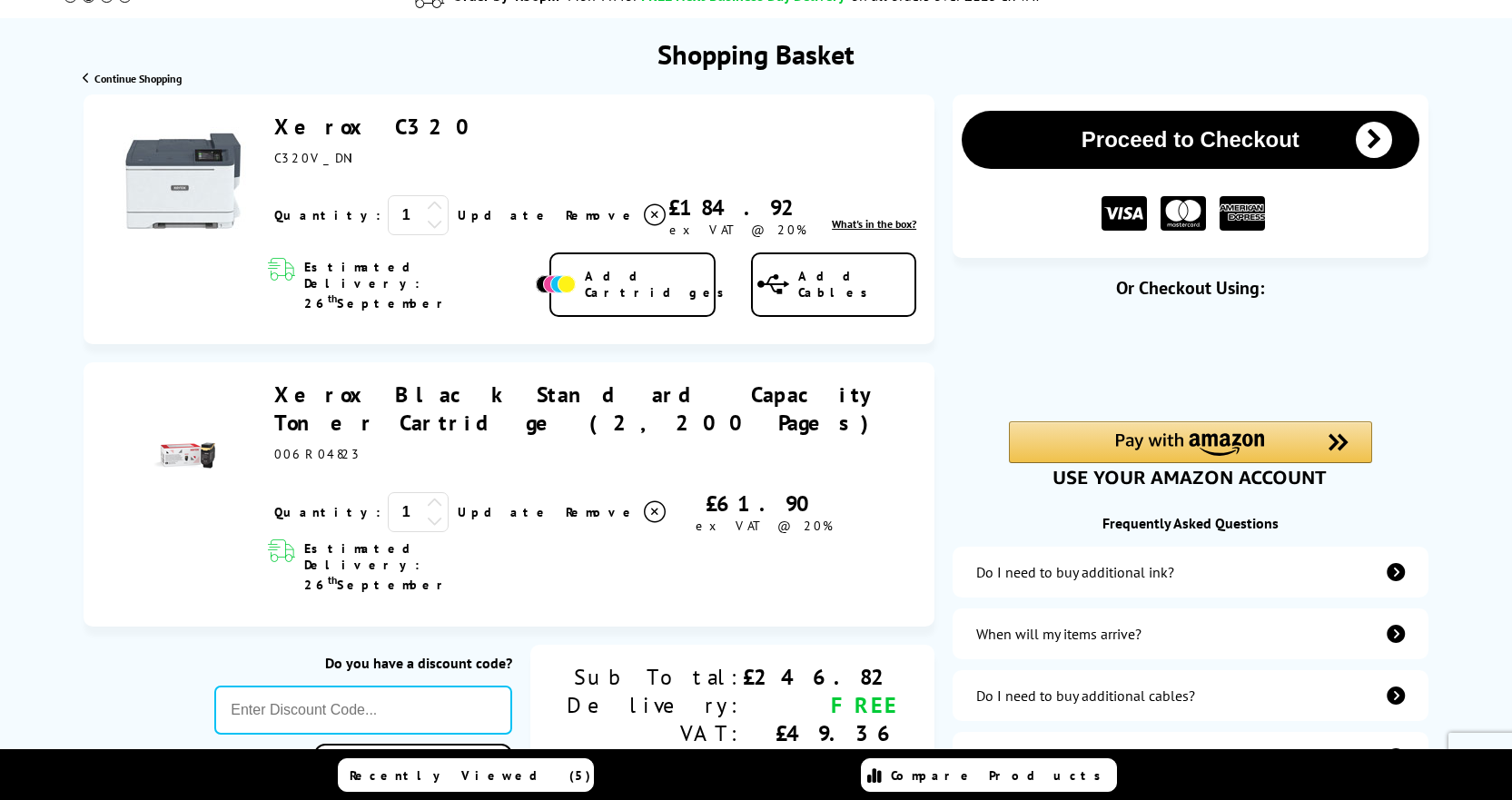
drag, startPoint x: 400, startPoint y: 127, endPoint x: 331, endPoint y: 124, distance: 69.1
click at [331, 124] on div "Xerox C320 C320V_DNI" at bounding box center [595, 139] width 642 height 54
copy link "C320"
click at [177, 193] on img at bounding box center [183, 180] width 136 height 136
click at [330, 125] on link "Xerox C320" at bounding box center [378, 126] width 208 height 28
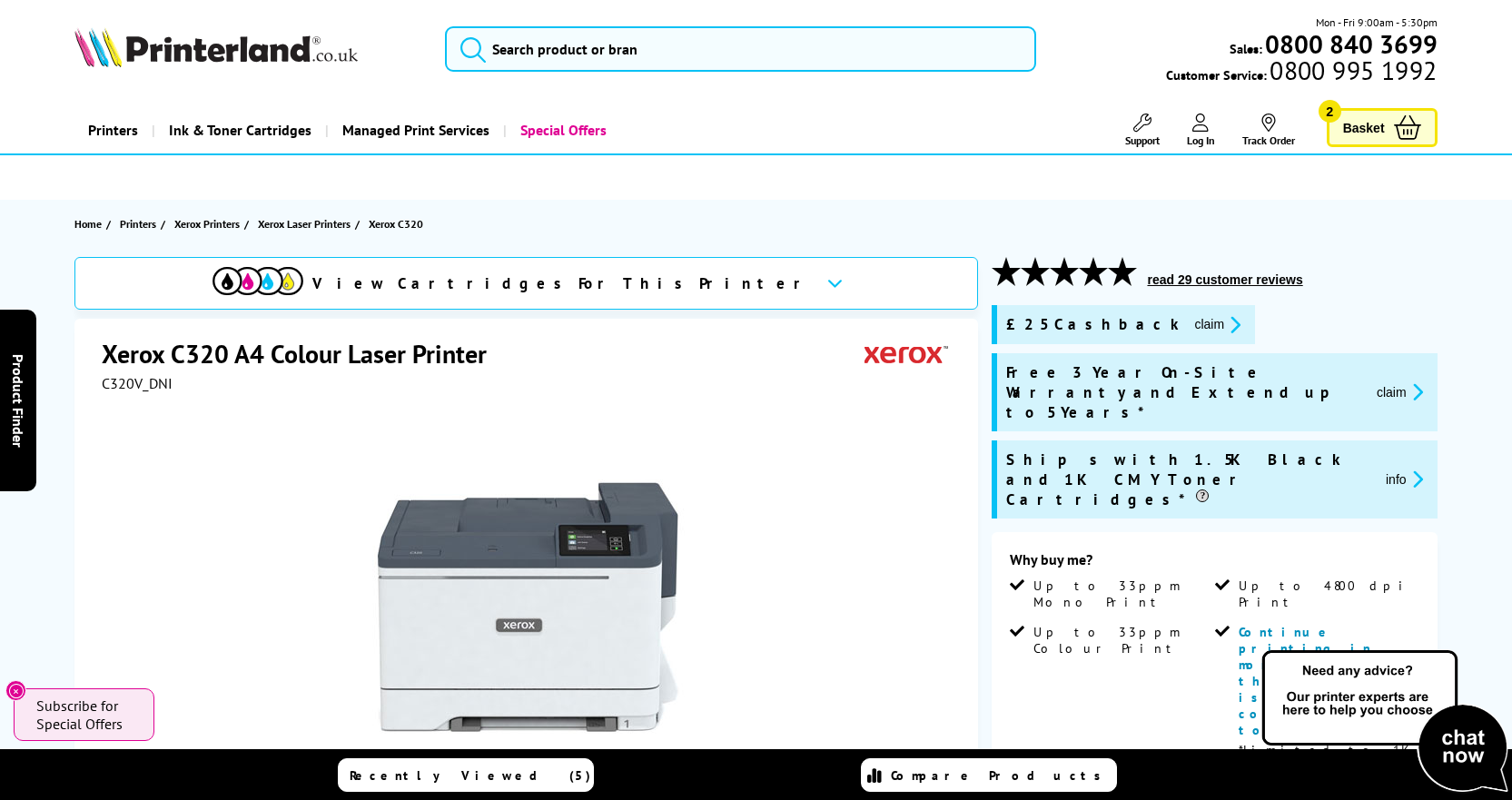
click at [1188, 323] on button "claim" at bounding box center [1217, 324] width 58 height 20
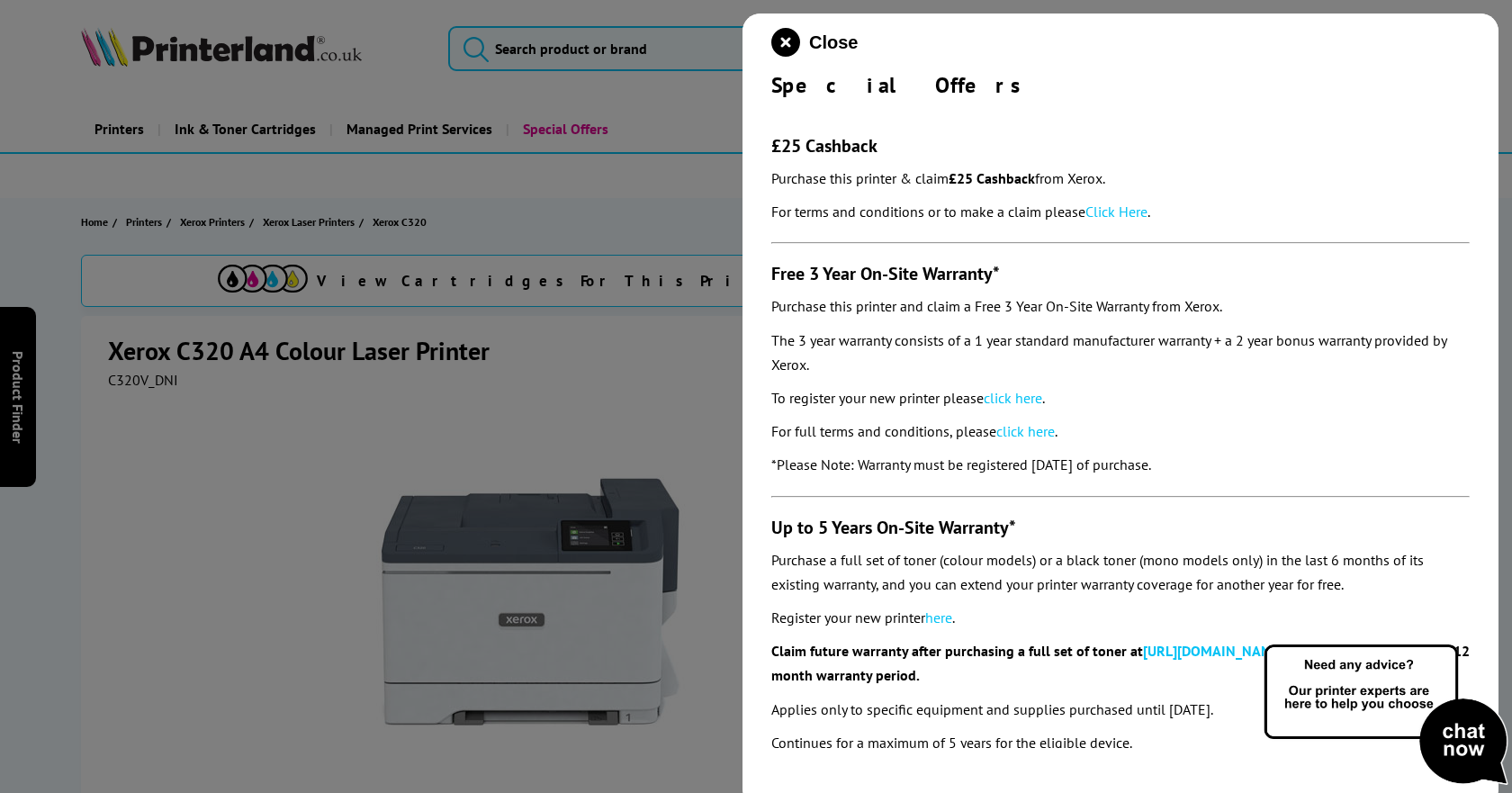
click at [1114, 208] on link "Click Here" at bounding box center [1116, 212] width 62 height 18
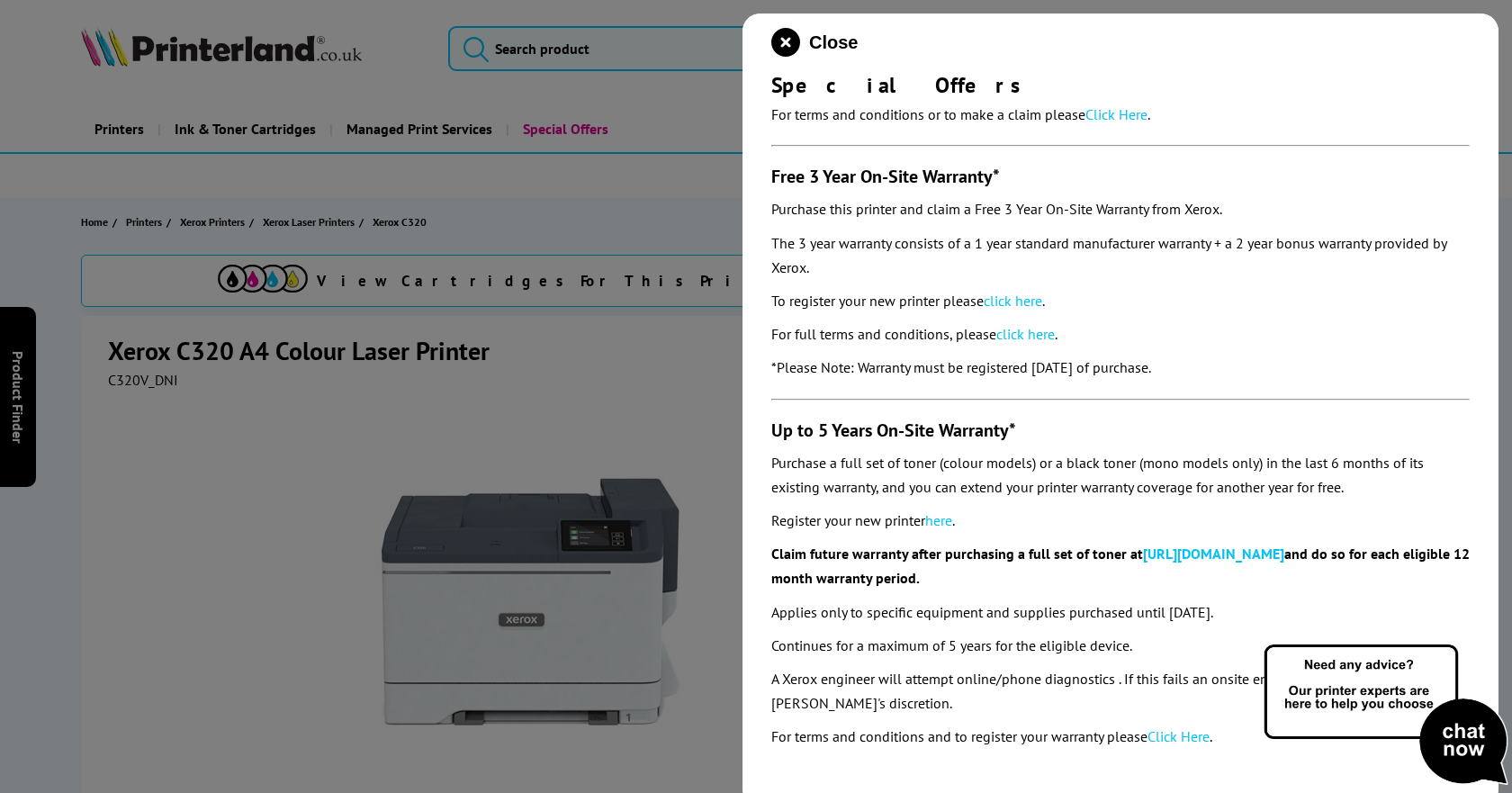
scroll to position [284, 0]
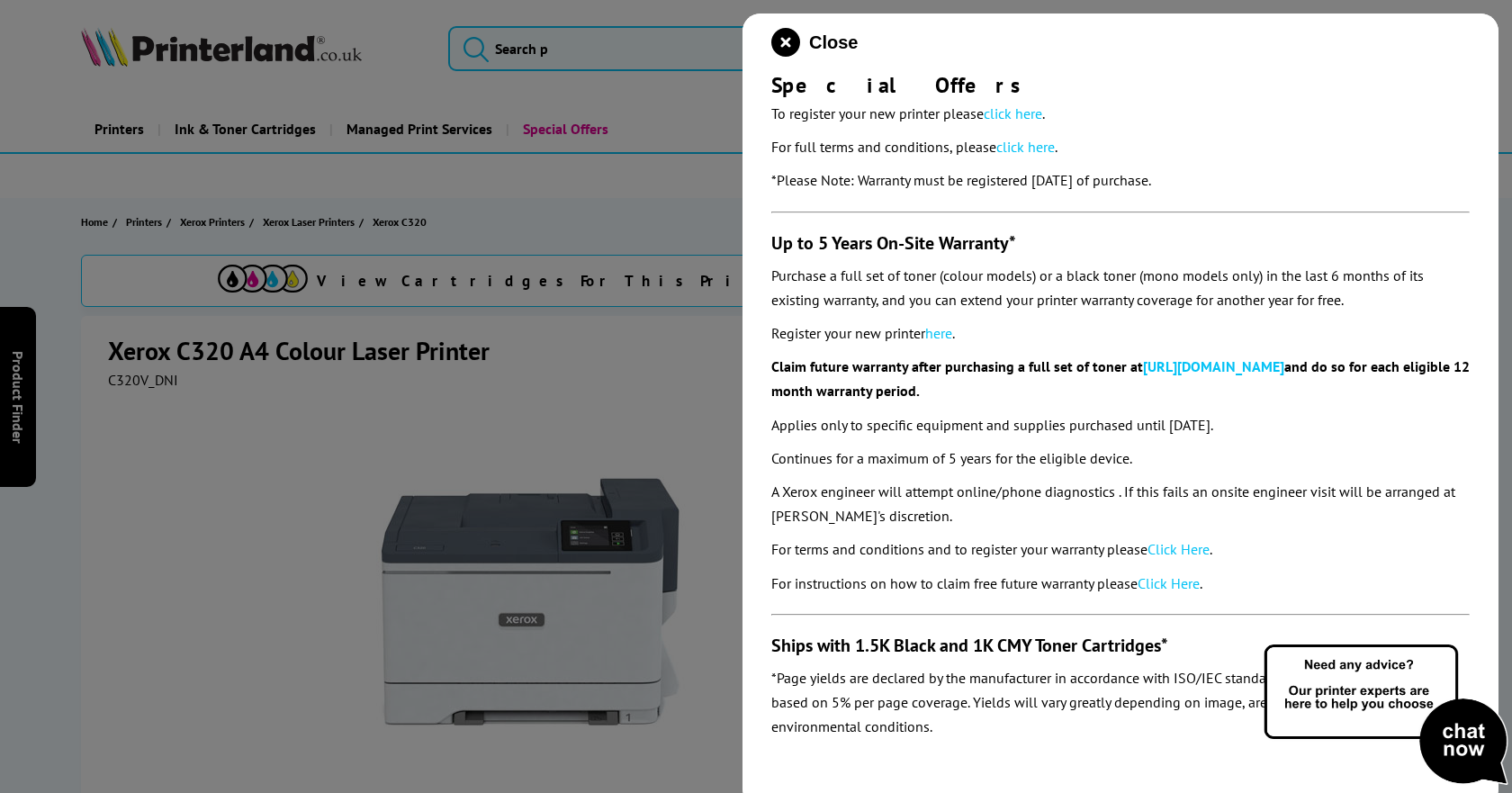
click at [1271, 569] on section "£25 Cashback Purchase this printer & claim £25 Cashback from Xerox. For terms a…" at bounding box center [1120, 423] width 698 height 649
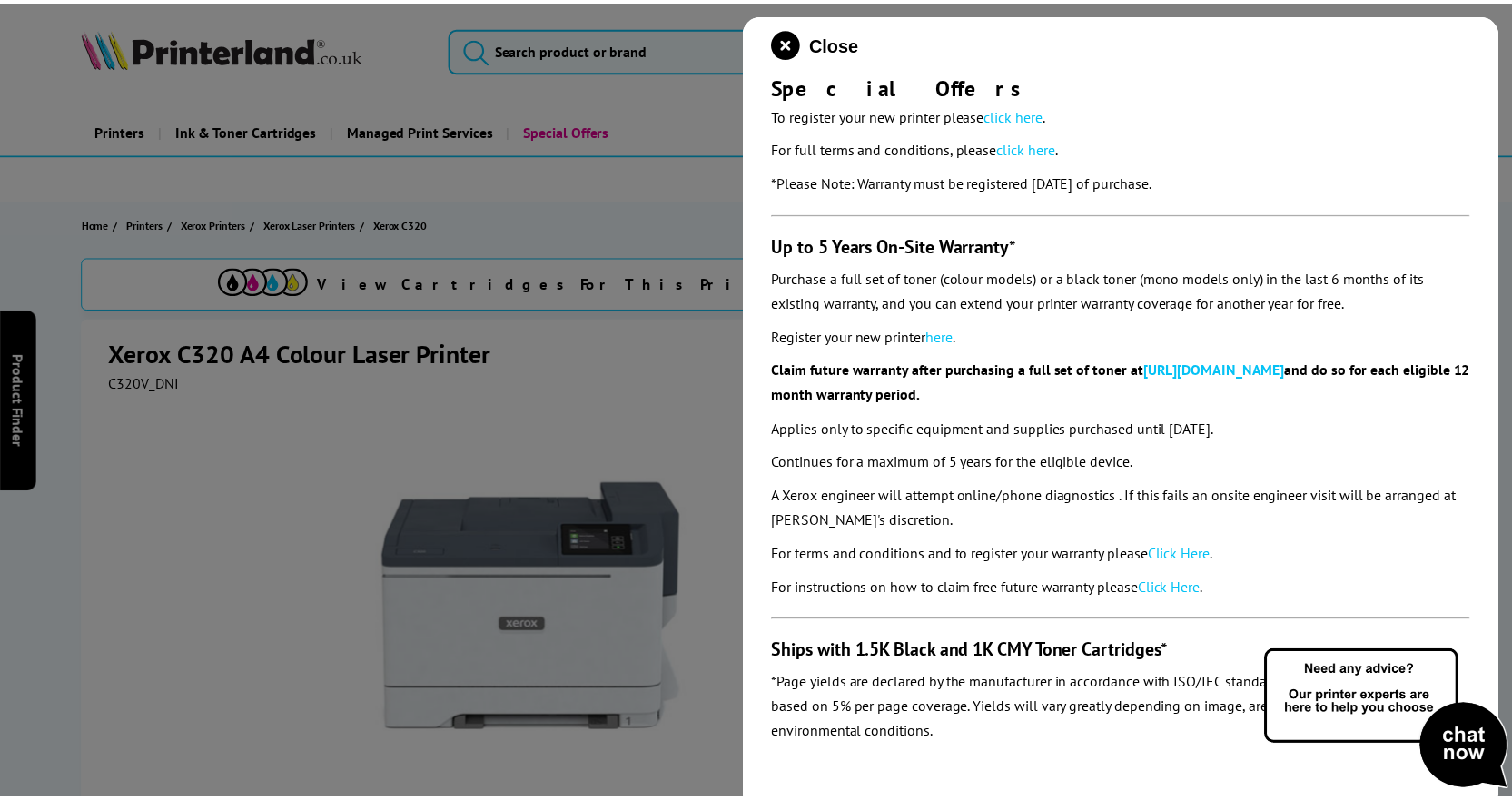
scroll to position [0, 0]
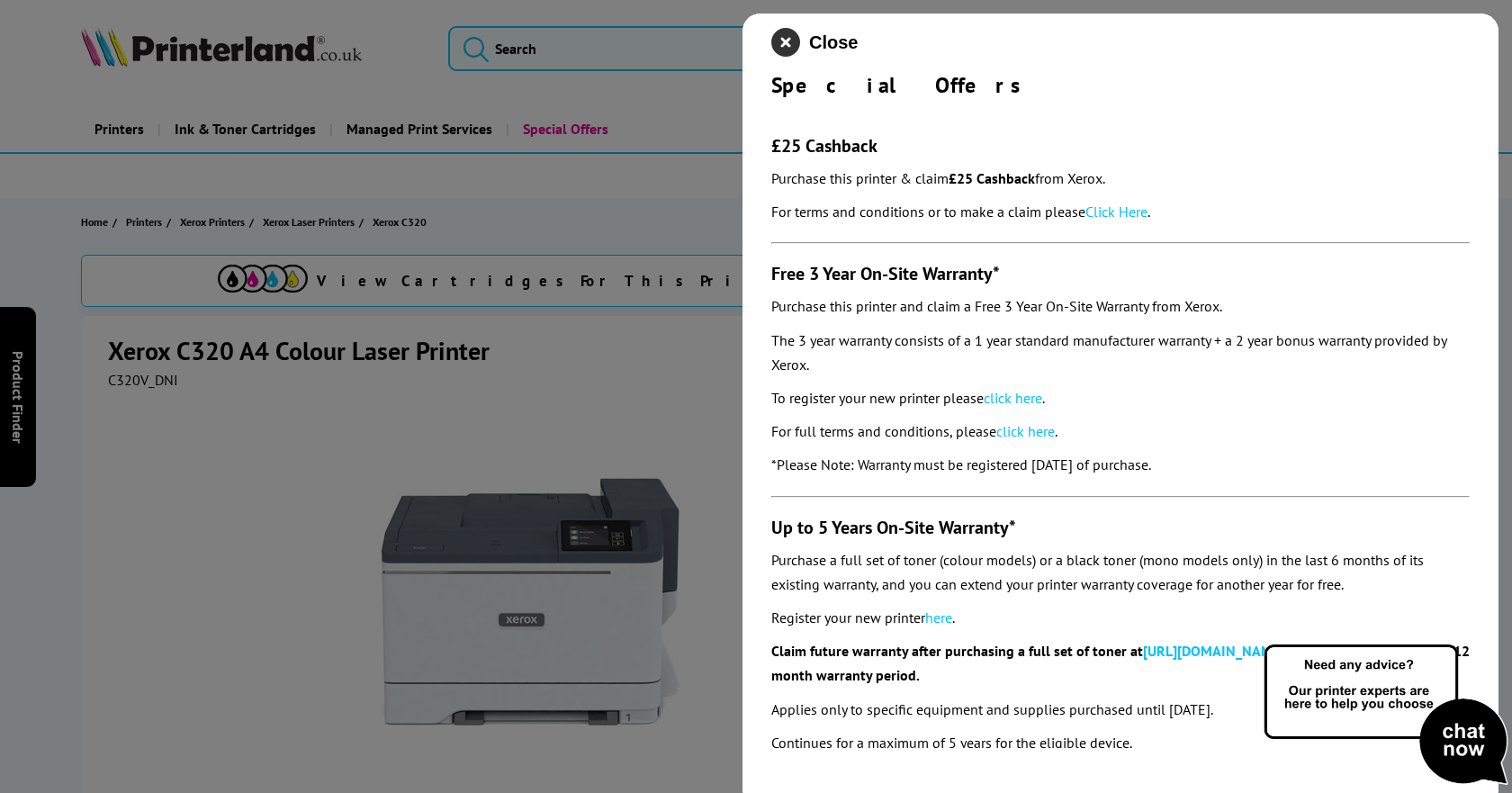
click at [790, 49] on icon "close modal" at bounding box center [785, 41] width 29 height 29
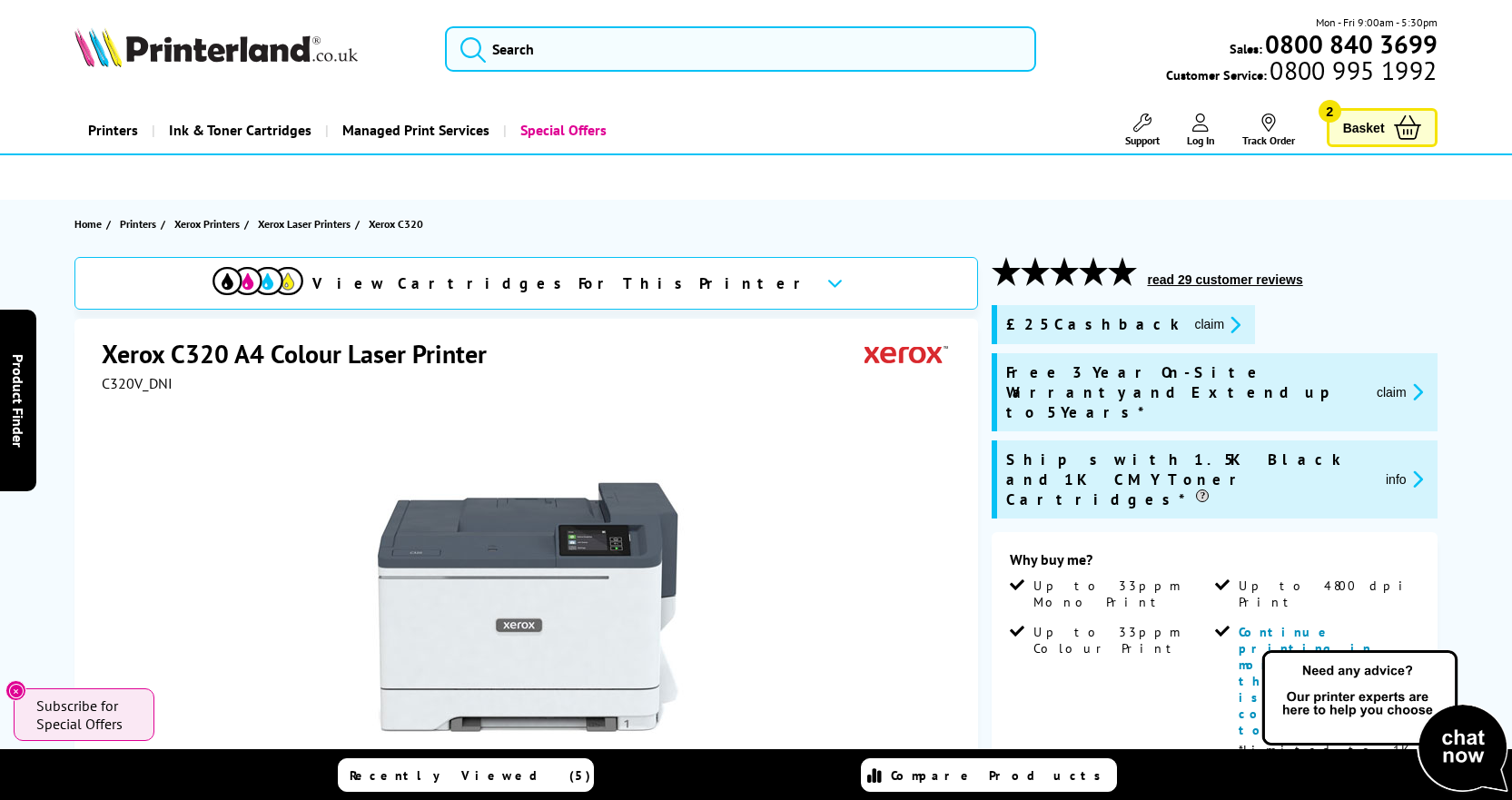
click at [1388, 469] on button "info" at bounding box center [1404, 479] width 48 height 20
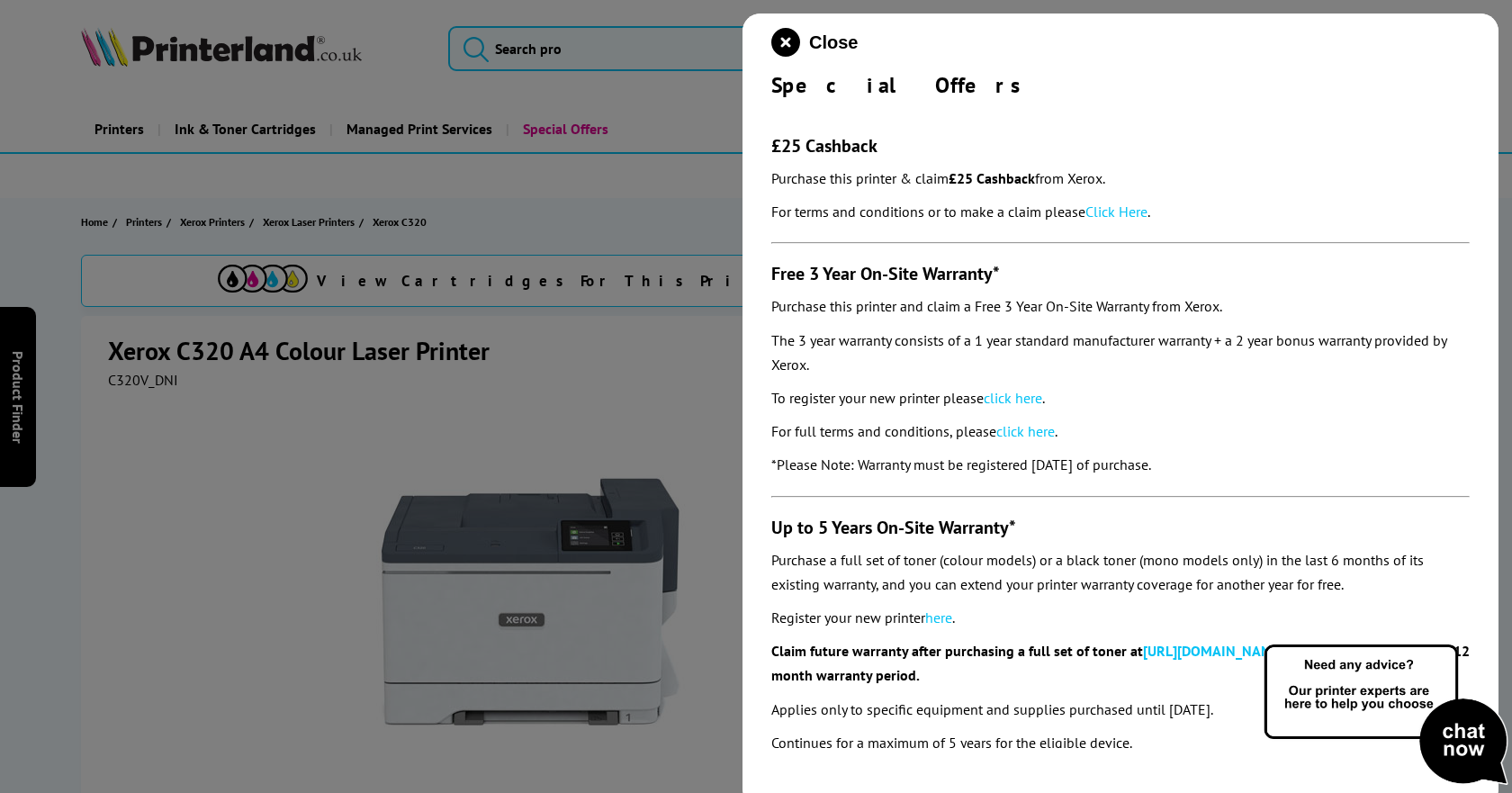
click at [691, 387] on div at bounding box center [756, 396] width 1512 height 793
click at [322, 214] on div at bounding box center [756, 396] width 1512 height 793
click at [318, 224] on div at bounding box center [756, 396] width 1512 height 793
click at [792, 40] on icon "close modal" at bounding box center [785, 41] width 29 height 29
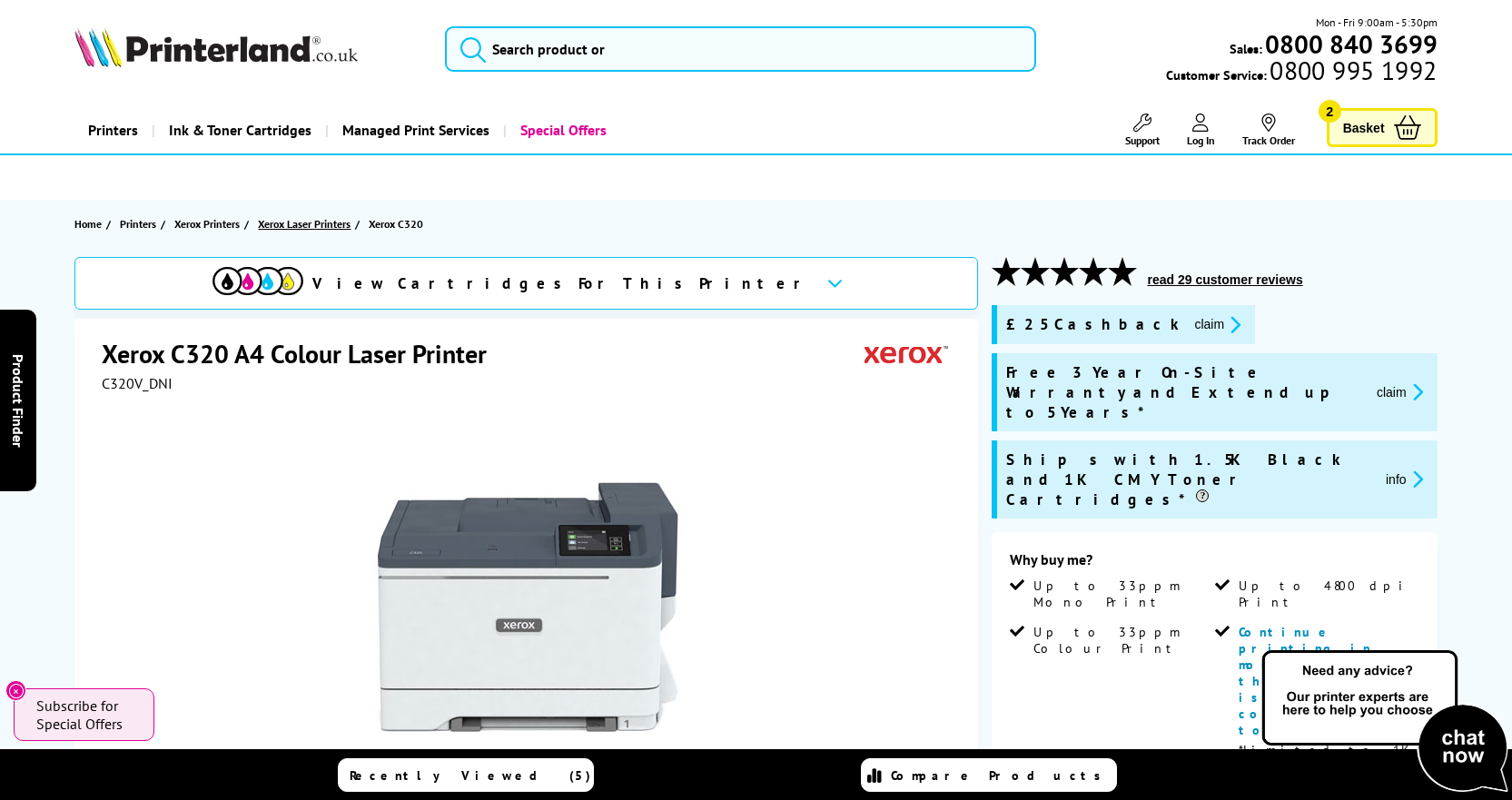
click at [320, 227] on span "Xerox Laser Printers" at bounding box center [304, 224] width 93 height 19
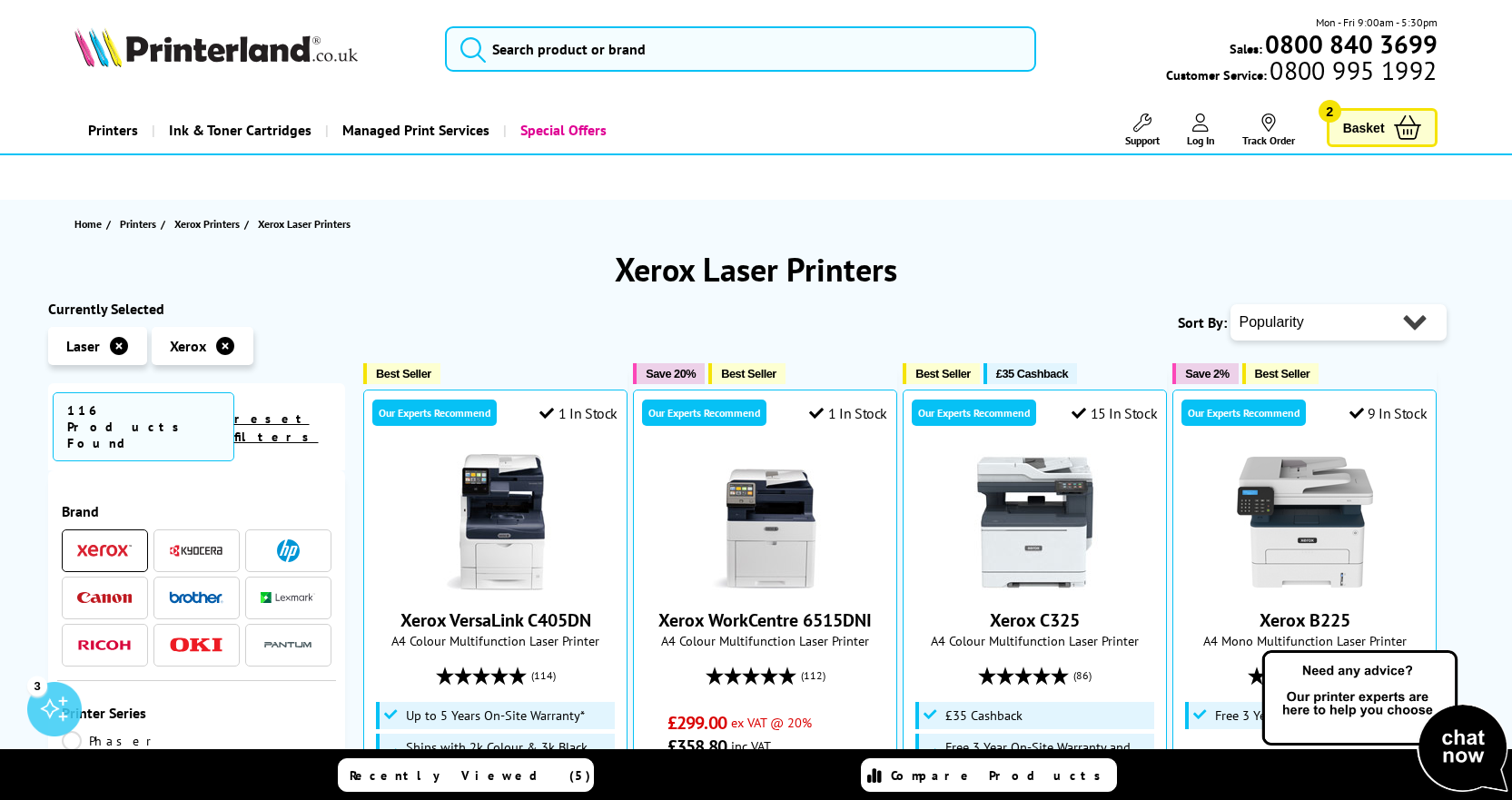
click at [1372, 129] on span "Basket" at bounding box center [1363, 127] width 42 height 24
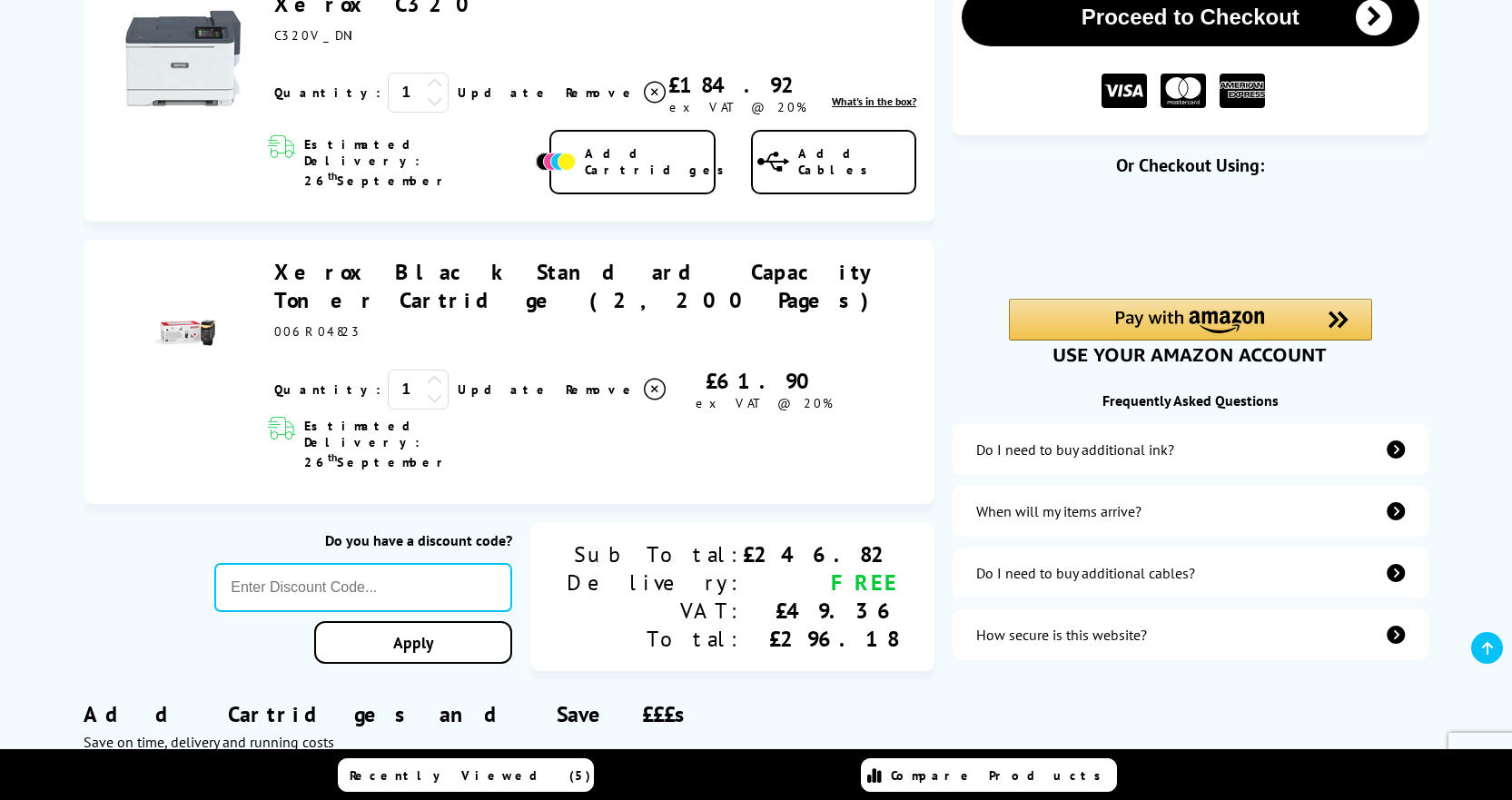
scroll to position [272, 0]
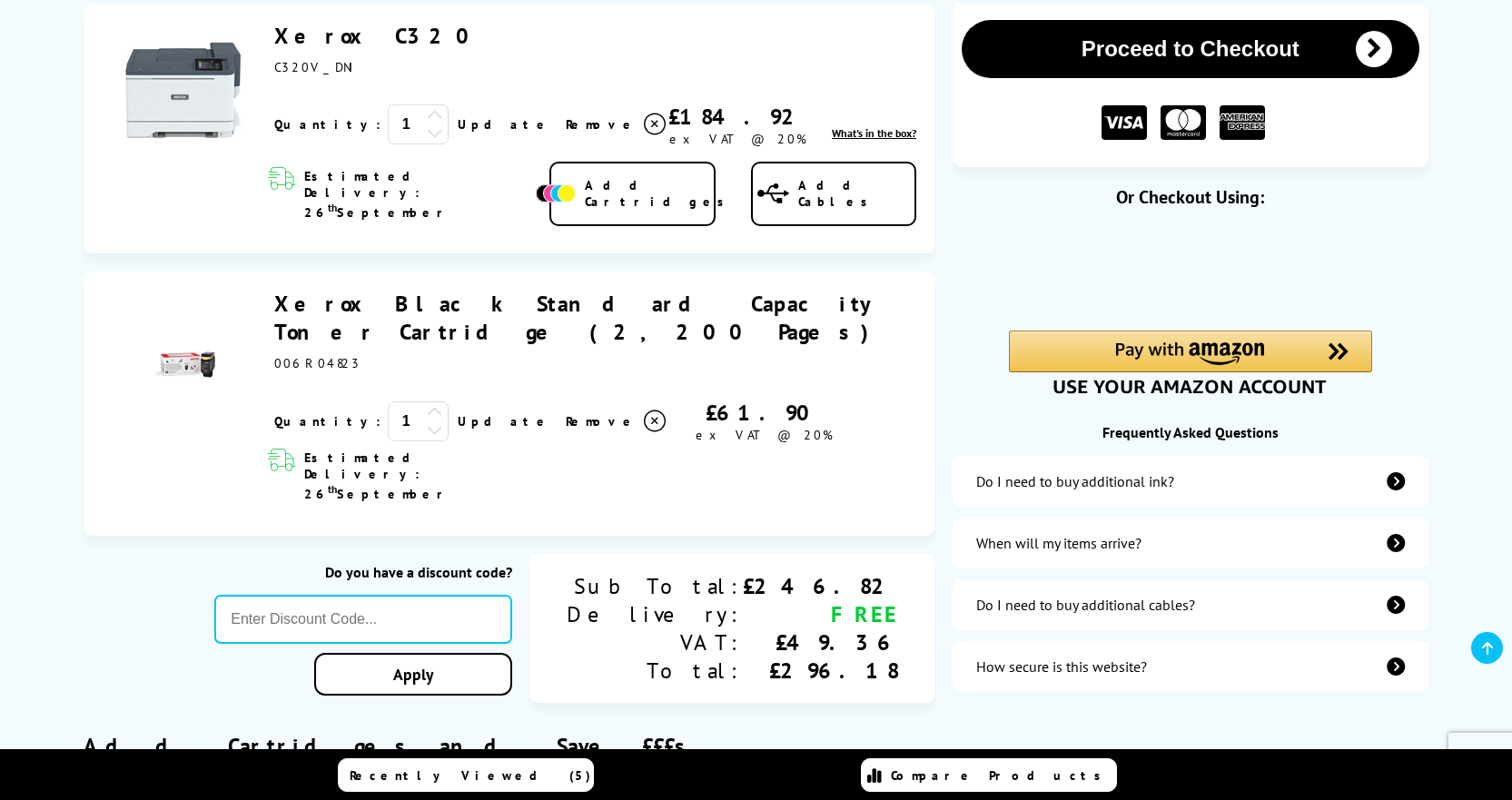
click at [1189, 53] on button "Proceed to Checkout" at bounding box center [1190, 49] width 457 height 58
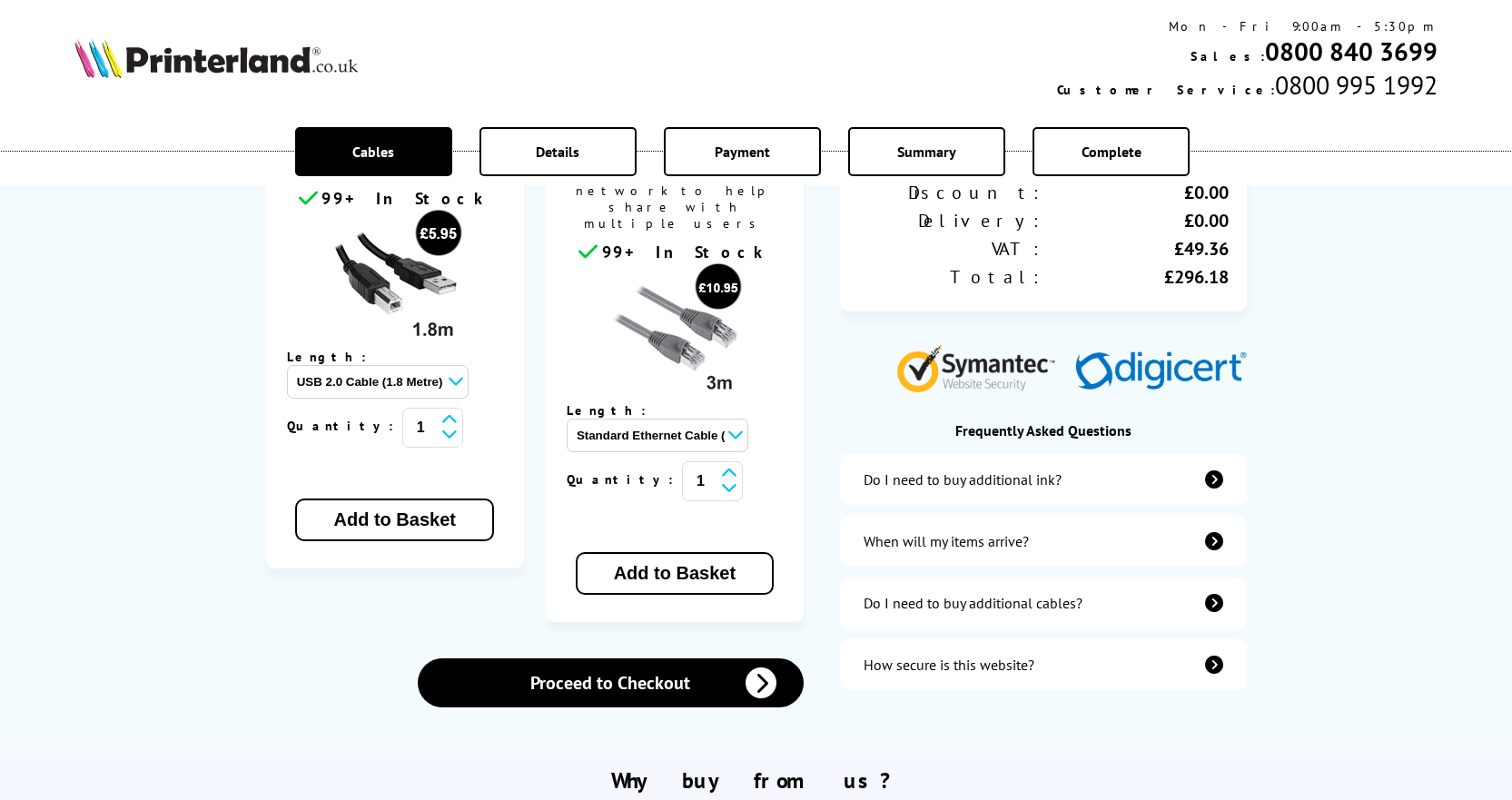
scroll to position [727, 0]
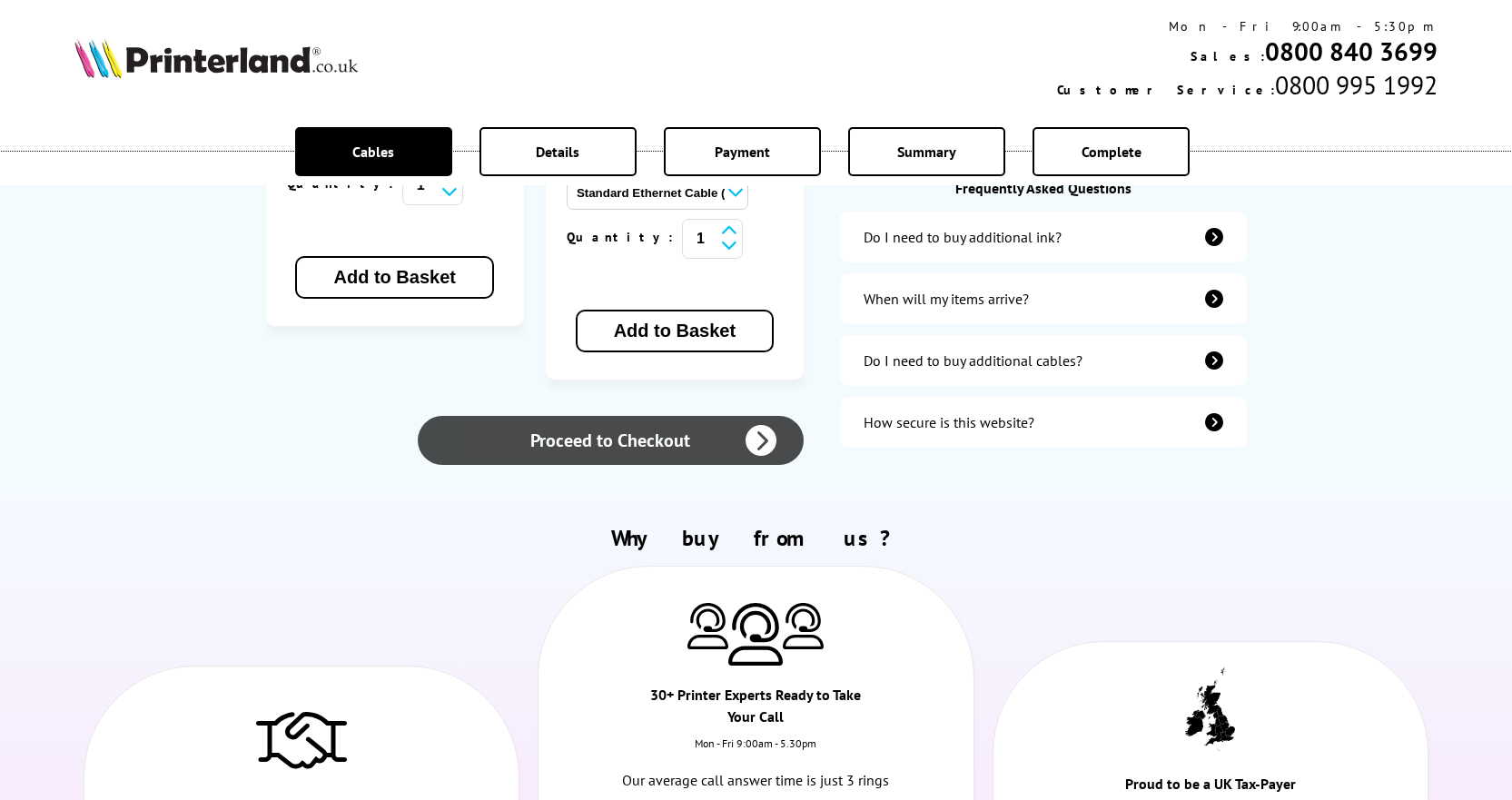
click at [668, 416] on link "Proceed to Checkout" at bounding box center [611, 440] width 387 height 49
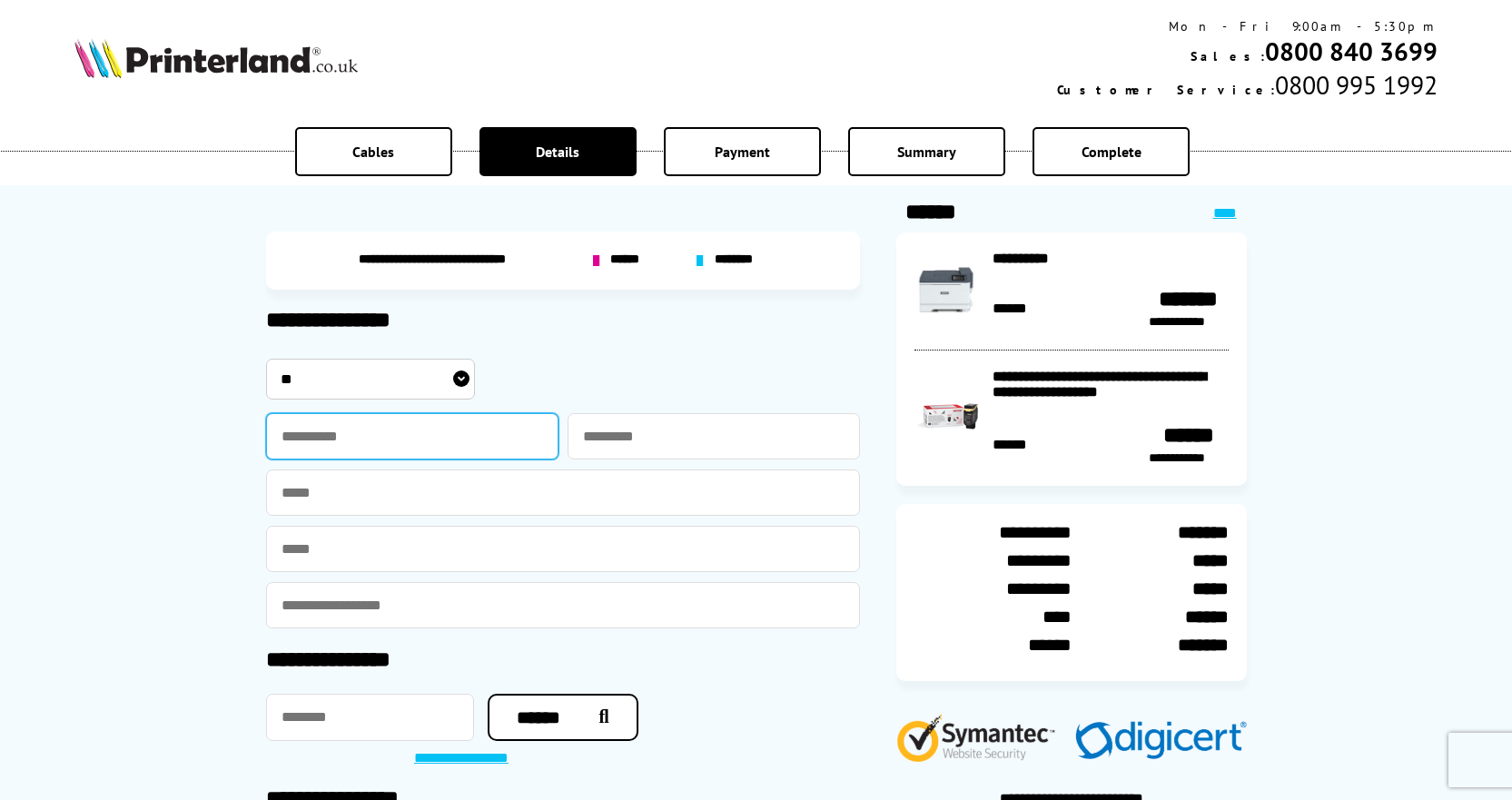
click at [341, 436] on input "text" at bounding box center [412, 436] width 292 height 46
type input "****"
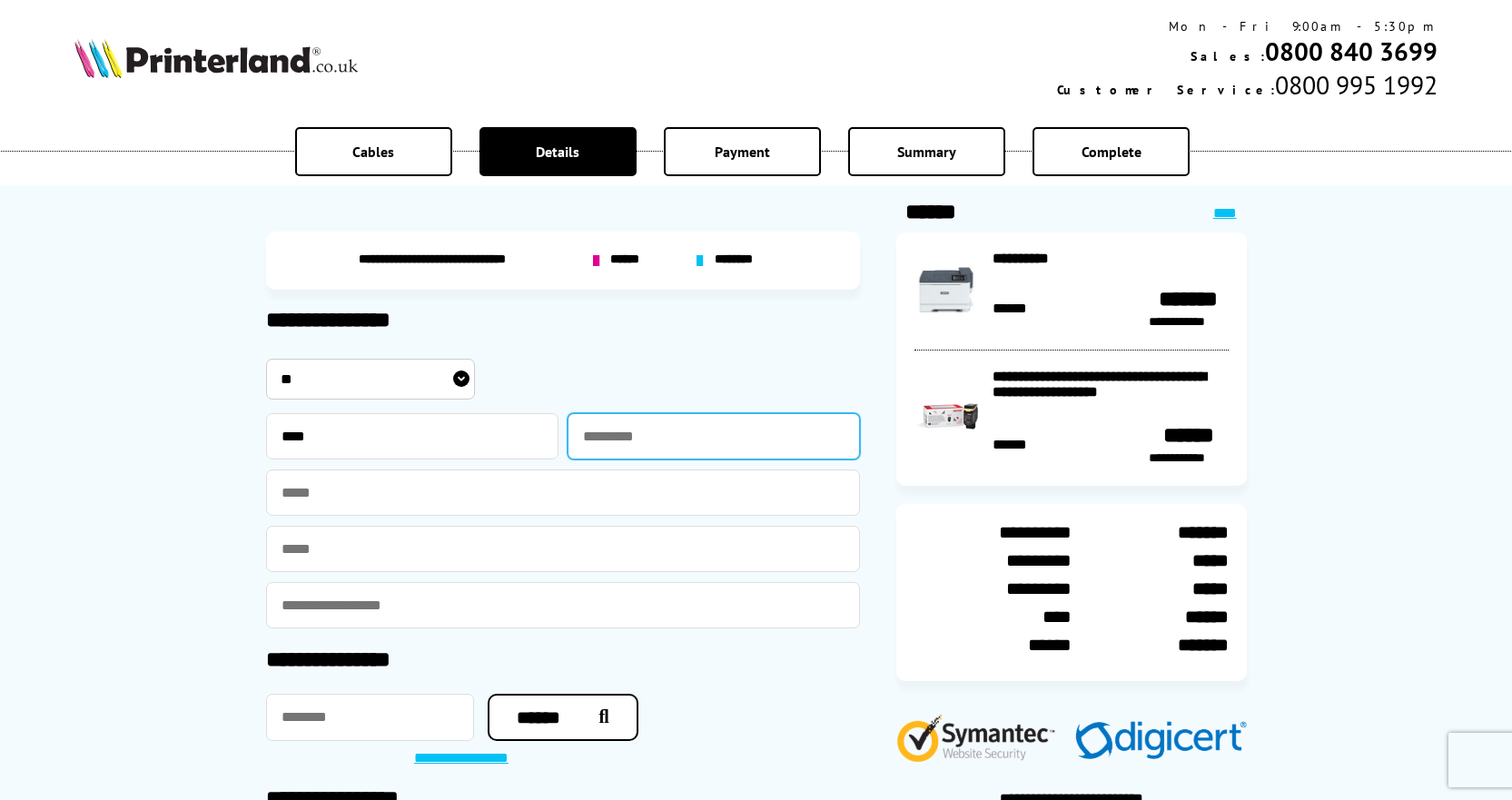
type input "******"
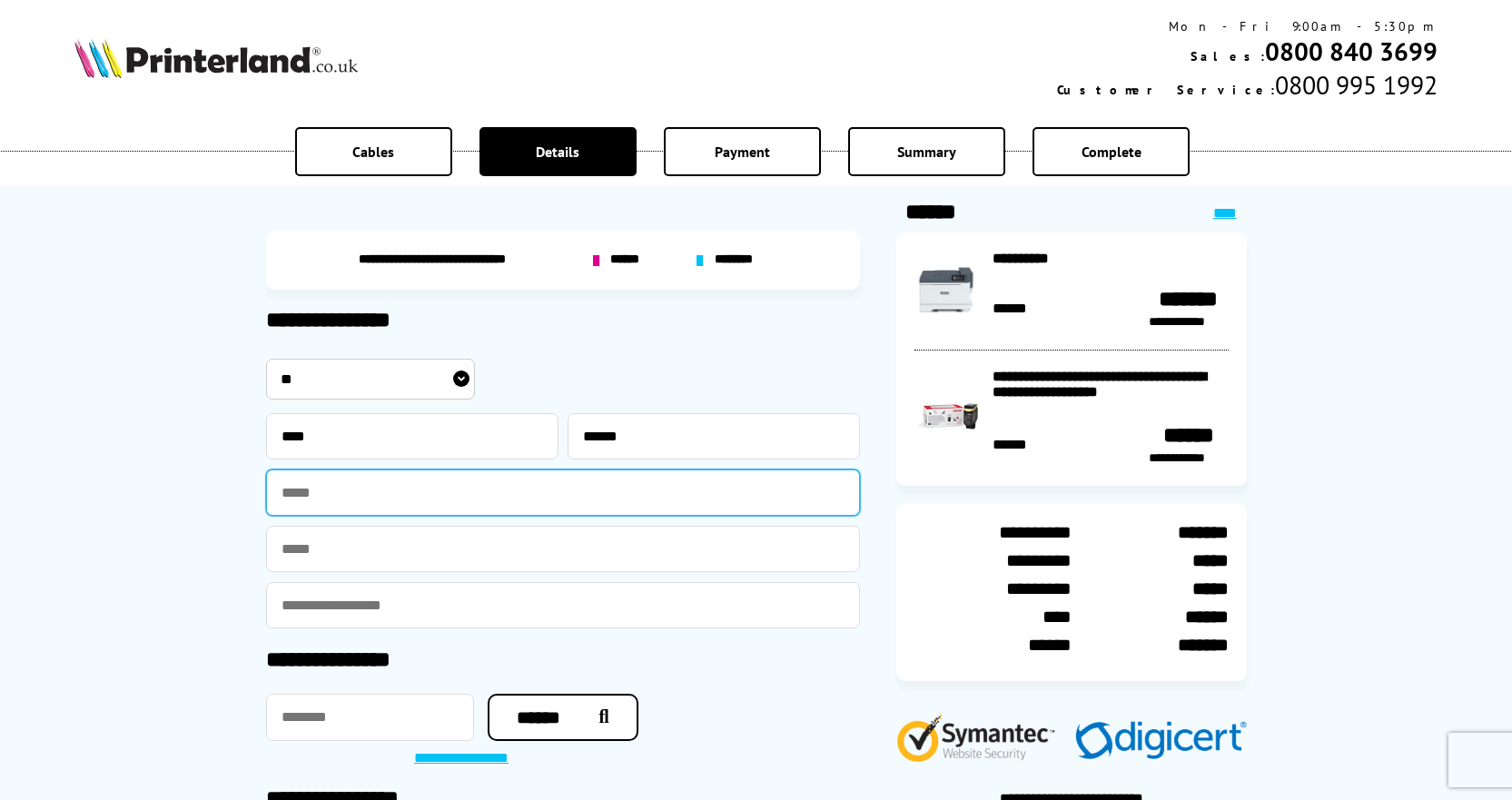
type input "**********"
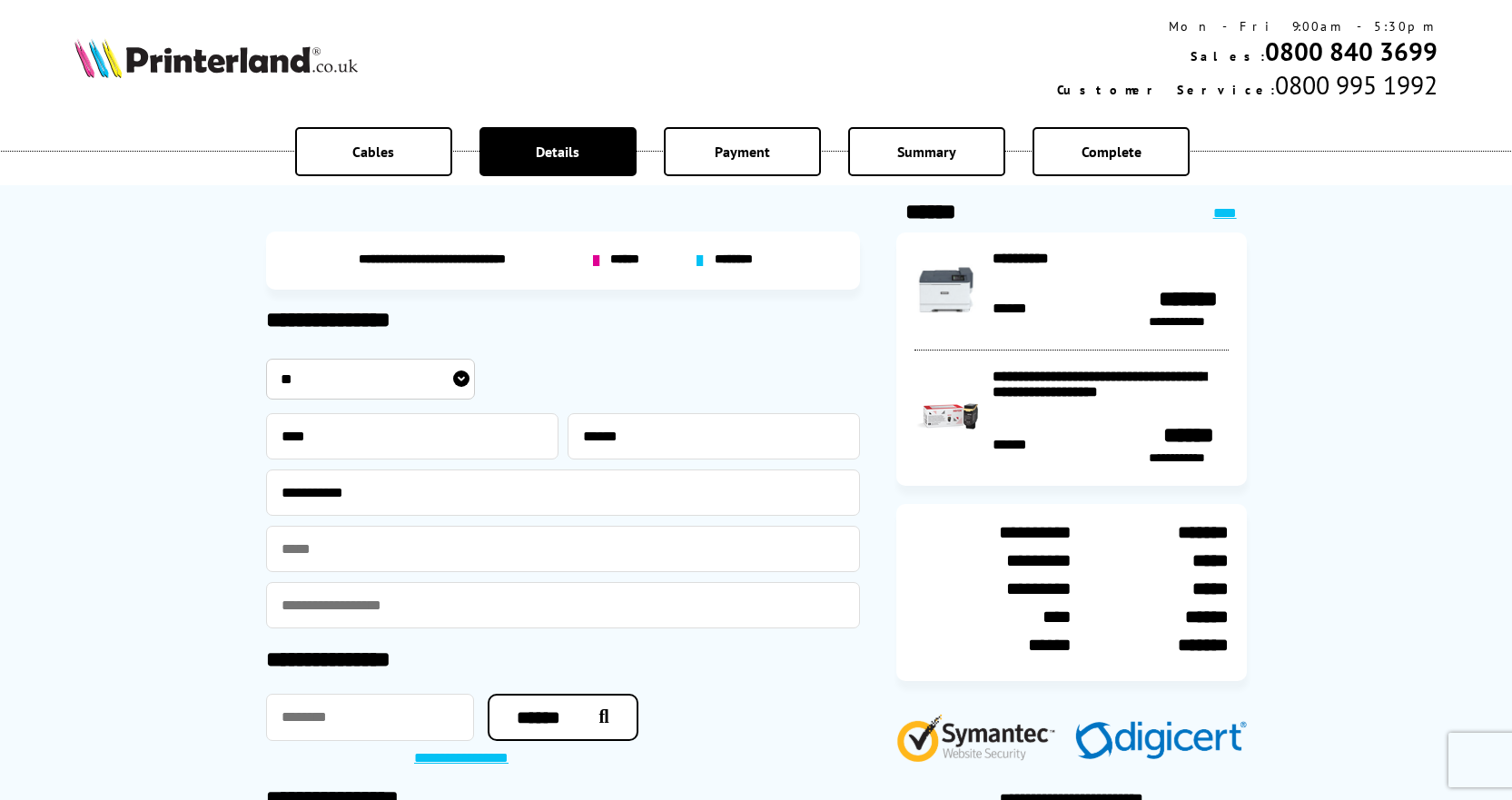
type input "**********"
type input "*******"
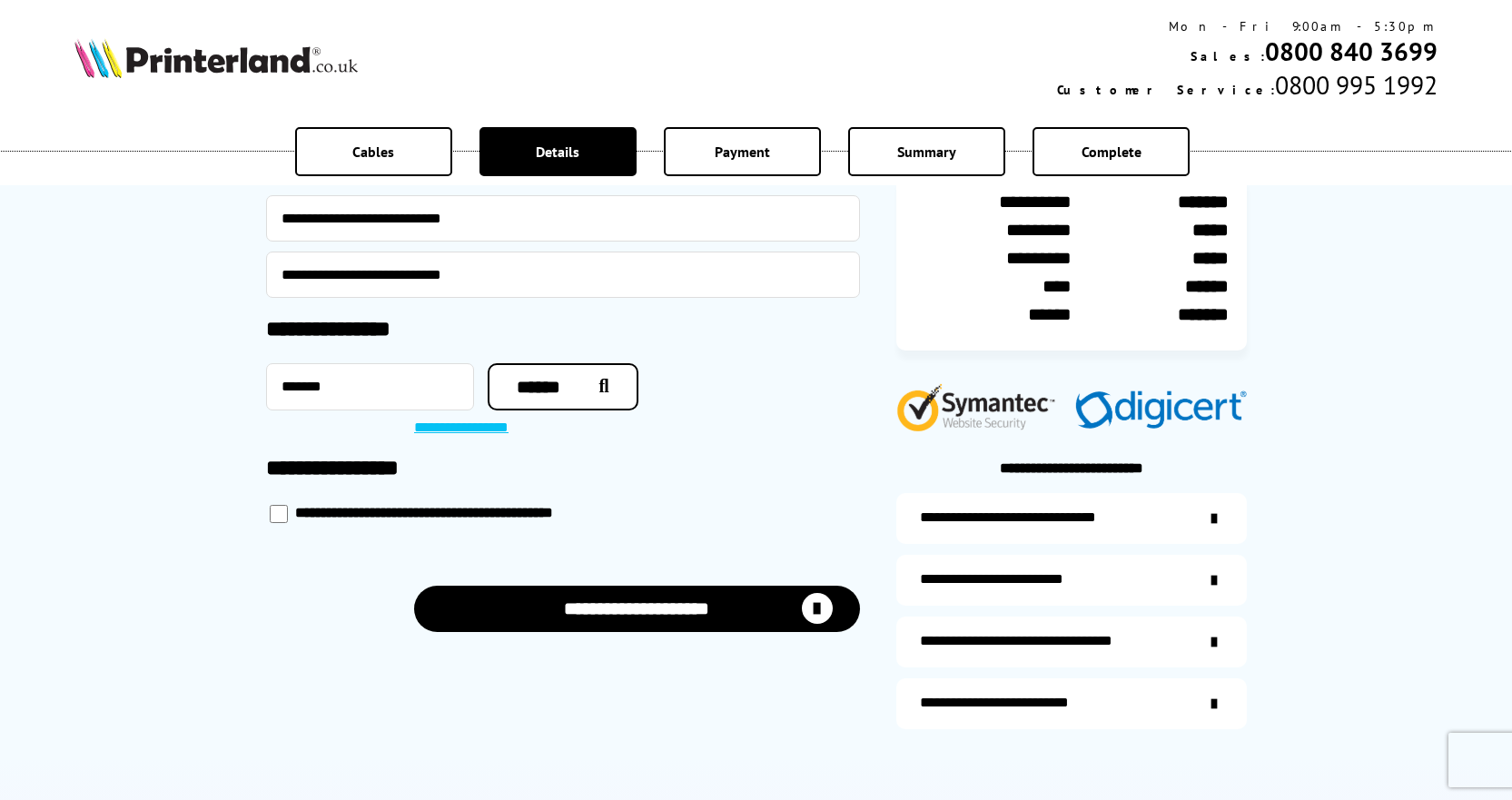
scroll to position [363, 0]
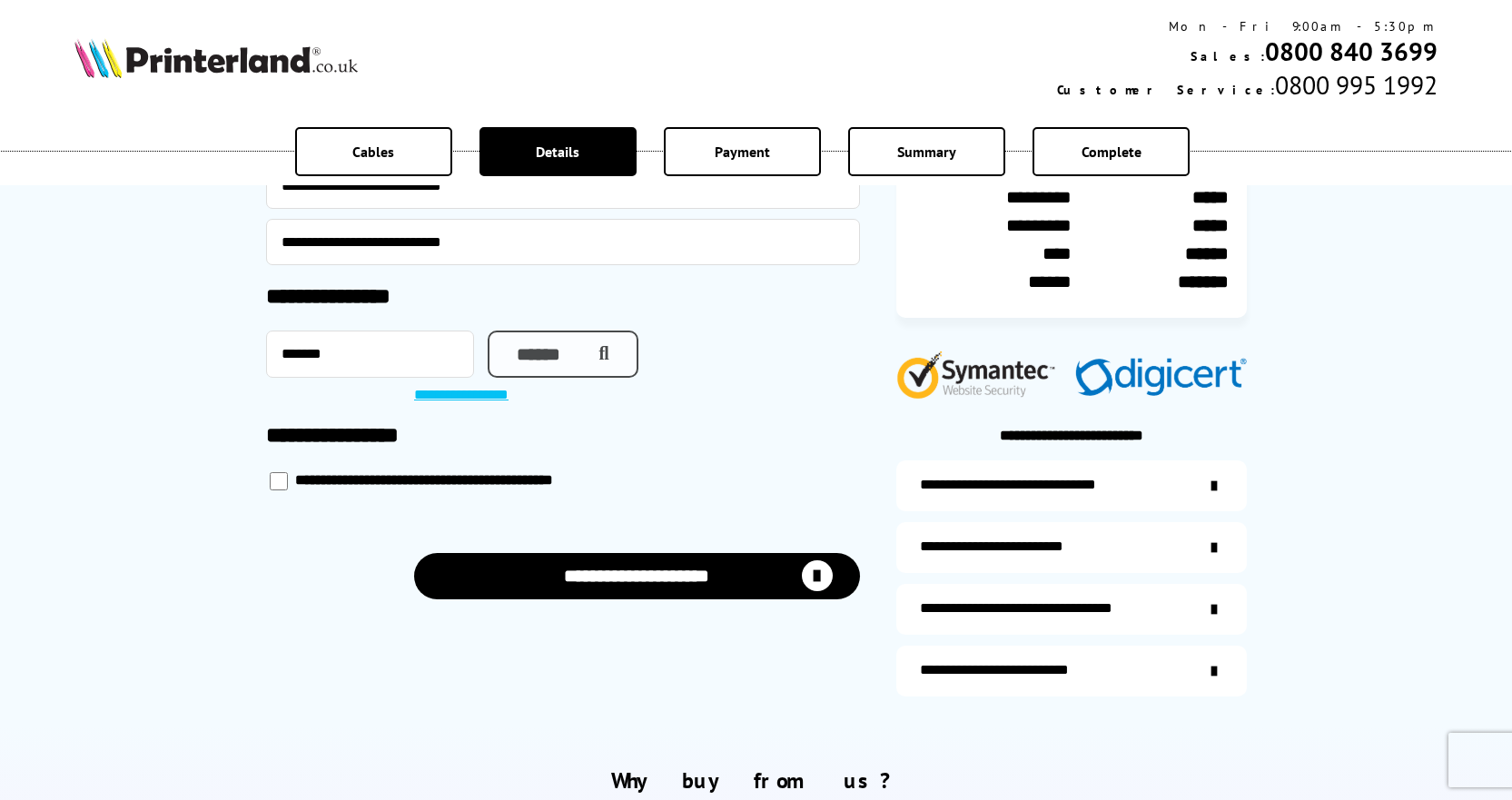
click at [615, 344] on button "******" at bounding box center [562, 354] width 150 height 47
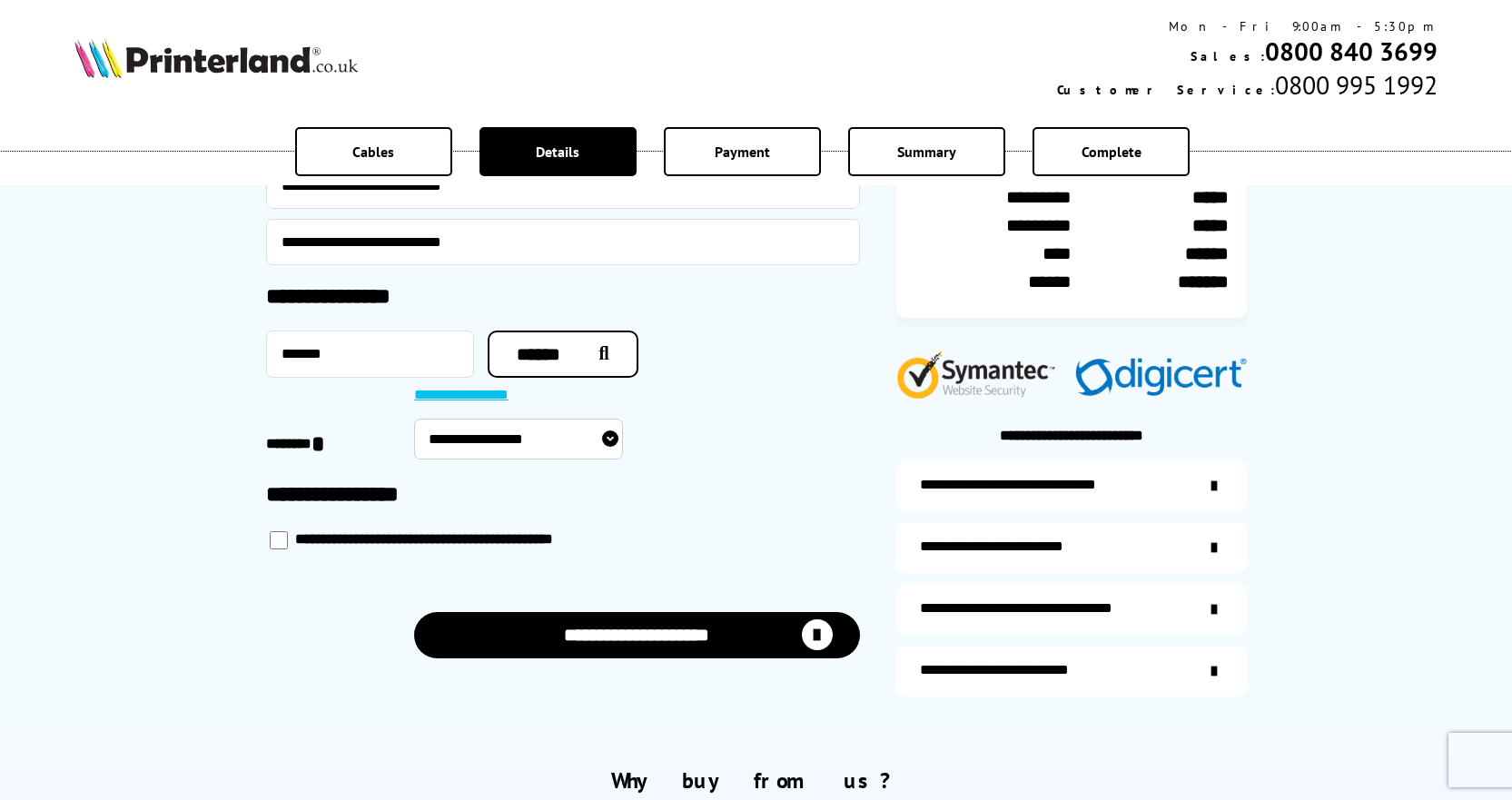
click at [493, 436] on select "**********" at bounding box center [518, 439] width 209 height 41
select select "**********"
click at [414, 419] on select "**********" at bounding box center [518, 439] width 209 height 41
select select "**********"
type input "**********"
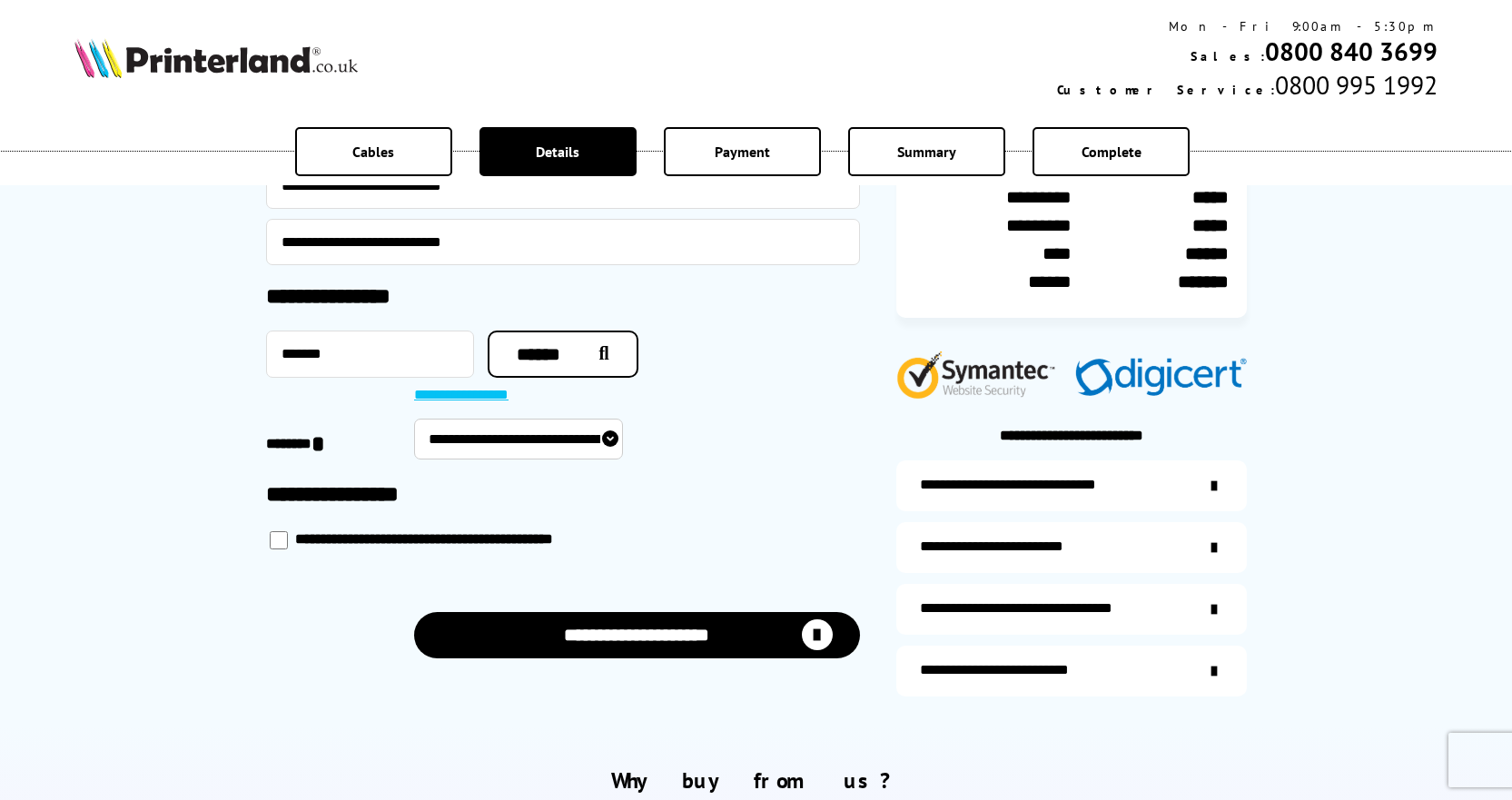
type input "*******"
type input "**********"
type input "*****"
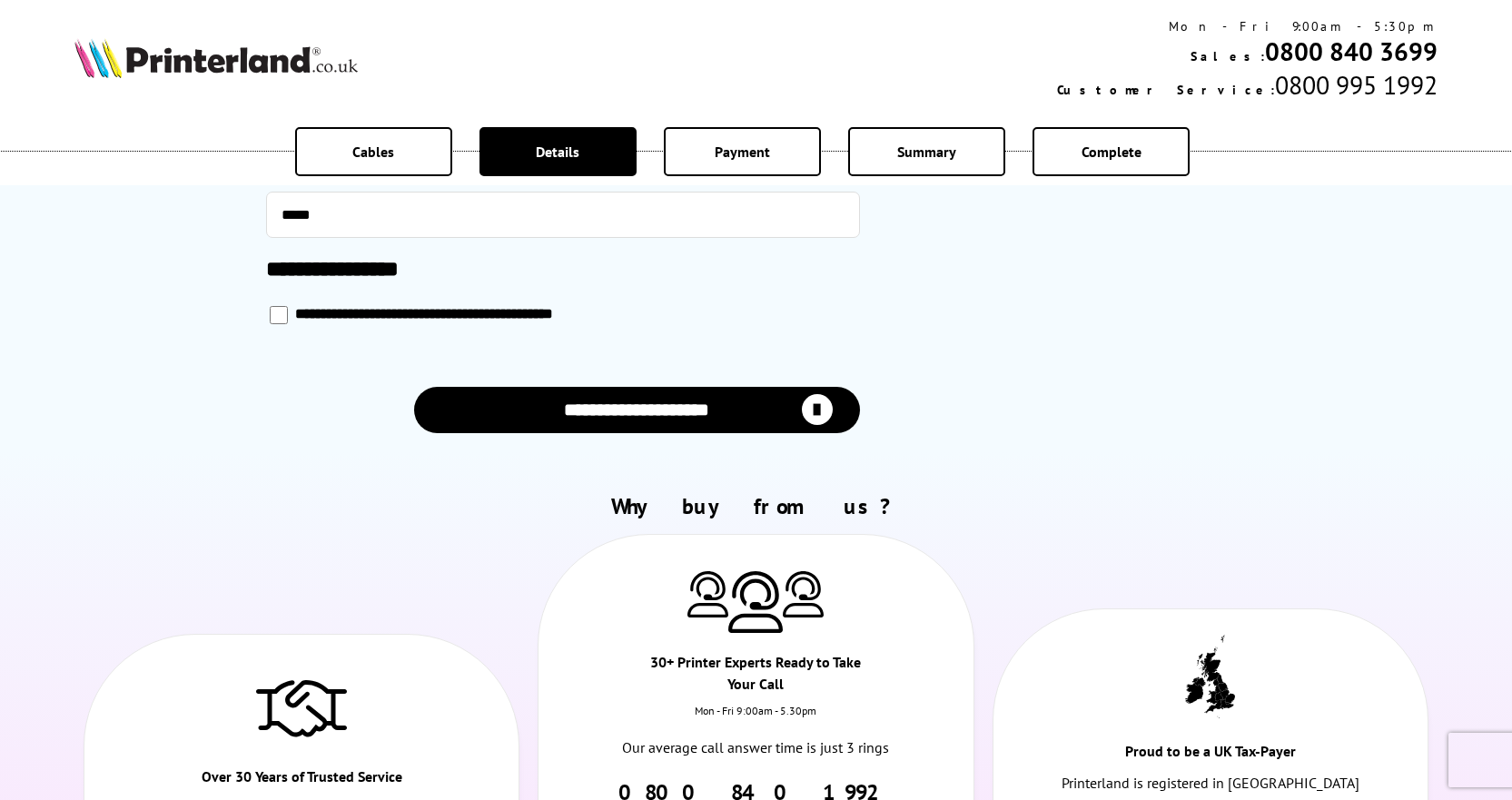
scroll to position [908, 0]
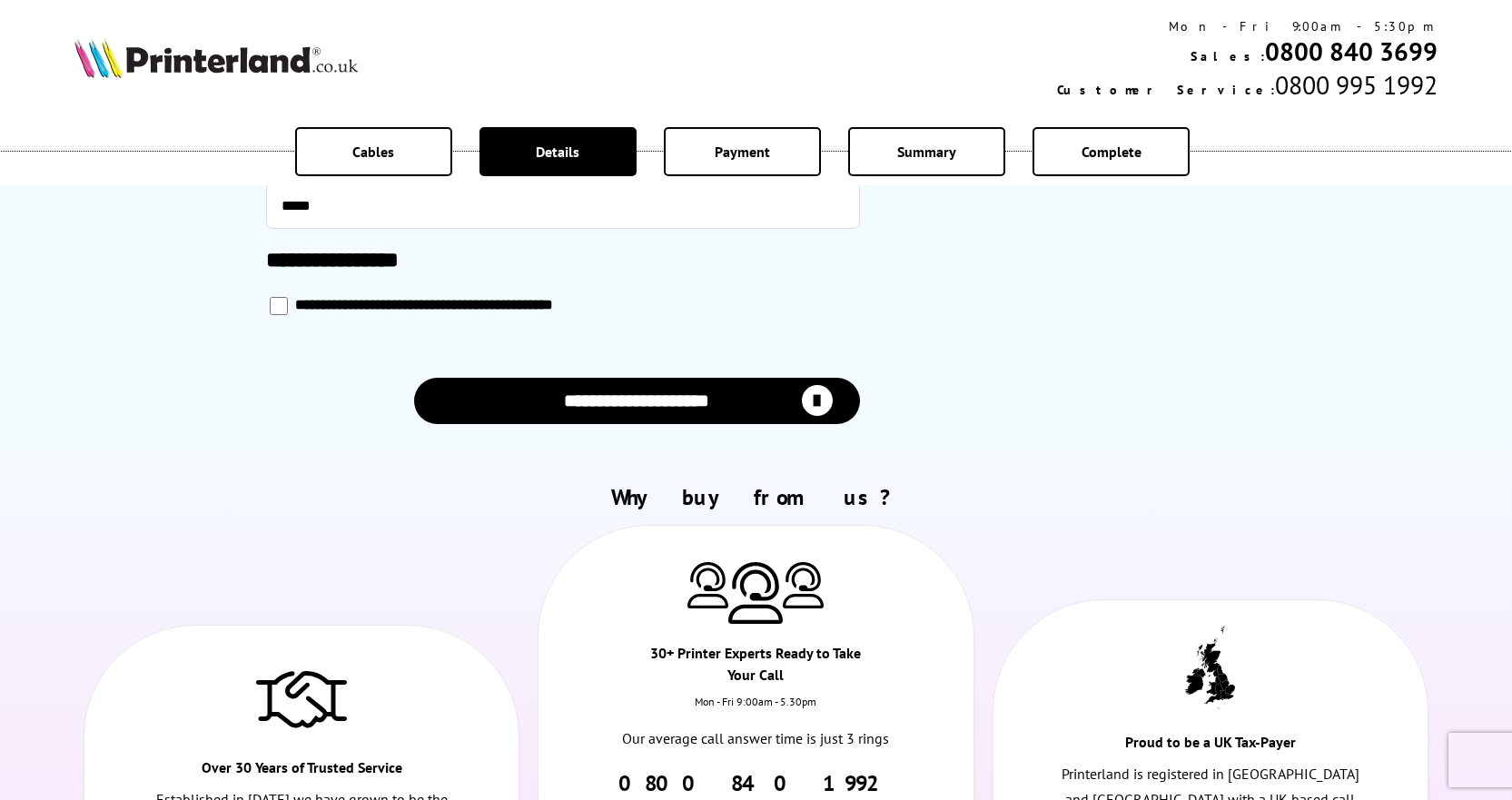
click at [634, 399] on button "**********" at bounding box center [637, 401] width 446 height 46
select select "**********"
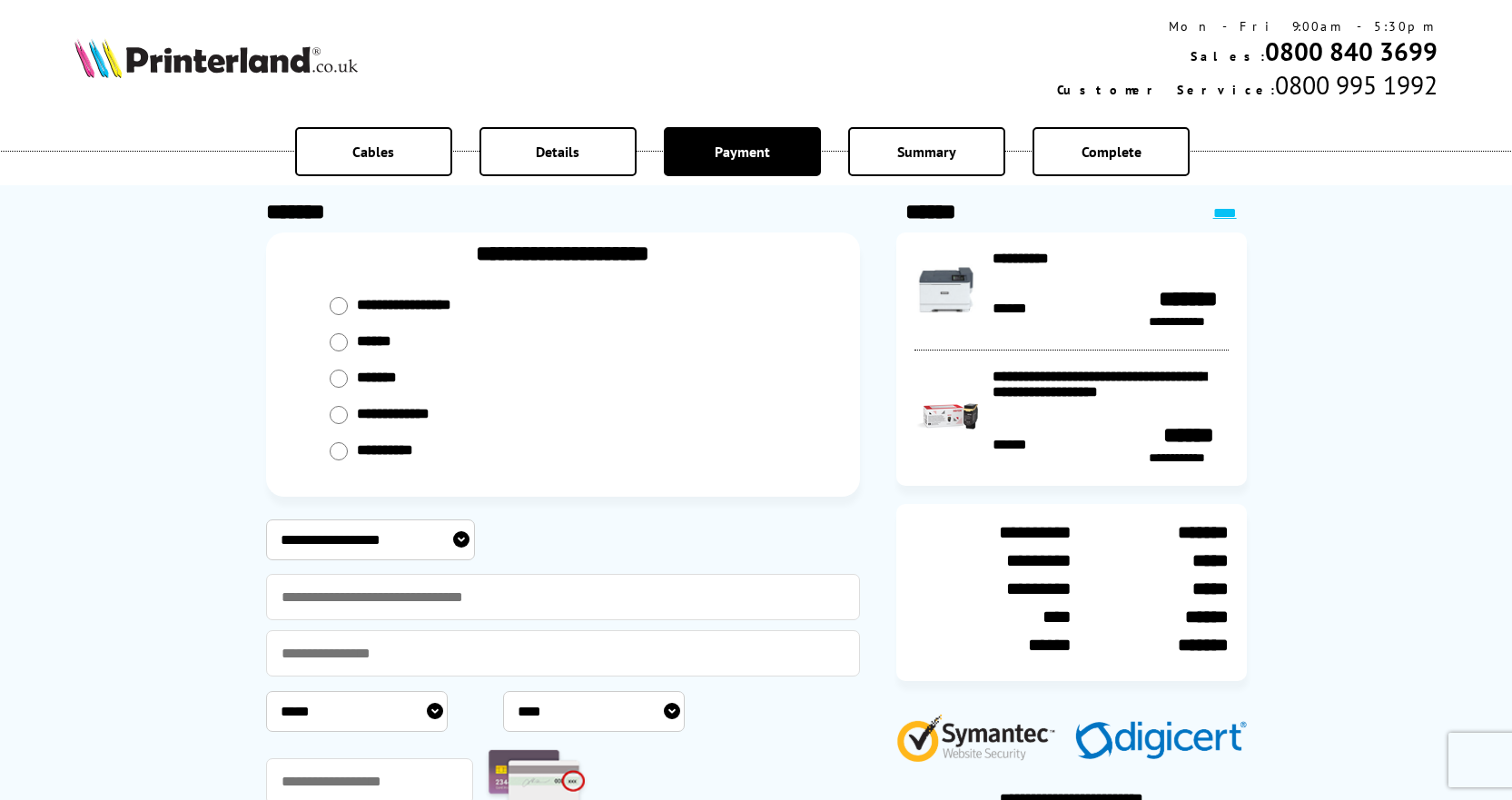
click at [381, 342] on label "******" at bounding box center [377, 342] width 42 height 19
click at [333, 340] on input "radio" at bounding box center [339, 342] width 19 height 19
radio input "****"
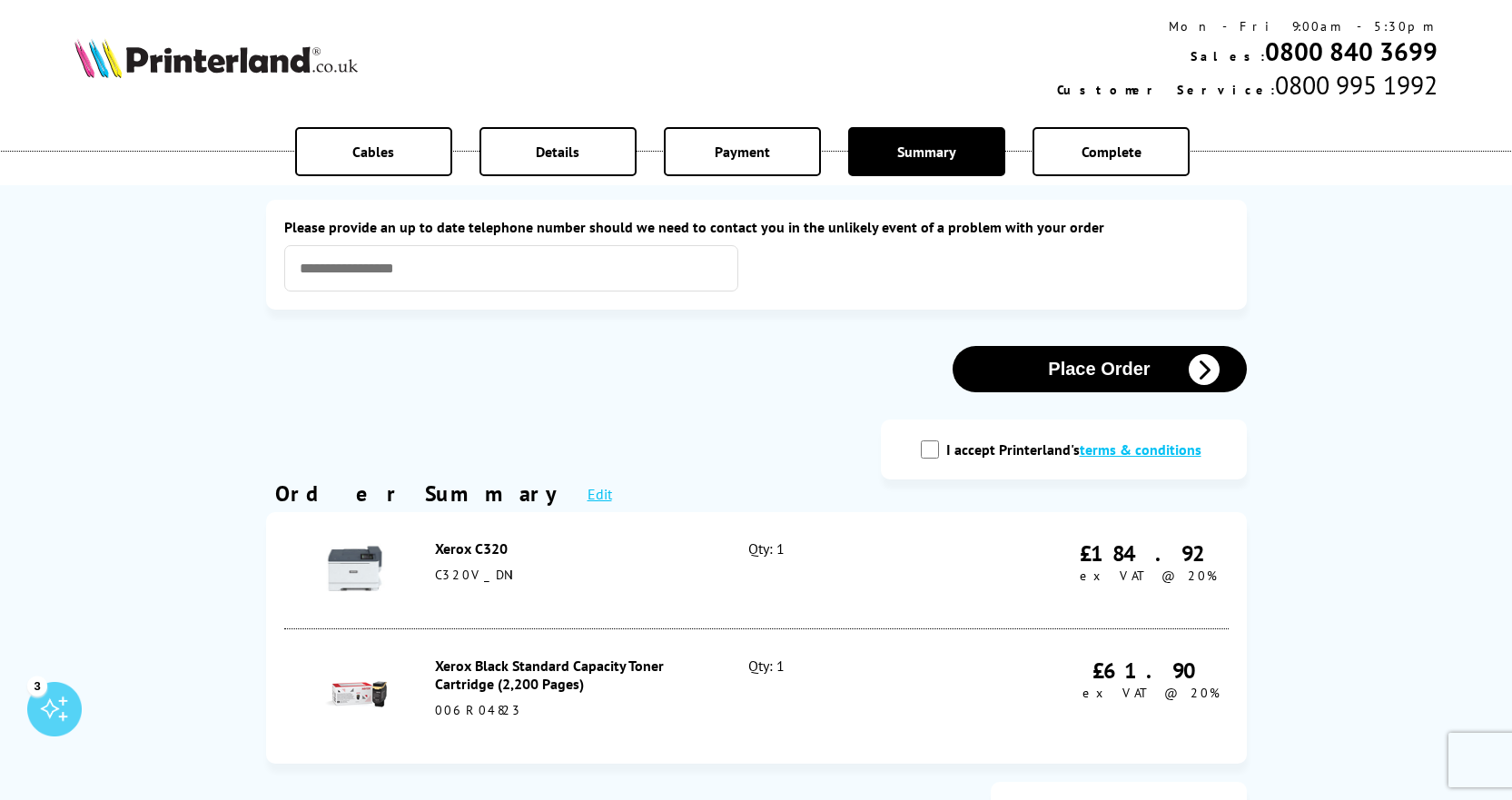
click at [927, 454] on input "I accept Printerland's terms & conditions" at bounding box center [930, 449] width 19 height 19
checkbox input "true"
click at [1120, 371] on button "Place Order" at bounding box center [1099, 369] width 294 height 46
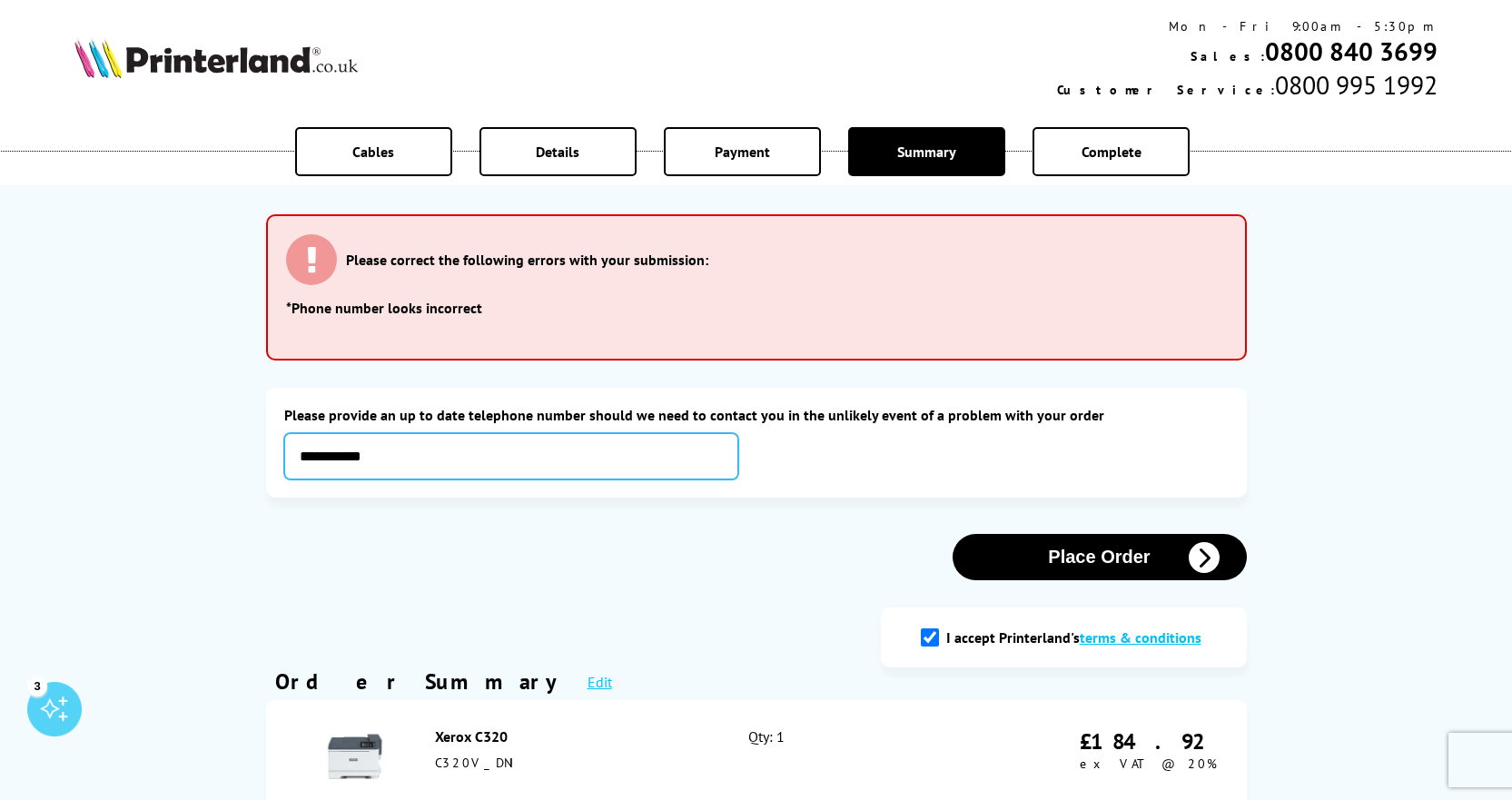
type input "**********"
click at [1065, 567] on button "Place Order" at bounding box center [1099, 557] width 294 height 46
